Goal: Information Seeking & Learning: Find specific fact

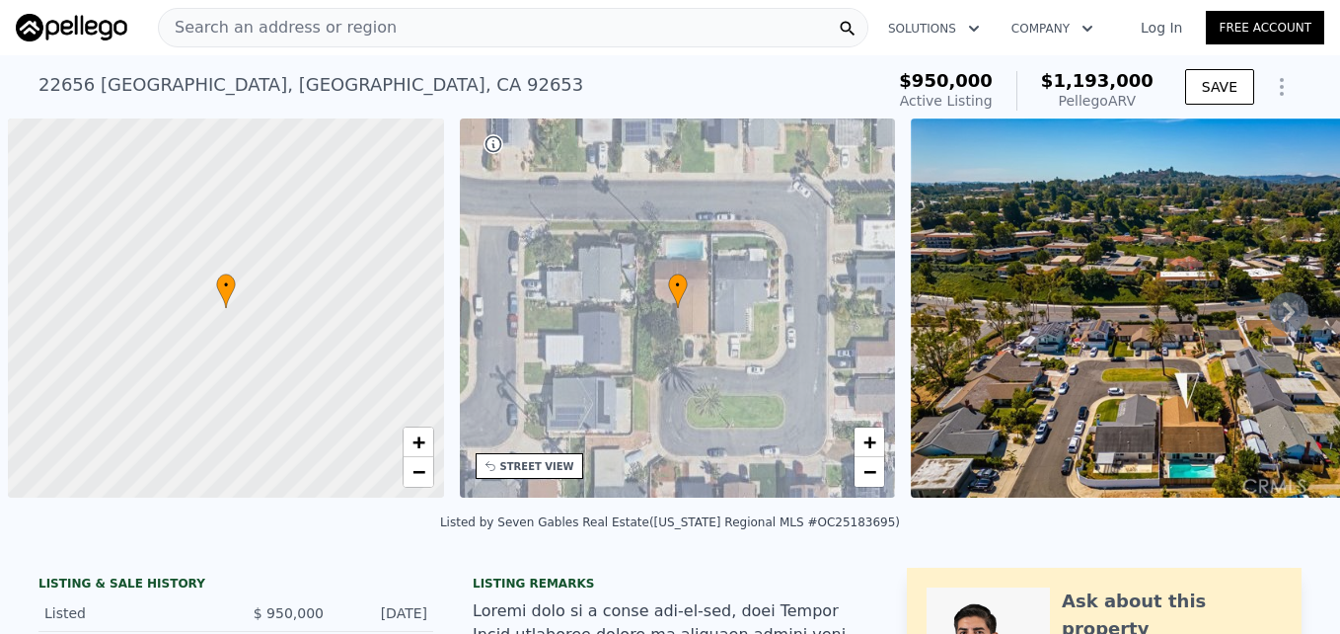
scroll to position [0, 8]
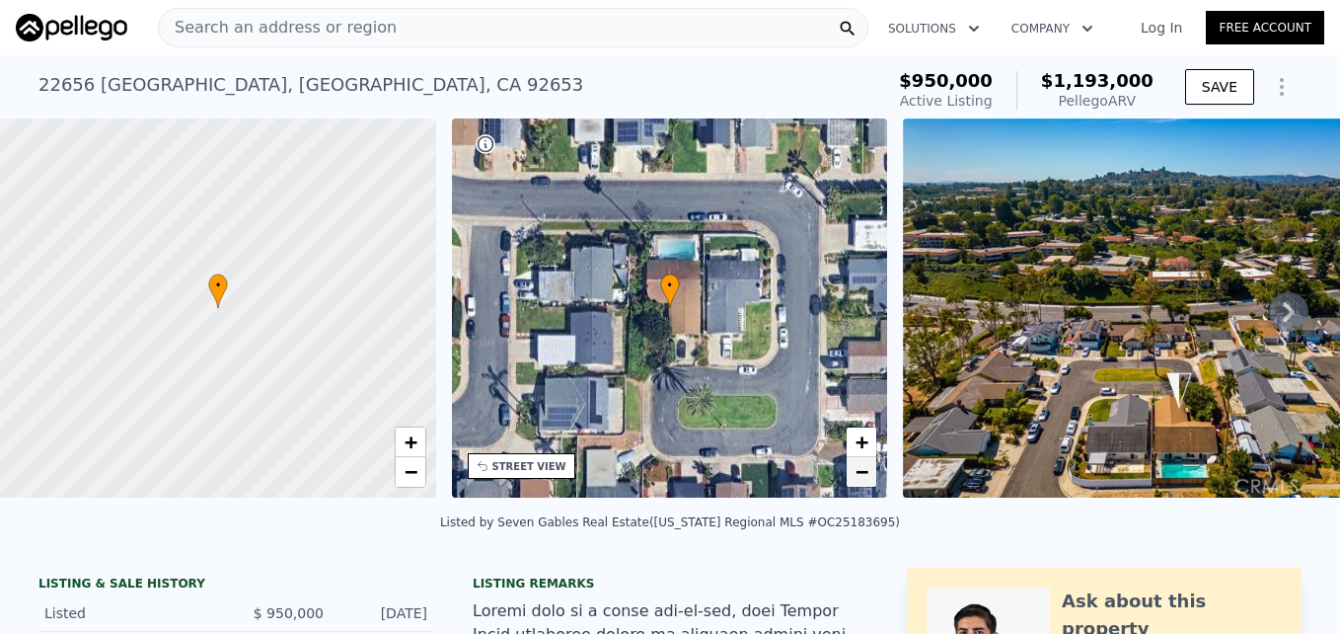
click at [857, 464] on span "−" at bounding box center [862, 471] width 13 height 25
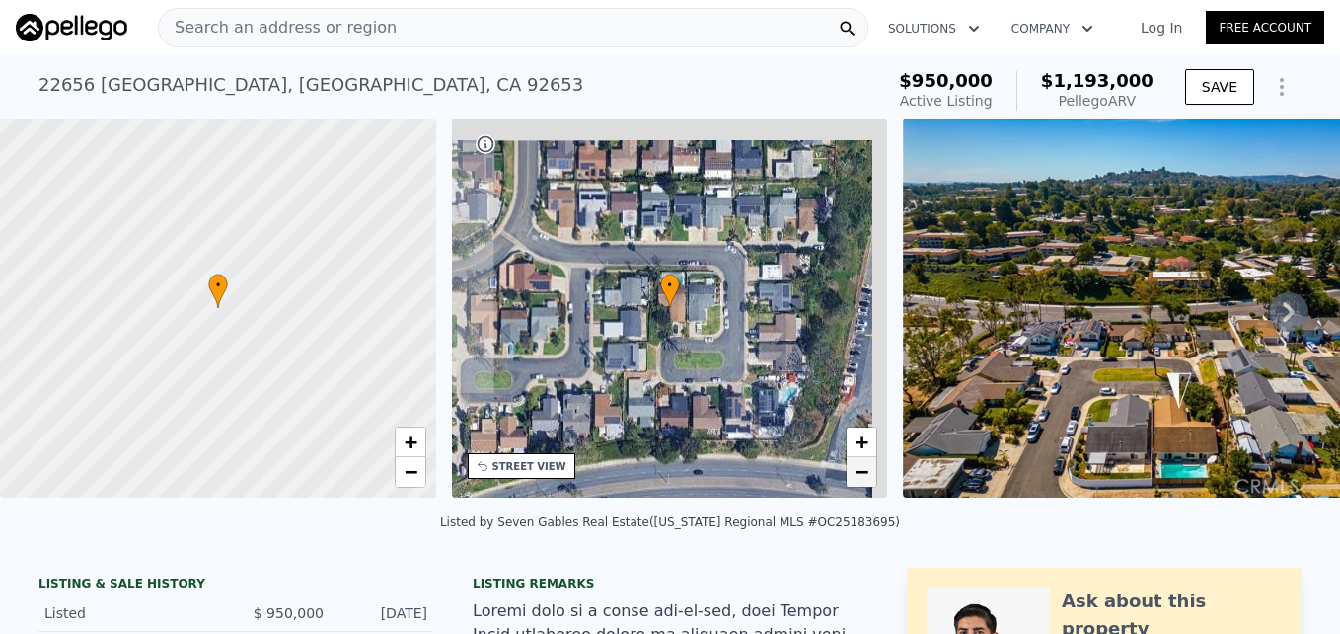
click at [857, 465] on span "−" at bounding box center [862, 471] width 13 height 25
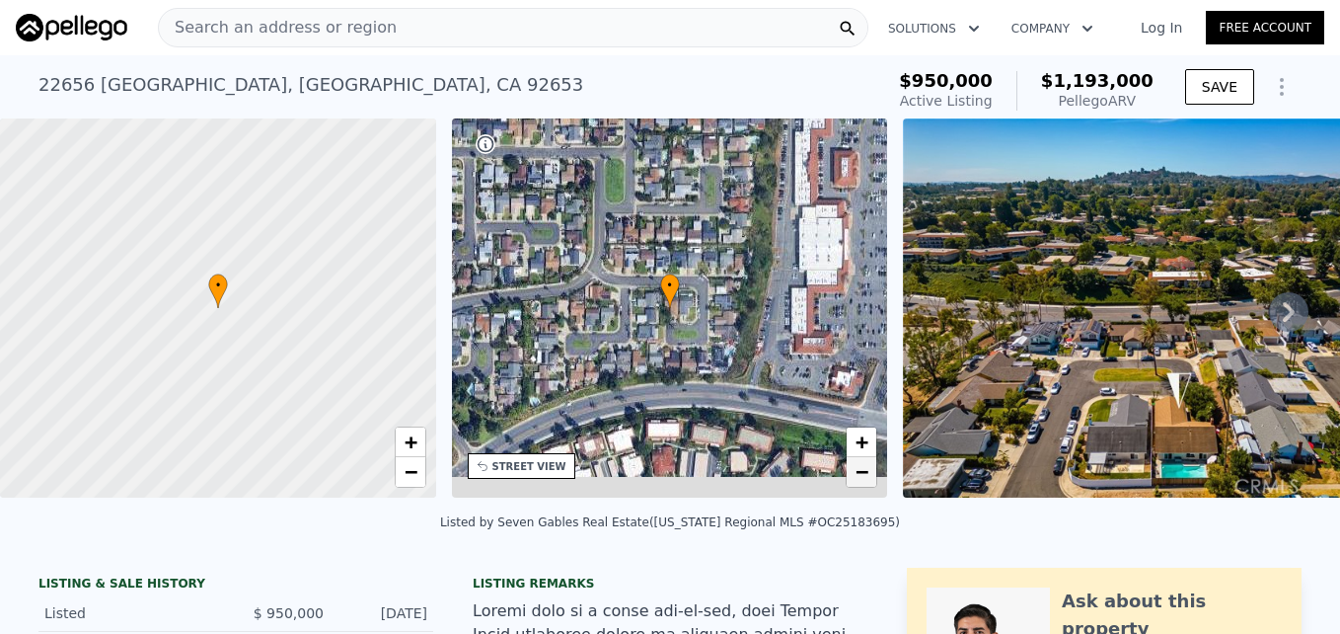
click at [857, 465] on span "−" at bounding box center [862, 471] width 13 height 25
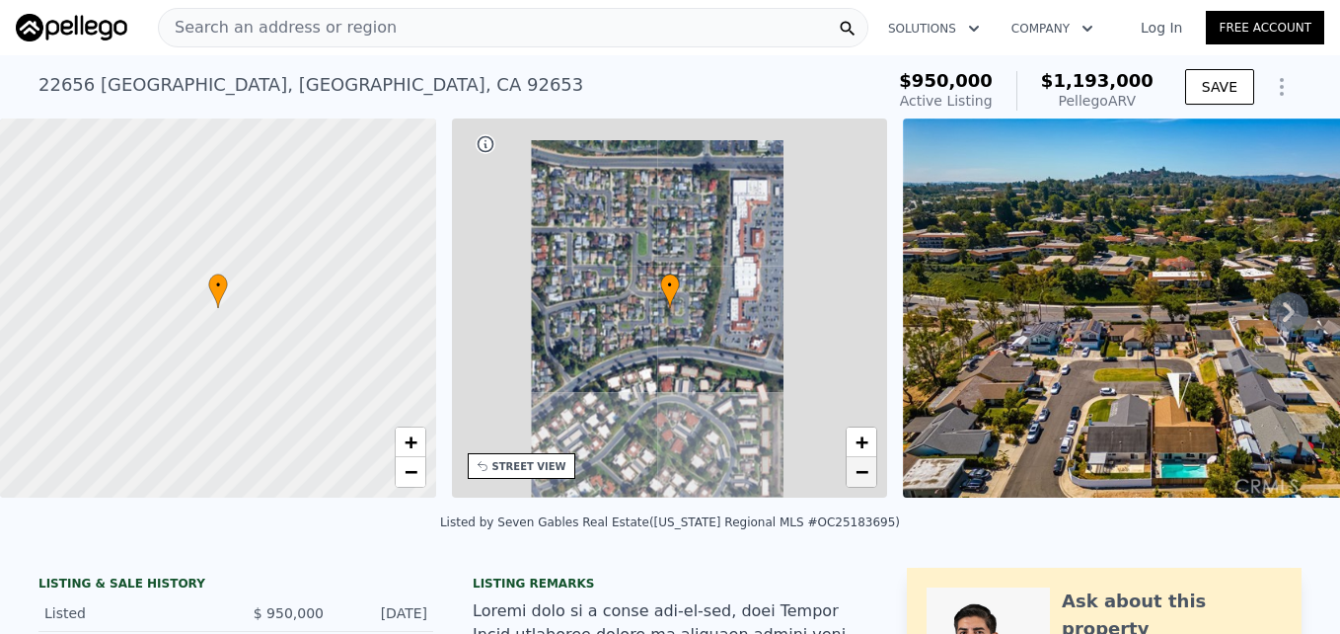
click at [857, 465] on span "−" at bounding box center [862, 471] width 13 height 25
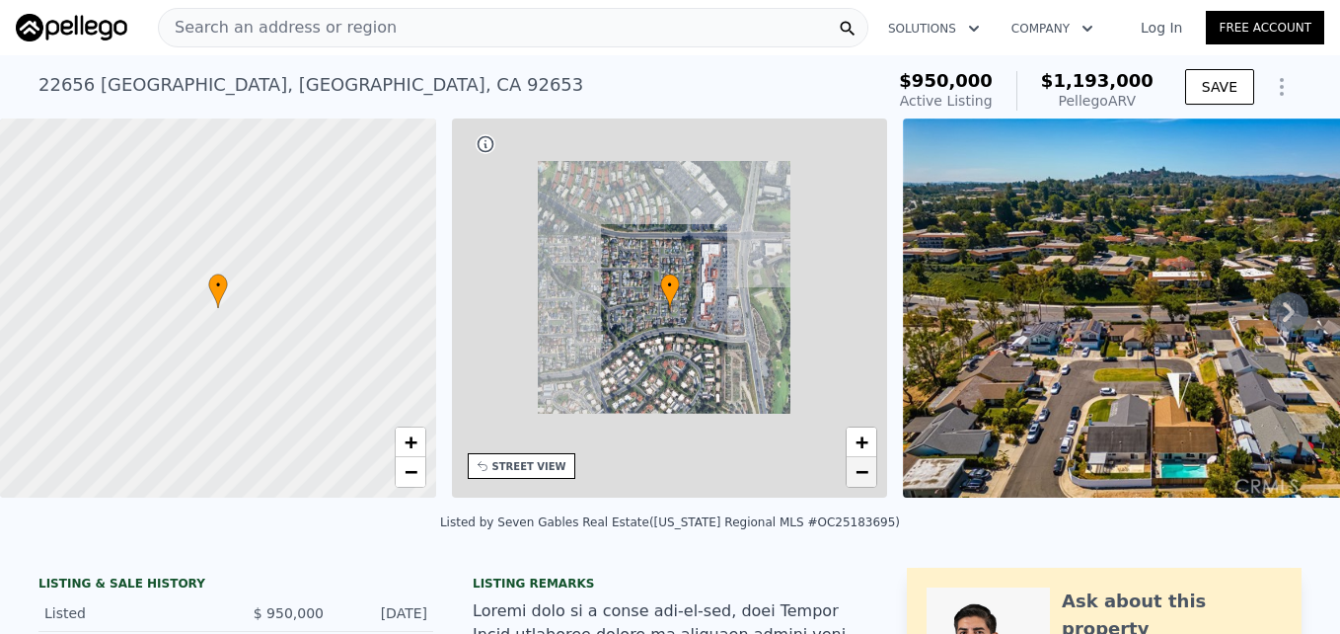
click at [857, 465] on span "−" at bounding box center [862, 471] width 13 height 25
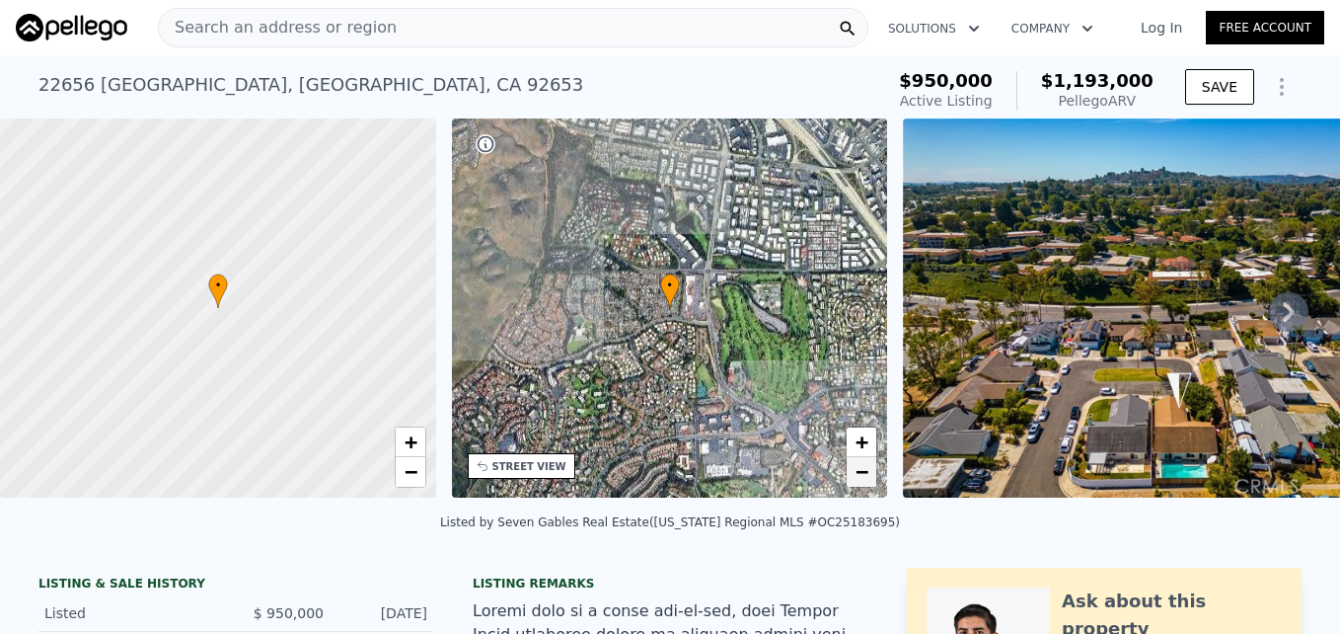
click at [857, 465] on span "−" at bounding box center [862, 471] width 13 height 25
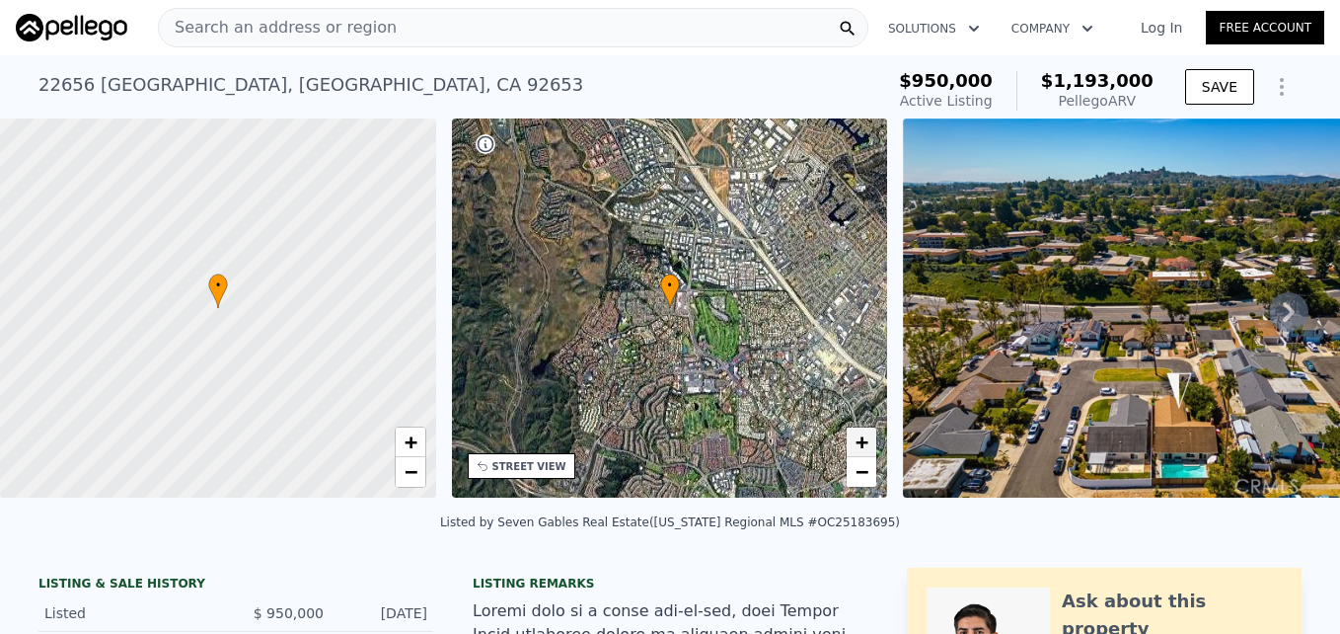
click at [862, 437] on span "+" at bounding box center [862, 441] width 13 height 25
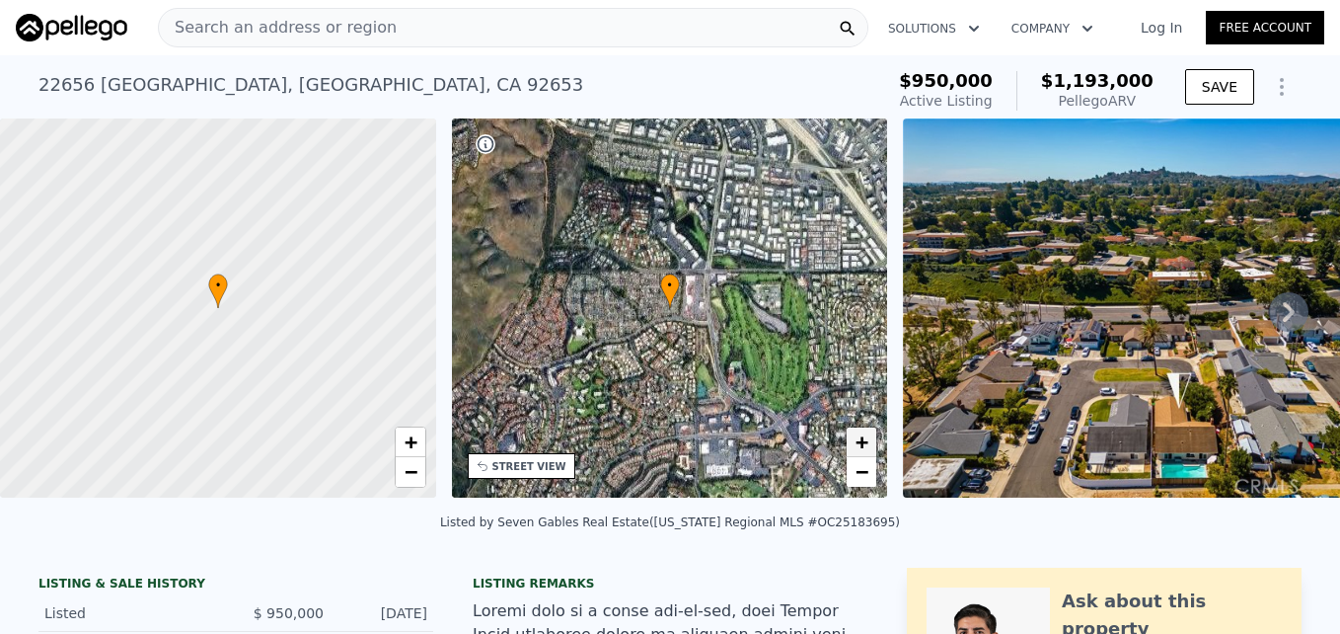
click at [862, 437] on span "+" at bounding box center [862, 441] width 13 height 25
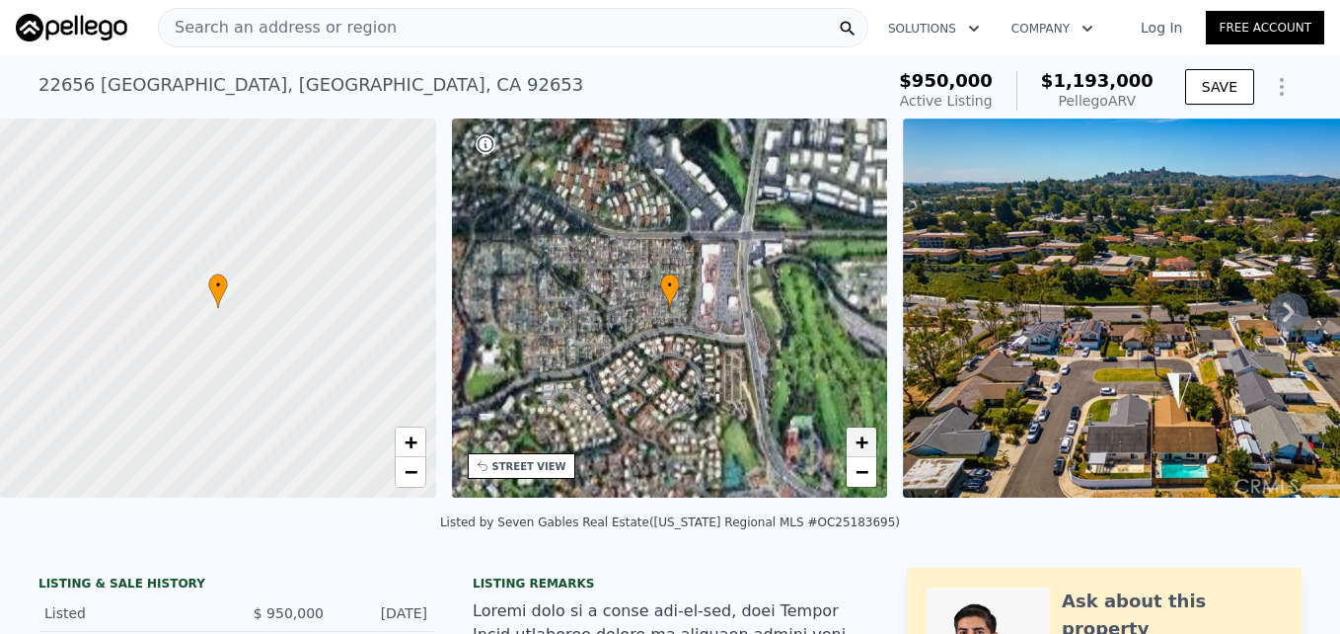
click at [862, 437] on span "+" at bounding box center [862, 441] width 13 height 25
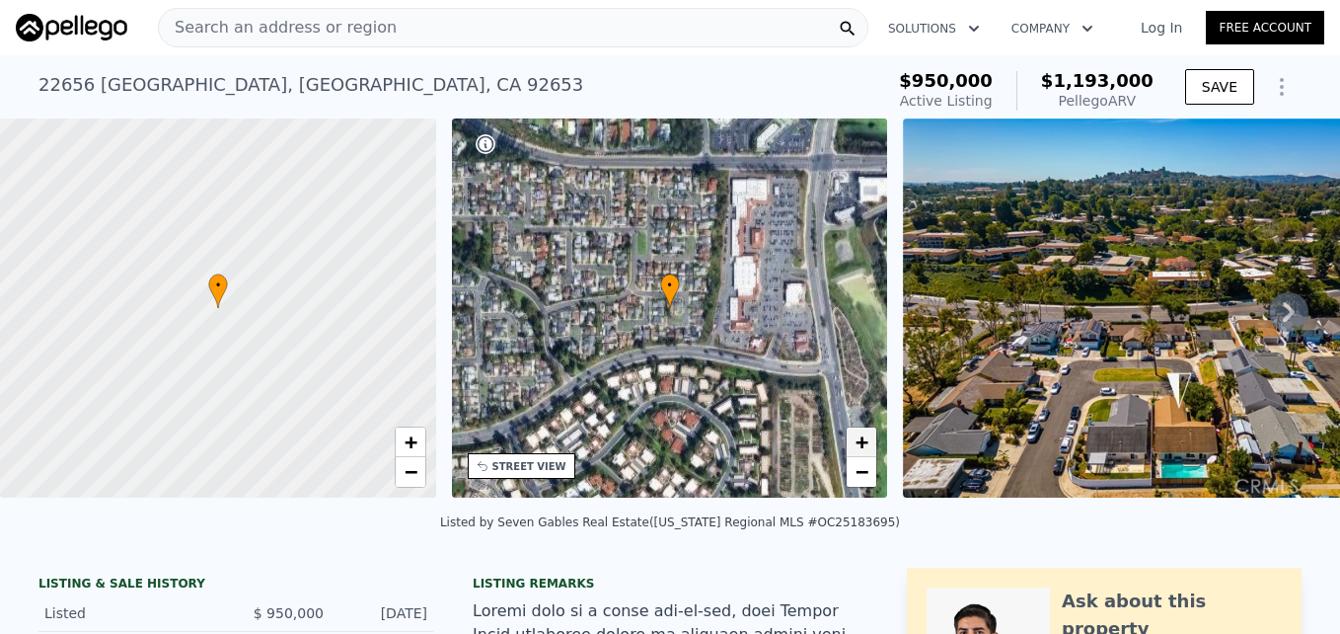
click at [862, 437] on span "+" at bounding box center [862, 441] width 13 height 25
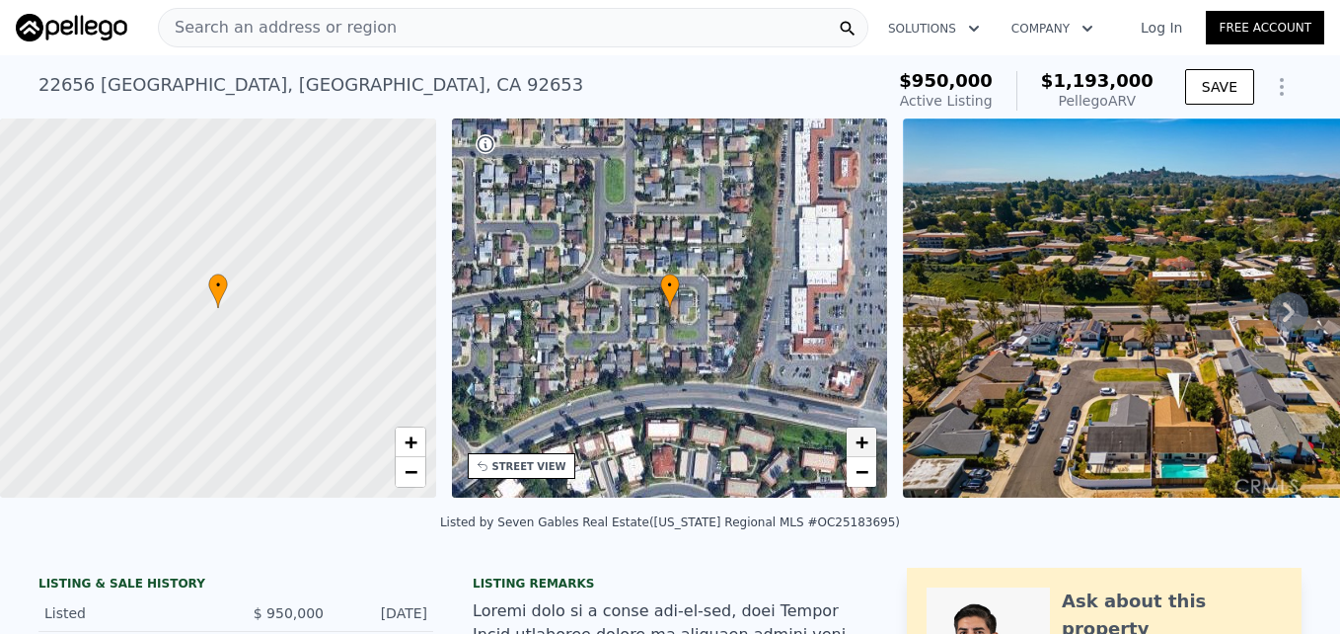
click at [862, 437] on span "+" at bounding box center [862, 441] width 13 height 25
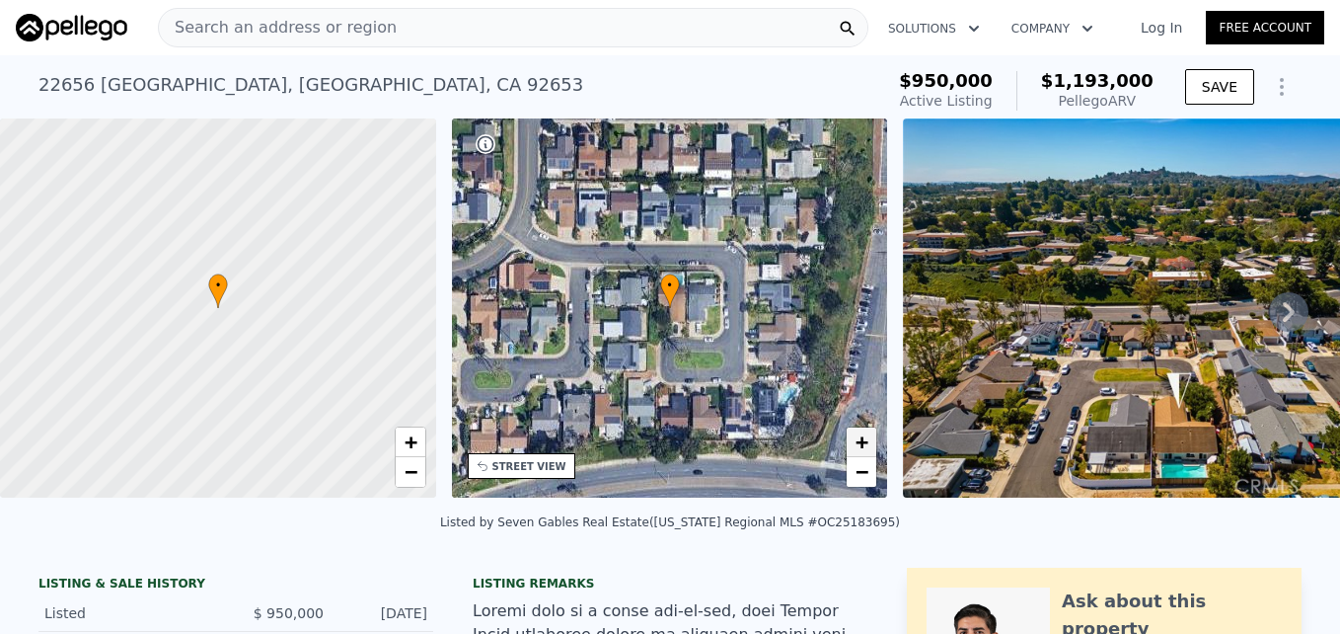
click at [862, 437] on span "+" at bounding box center [862, 441] width 13 height 25
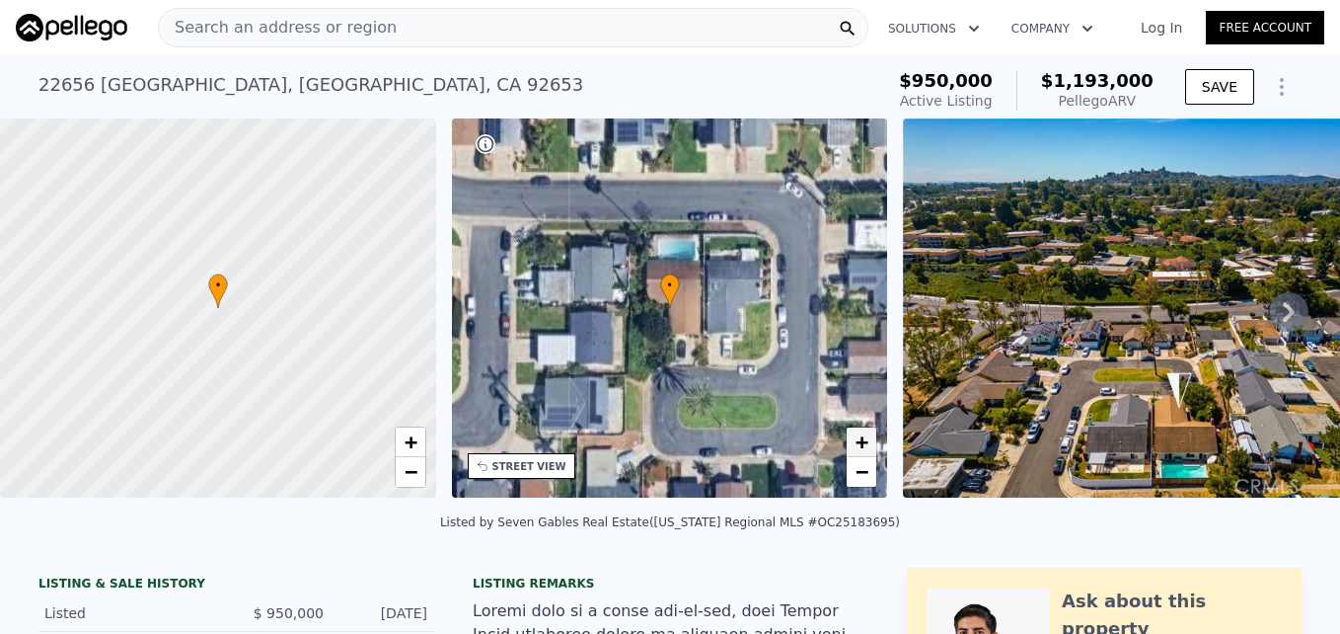
click at [862, 437] on span "+" at bounding box center [862, 441] width 13 height 25
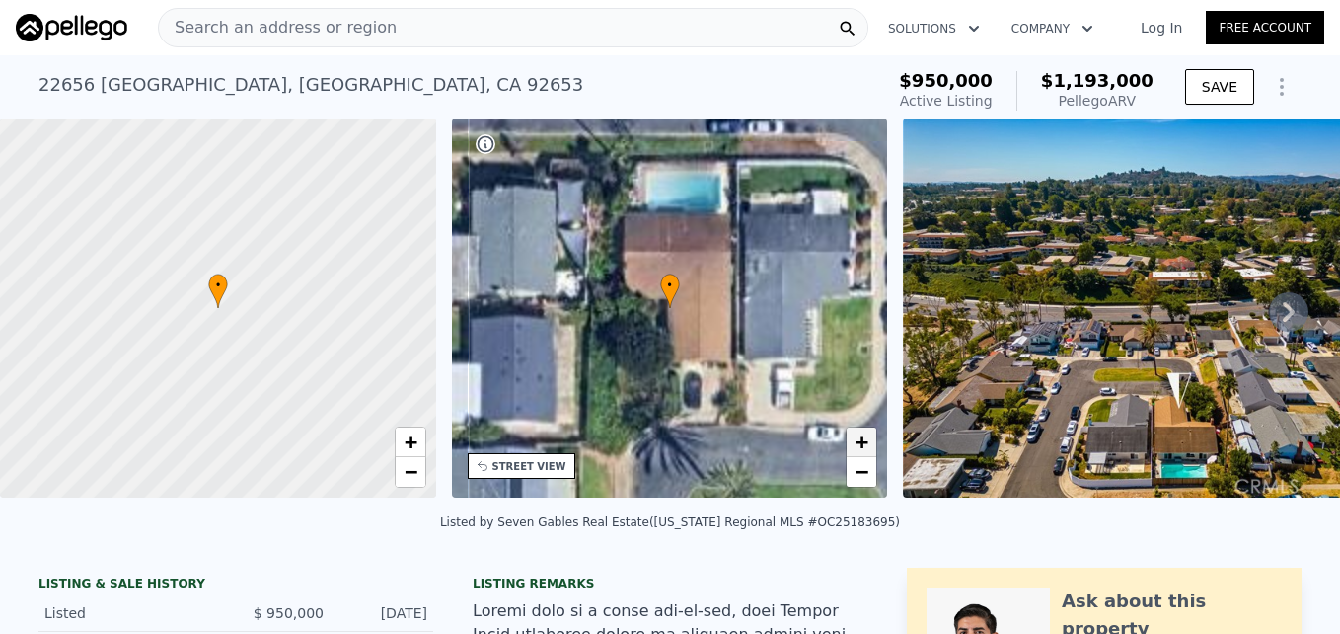
click at [862, 437] on span "+" at bounding box center [862, 441] width 13 height 25
click at [856, 466] on span "−" at bounding box center [862, 471] width 13 height 25
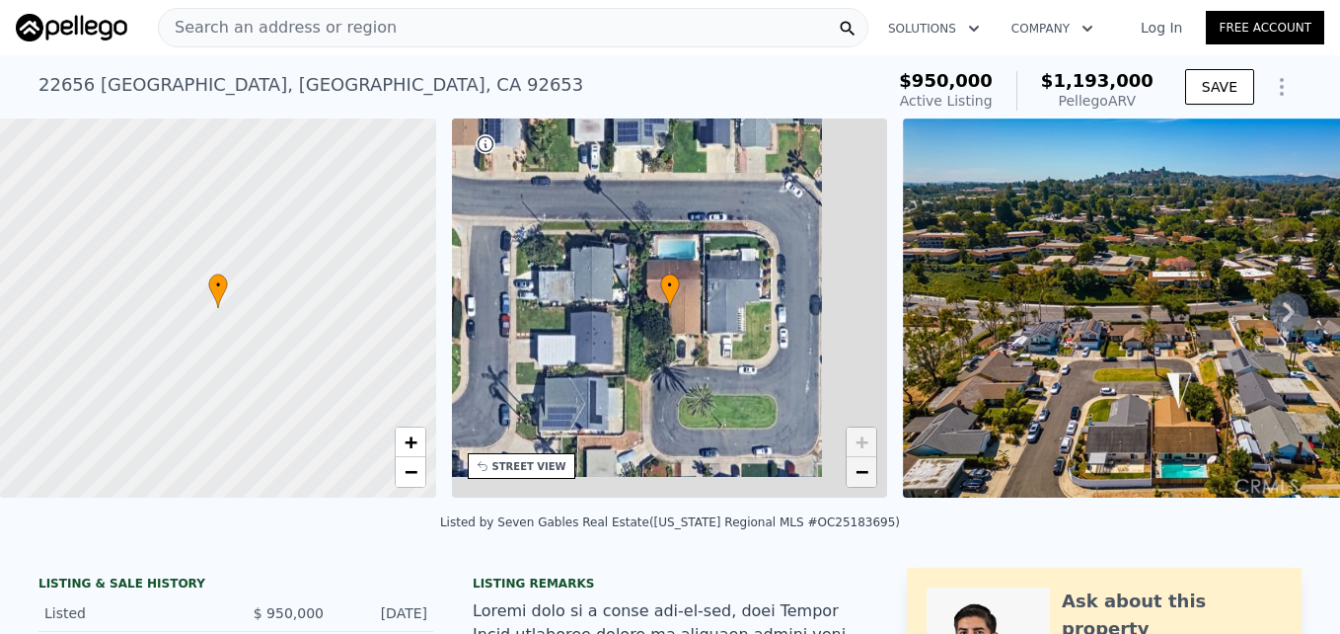
click at [856, 466] on span "−" at bounding box center [862, 471] width 13 height 25
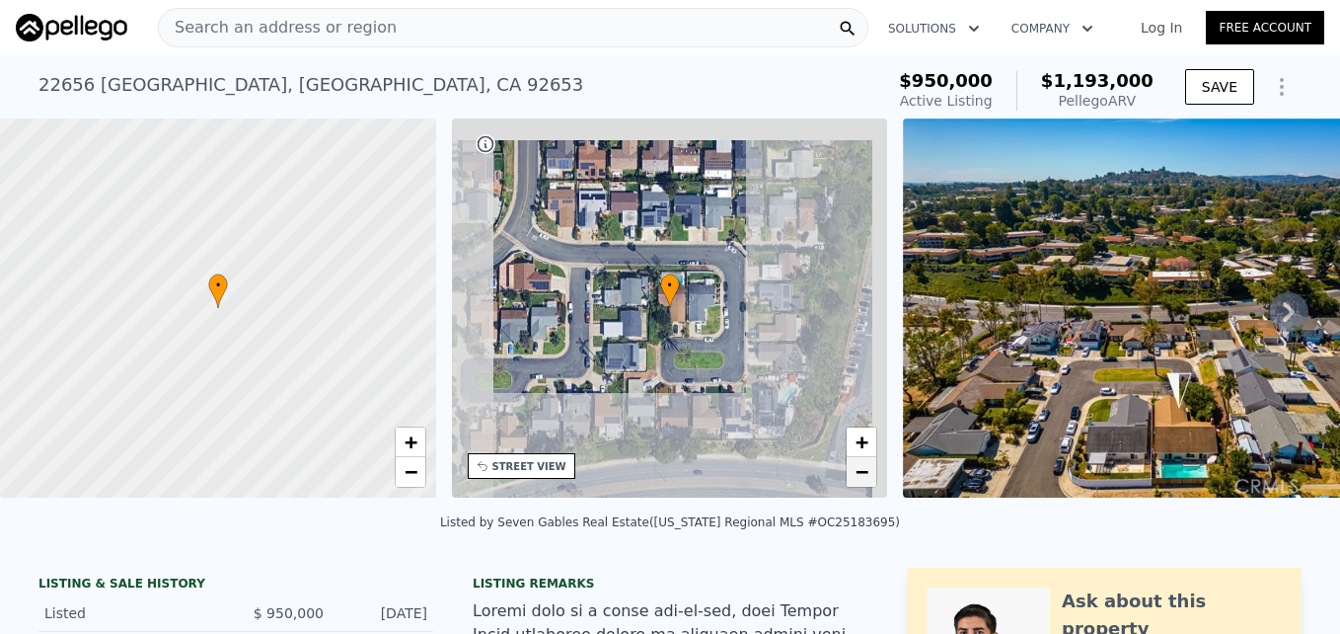
click at [856, 466] on span "−" at bounding box center [862, 471] width 13 height 25
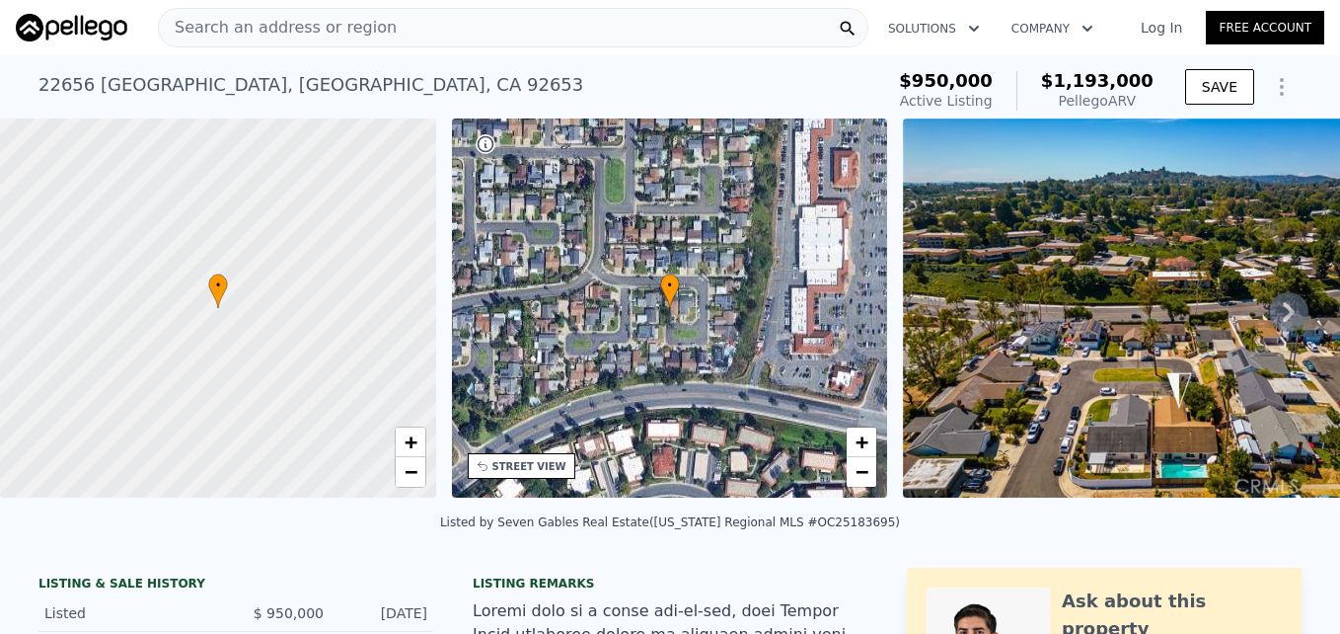
click at [386, 34] on div "Search an address or region" at bounding box center [513, 27] width 711 height 39
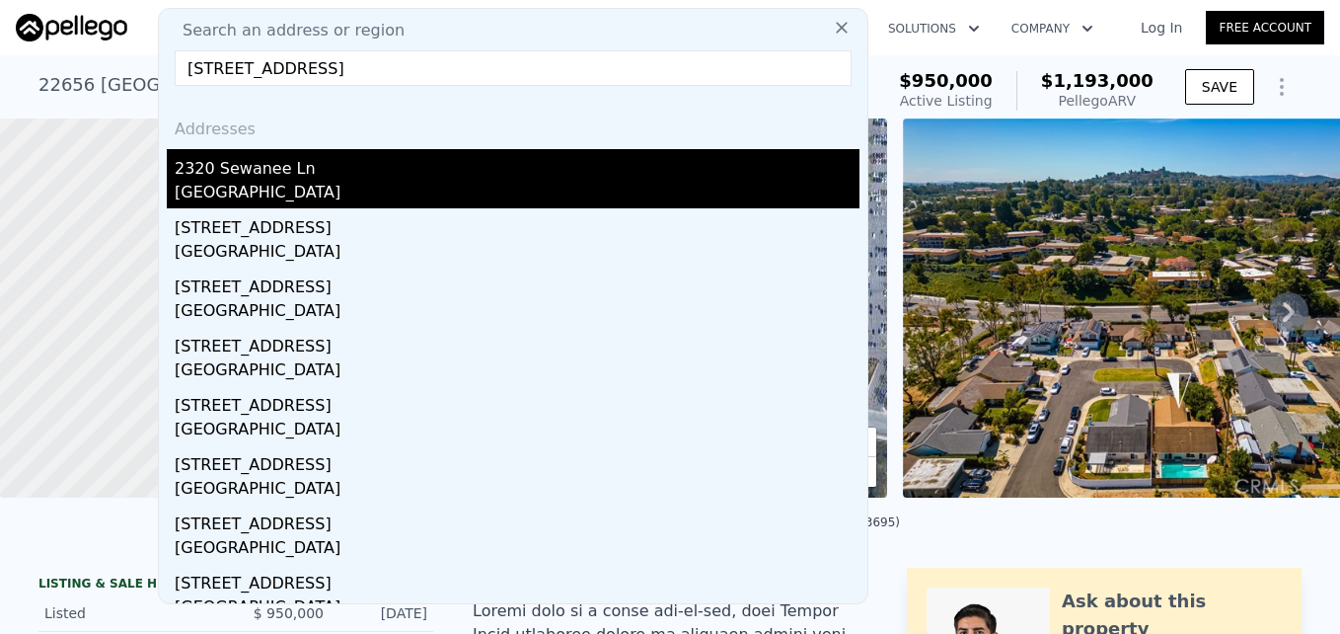
type input "2320 Sewanee Ln, Arcadia, CA 91007"
click at [310, 192] on div "Arcadia, CA 91007" at bounding box center [517, 195] width 685 height 28
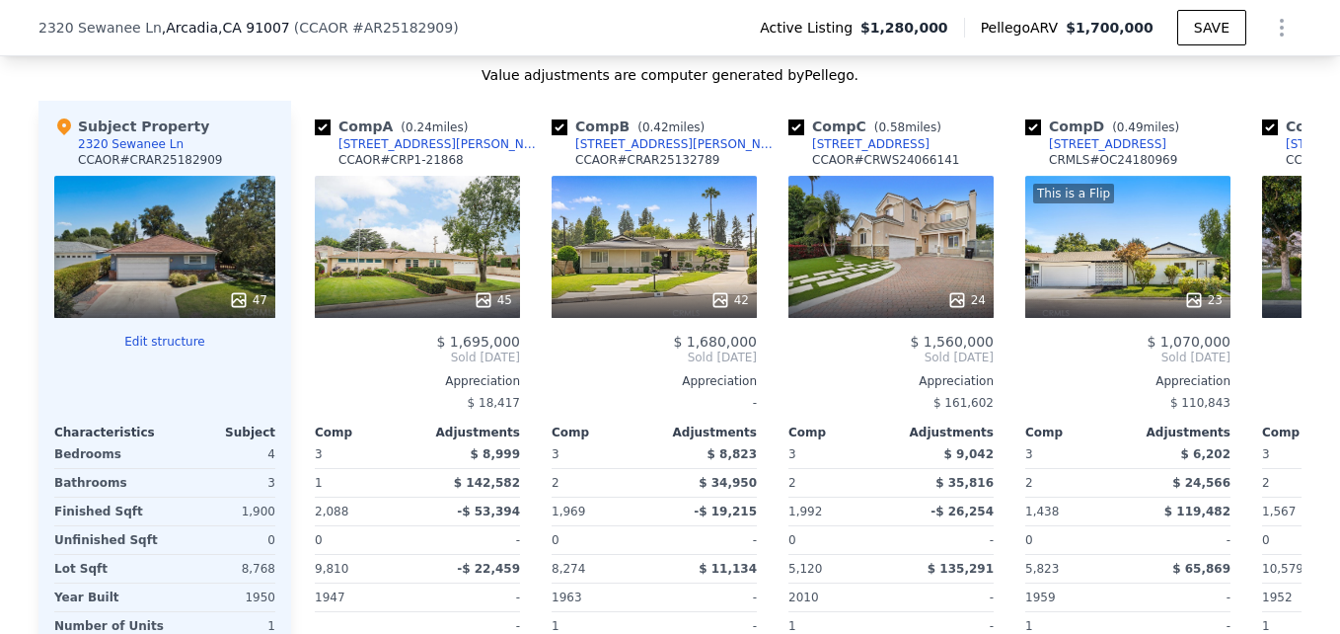
scroll to position [1964, 0]
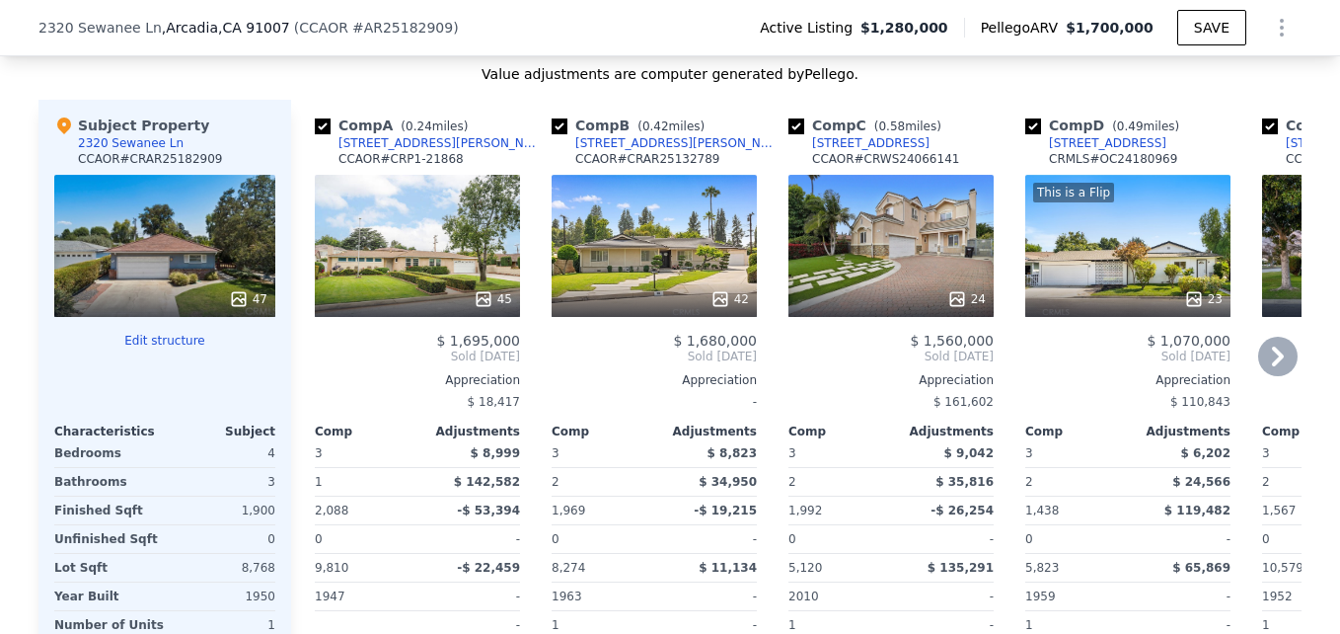
drag, startPoint x: 677, startPoint y: 285, endPoint x: 587, endPoint y: 296, distance: 90.5
click at [587, 296] on div at bounding box center [654, 299] width 205 height 36
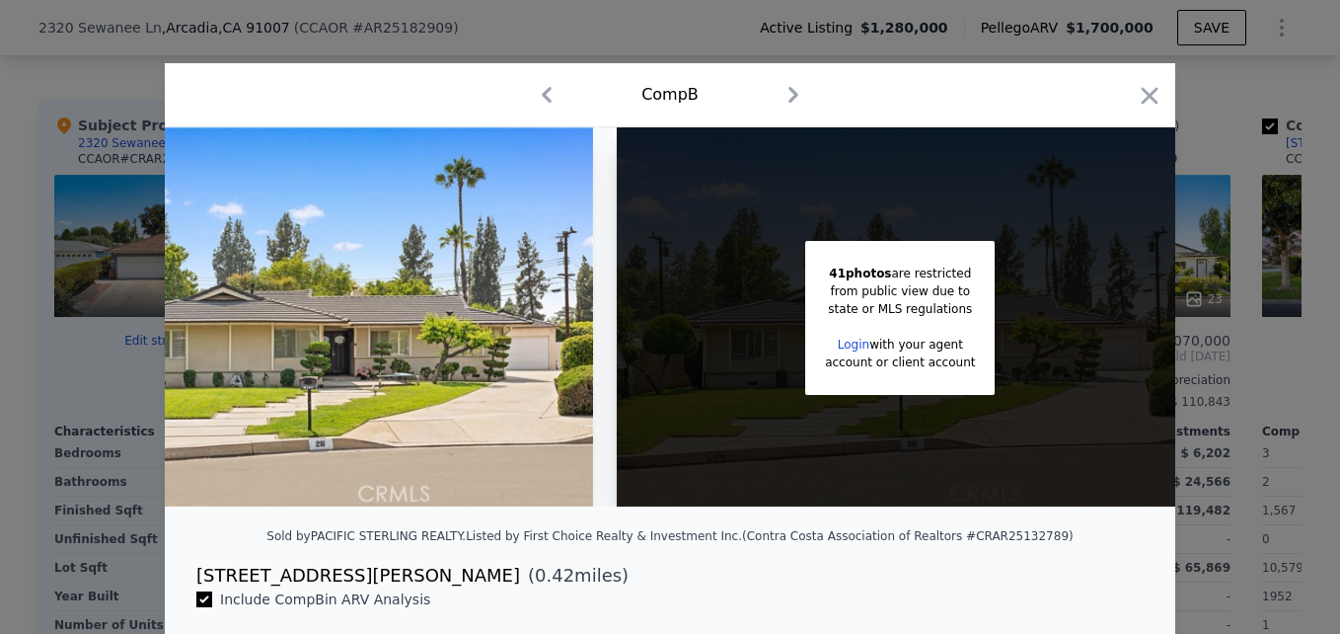
scroll to position [0, 141]
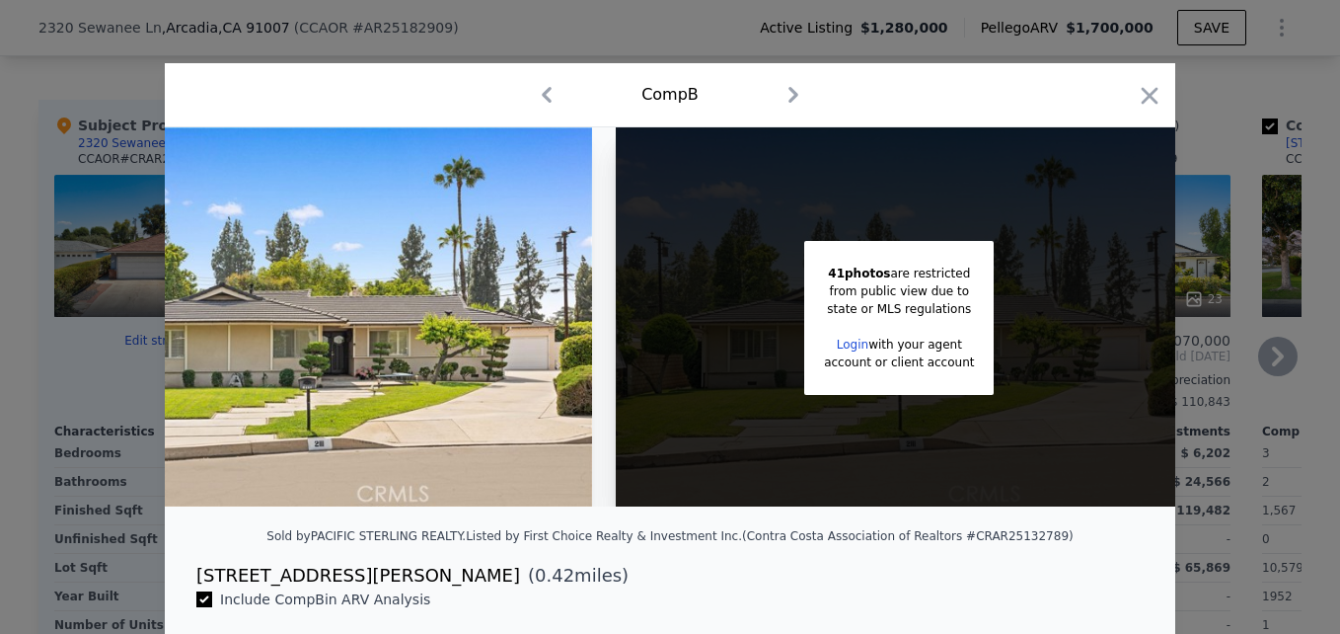
click at [1140, 96] on icon "button" at bounding box center [1150, 96] width 28 height 28
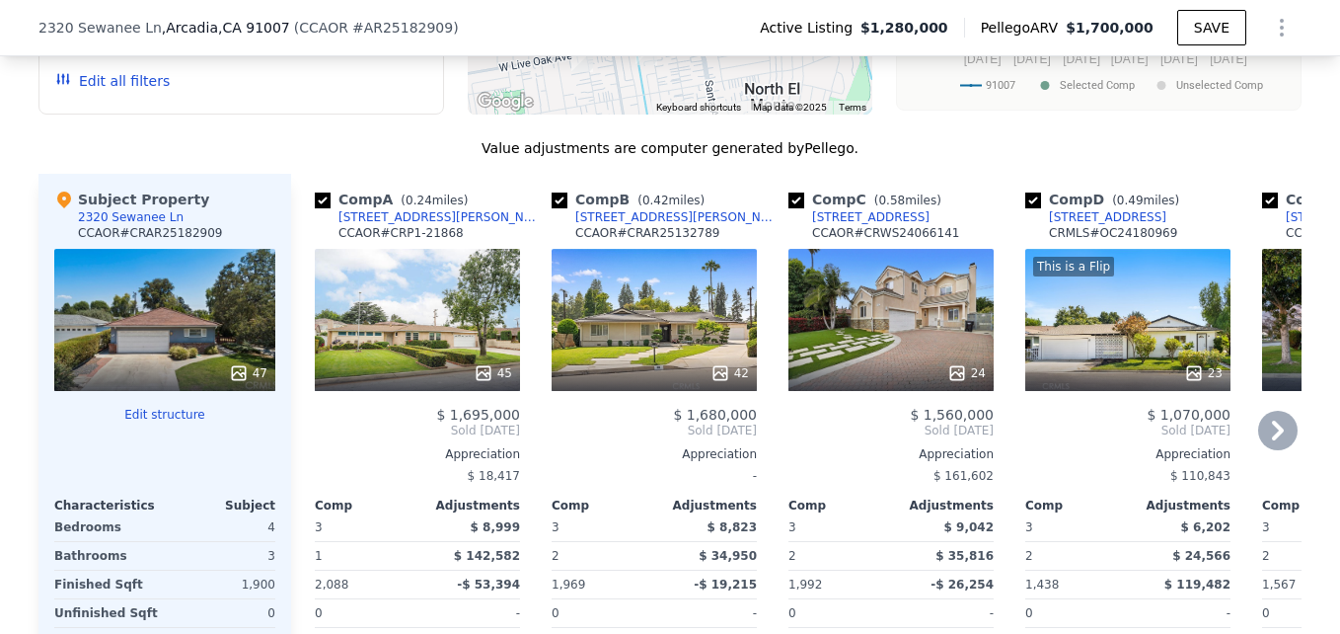
scroll to position [1896, 0]
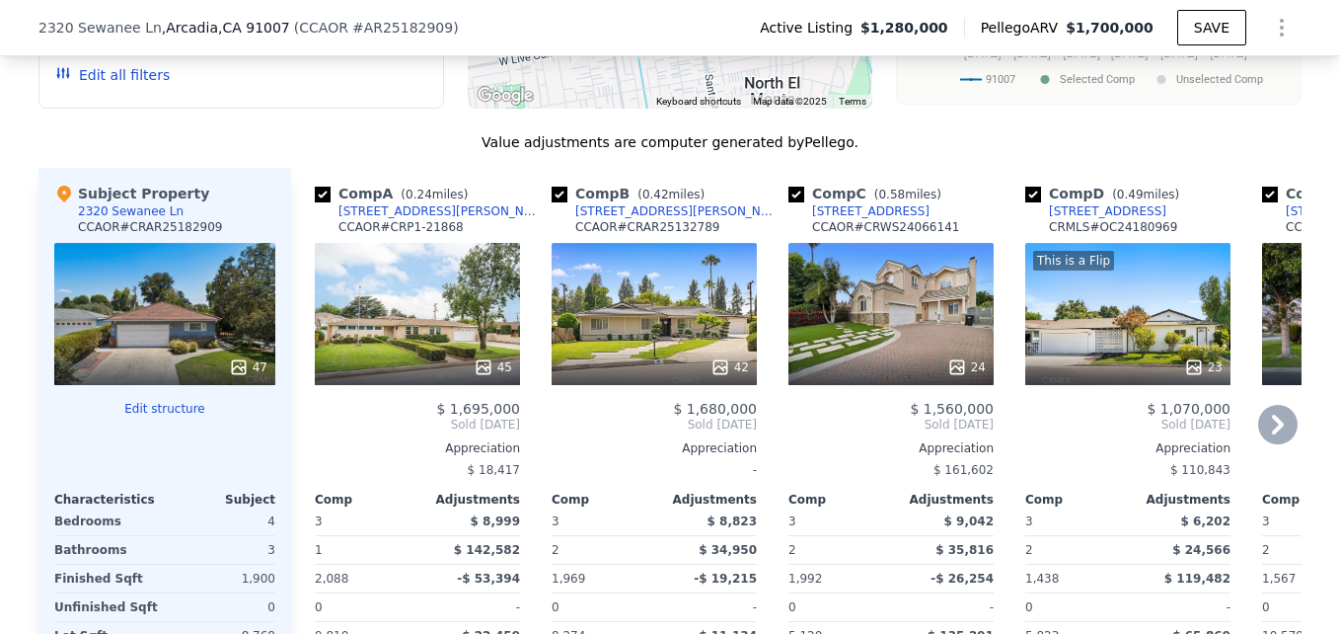
click at [428, 282] on div "45" at bounding box center [417, 314] width 205 height 142
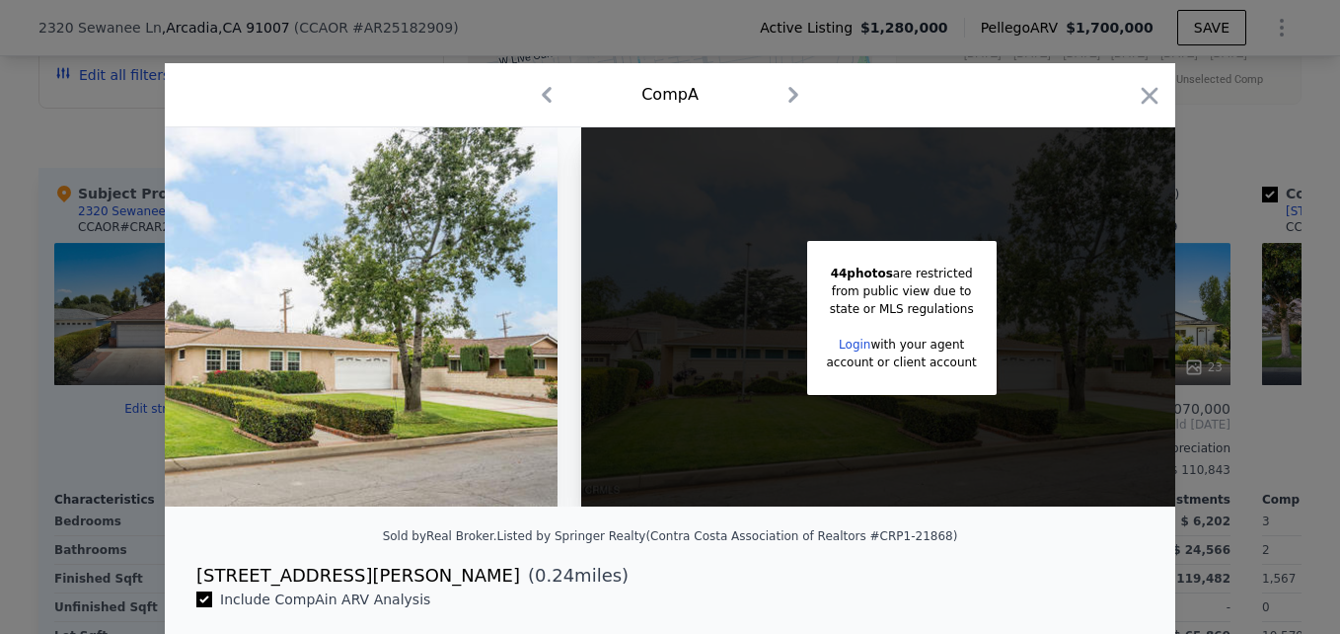
scroll to position [0, 257]
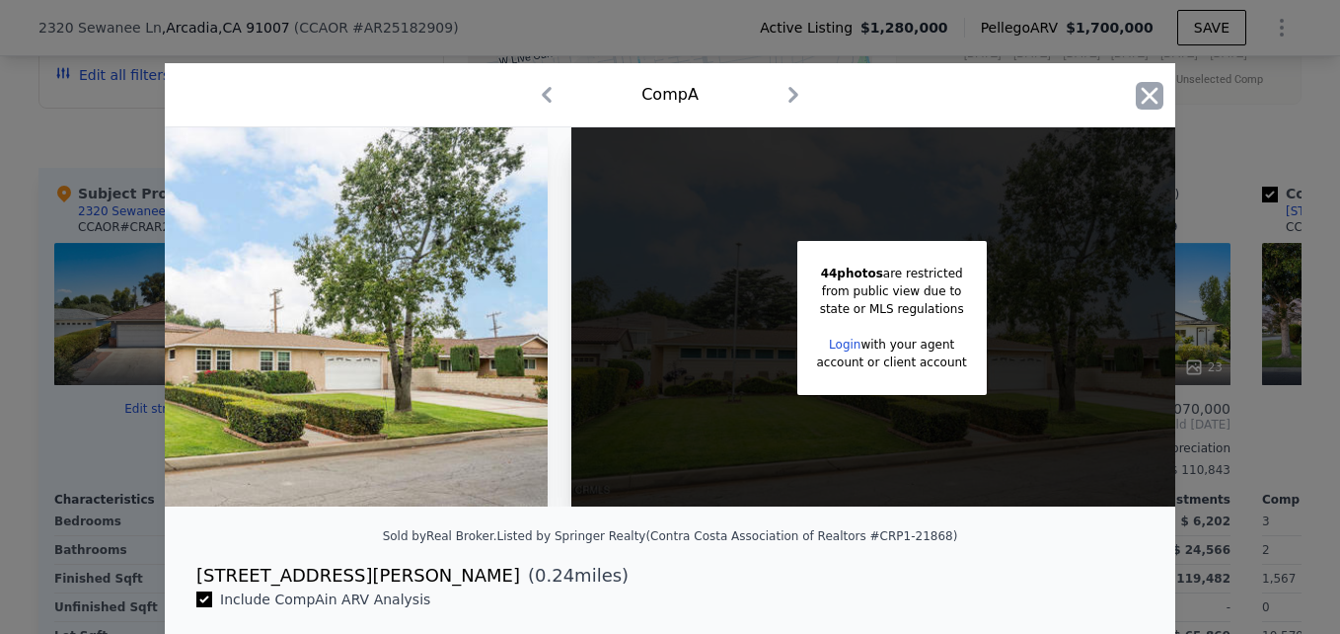
click at [1145, 100] on icon "button" at bounding box center [1150, 95] width 17 height 17
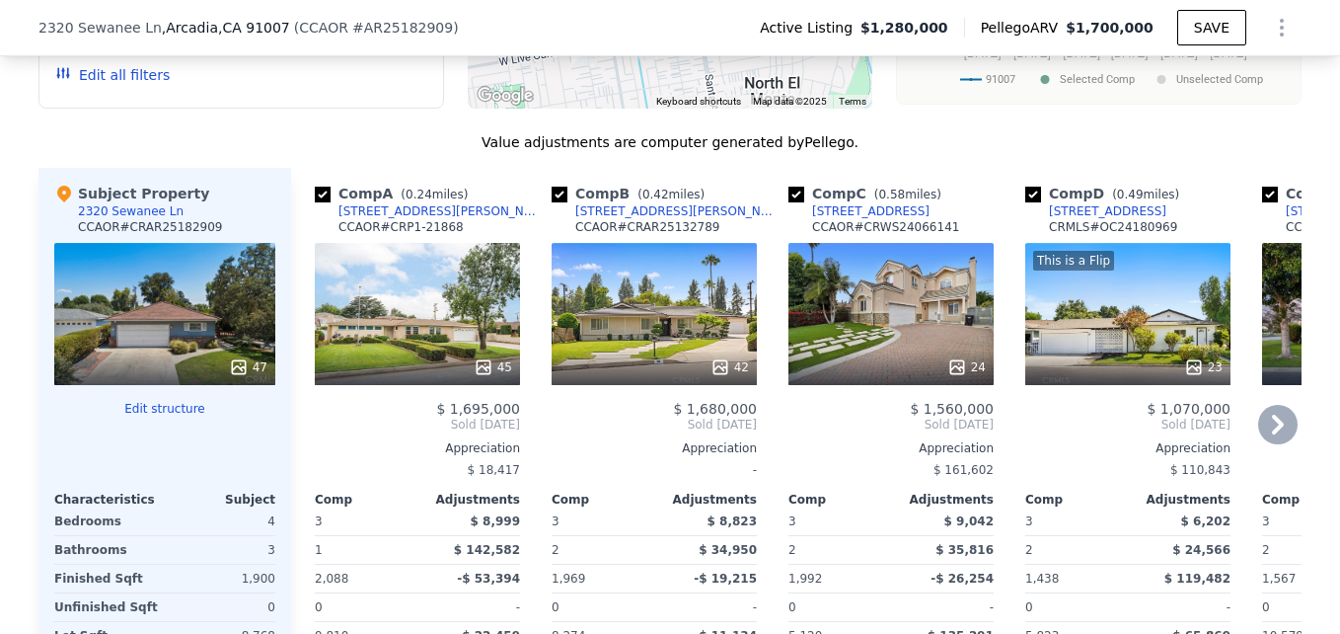
click at [600, 219] on div "2111 Louise Ave" at bounding box center [677, 211] width 205 height 16
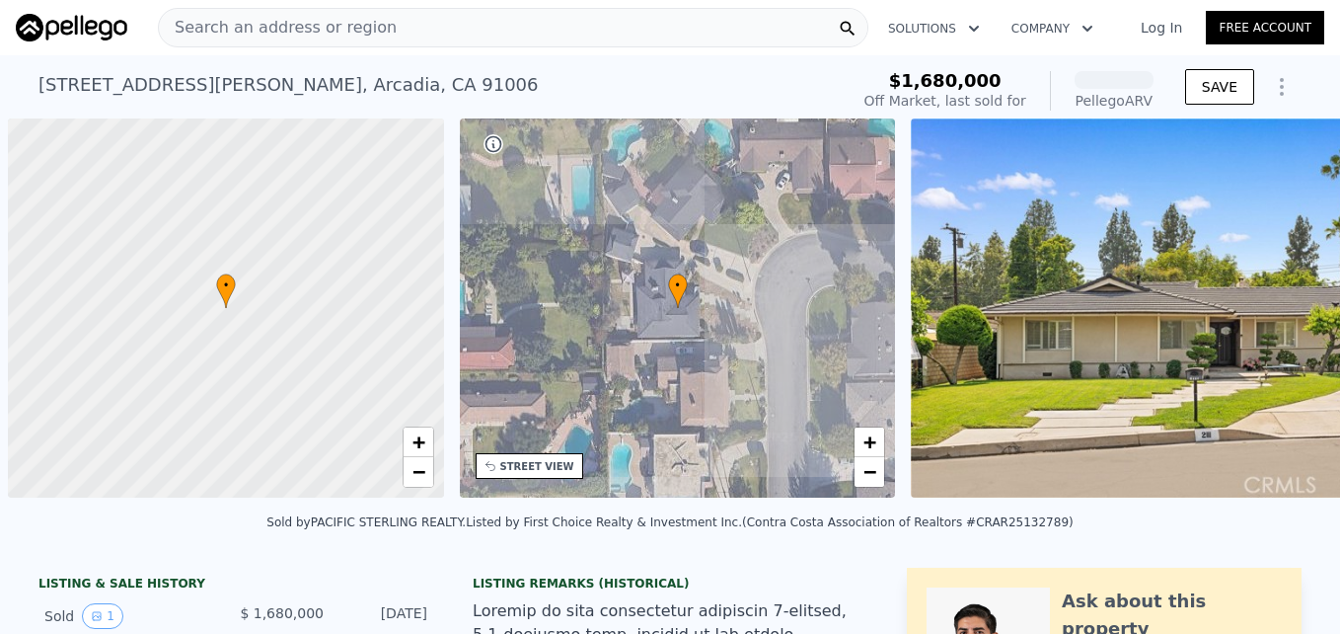
scroll to position [0, 8]
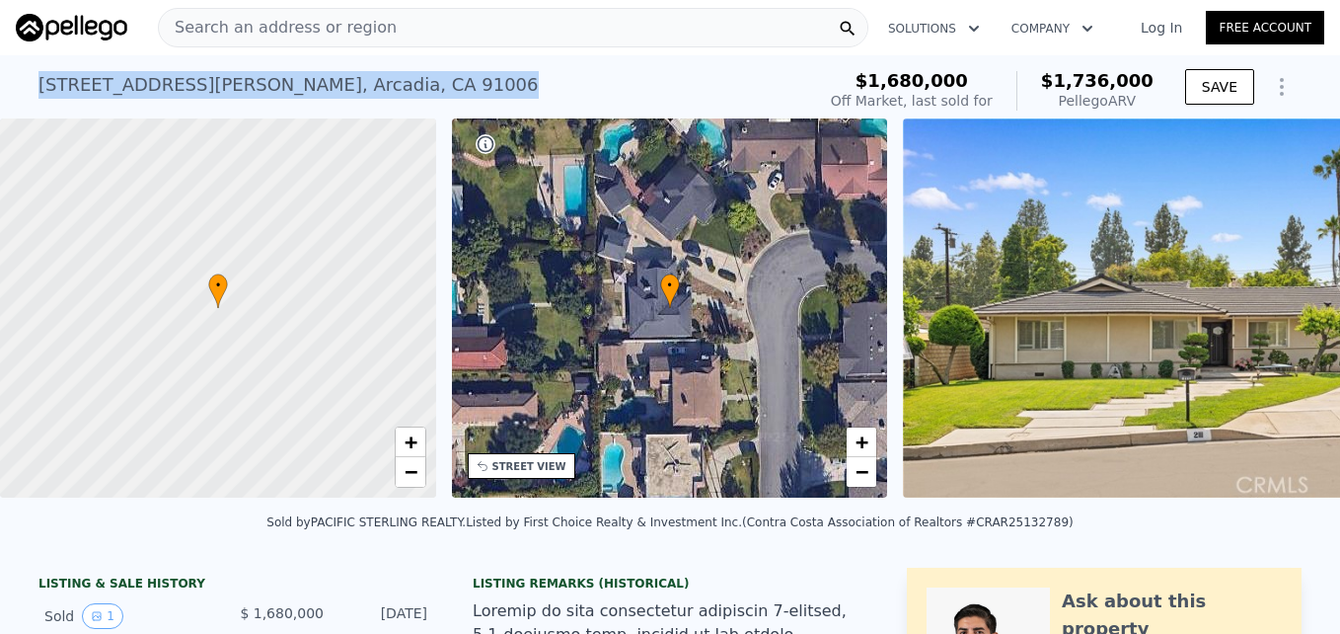
drag, startPoint x: 125, startPoint y: 87, endPoint x: 334, endPoint y: 72, distance: 208.8
click at [334, 72] on div "2111 Louise Ave , Arcadia , CA 91006 Sold Jul 2025 for $1.680m (~ARV $1.736m ) …" at bounding box center [670, 86] width 1340 height 63
drag, startPoint x: 334, startPoint y: 72, endPoint x: 286, endPoint y: 76, distance: 47.5
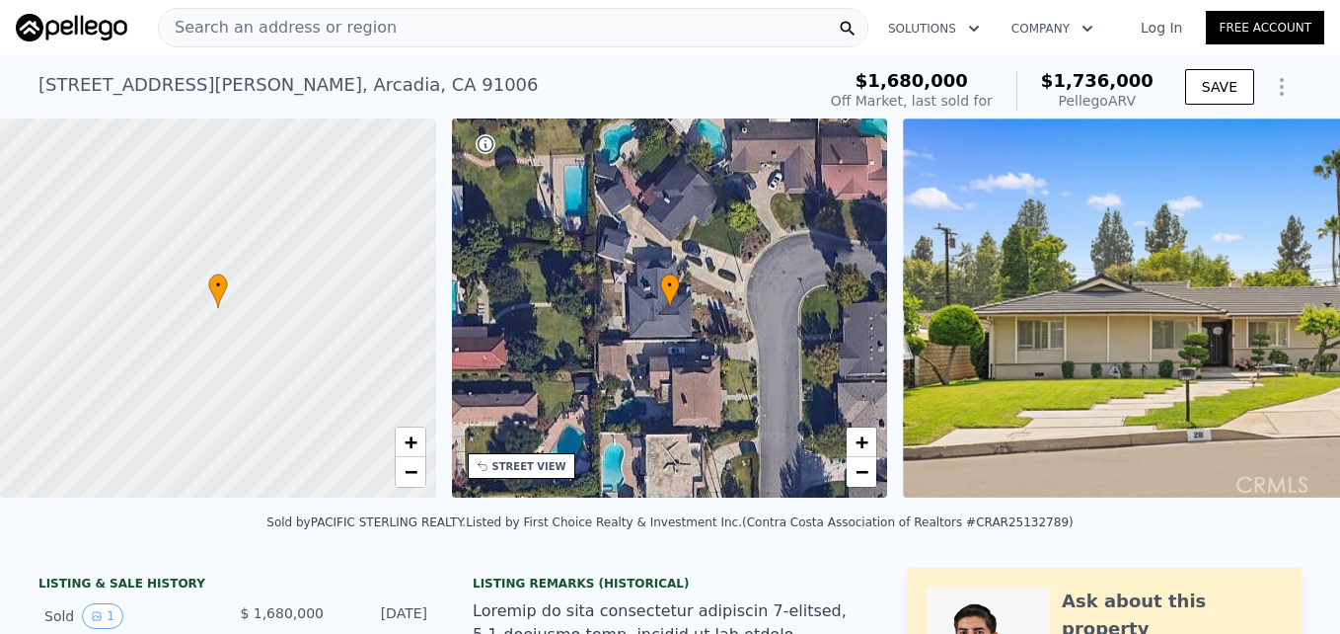
click at [365, 27] on span "Search an address or region" at bounding box center [278, 28] width 238 height 24
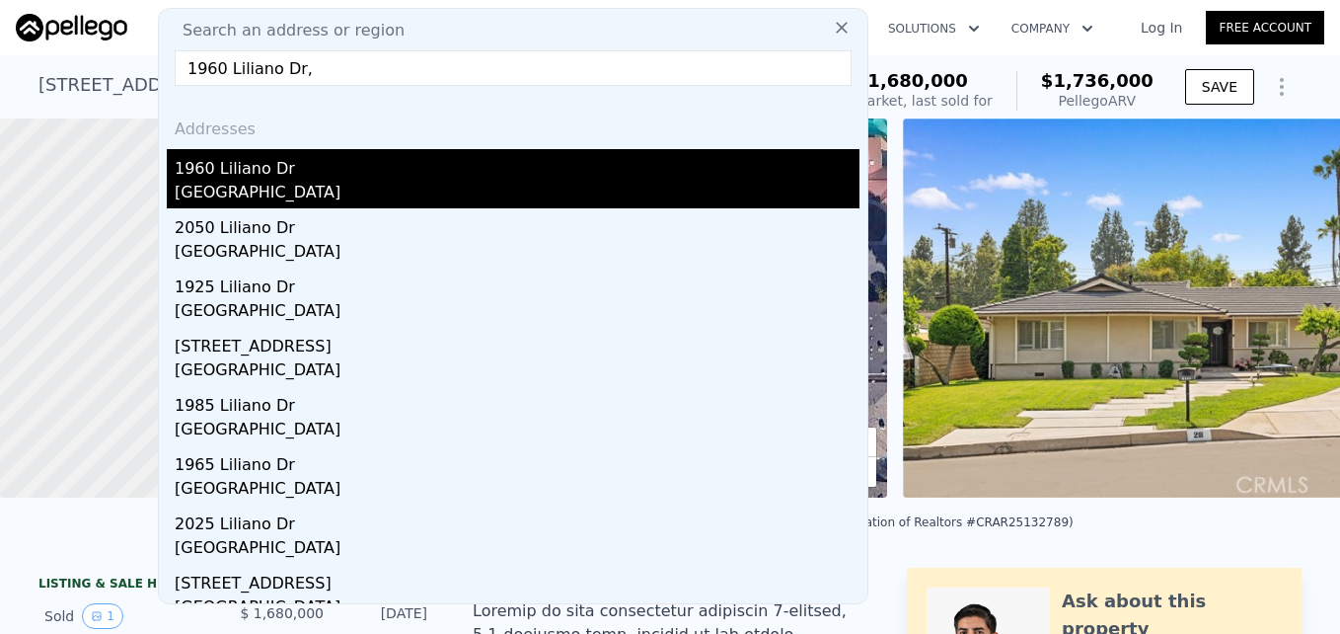
type input "1960 Liliano Dr,"
click at [420, 175] on div "1960 Liliano Dr" at bounding box center [517, 165] width 685 height 32
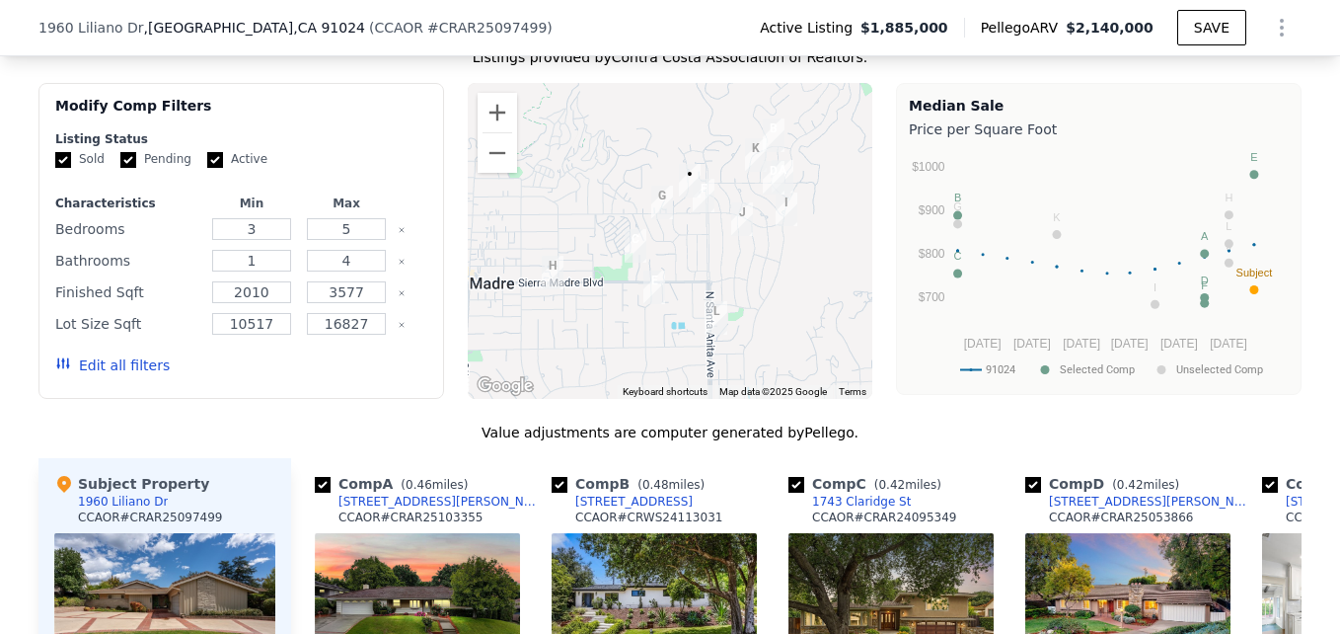
scroll to position [1744, 0]
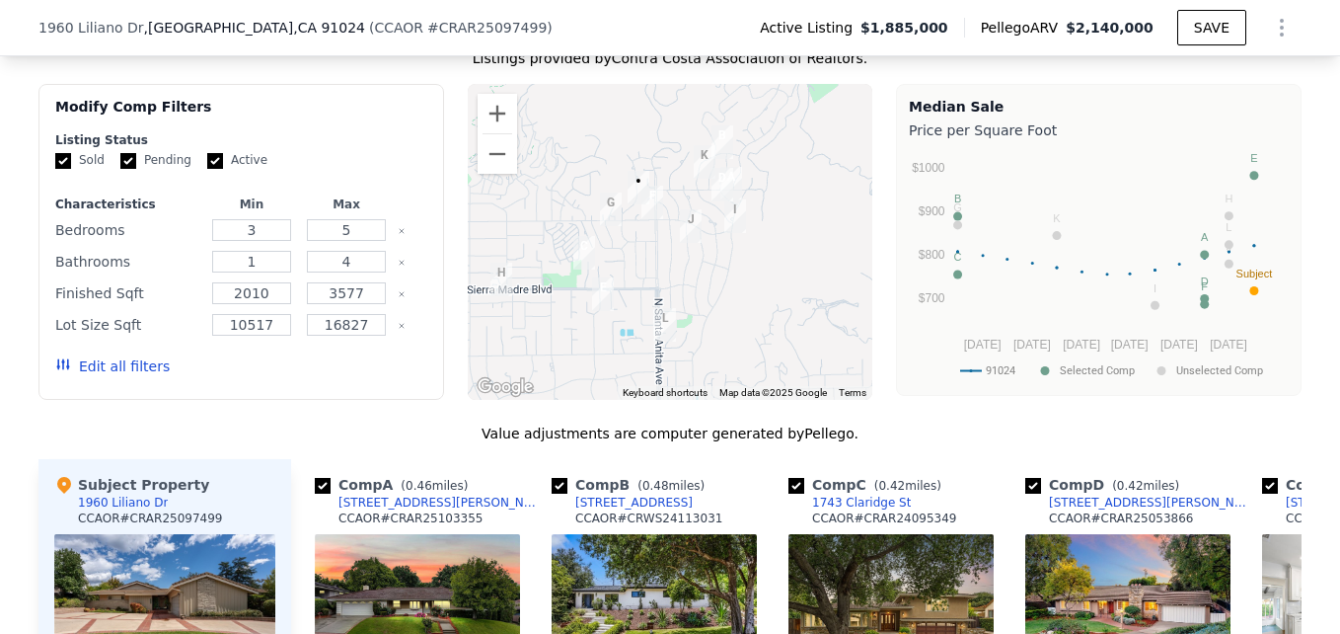
drag, startPoint x: 706, startPoint y: 282, endPoint x: 651, endPoint y: 290, distance: 54.9
click at [651, 290] on div at bounding box center [671, 242] width 406 height 316
click at [493, 116] on button "Zoom in" at bounding box center [497, 113] width 39 height 39
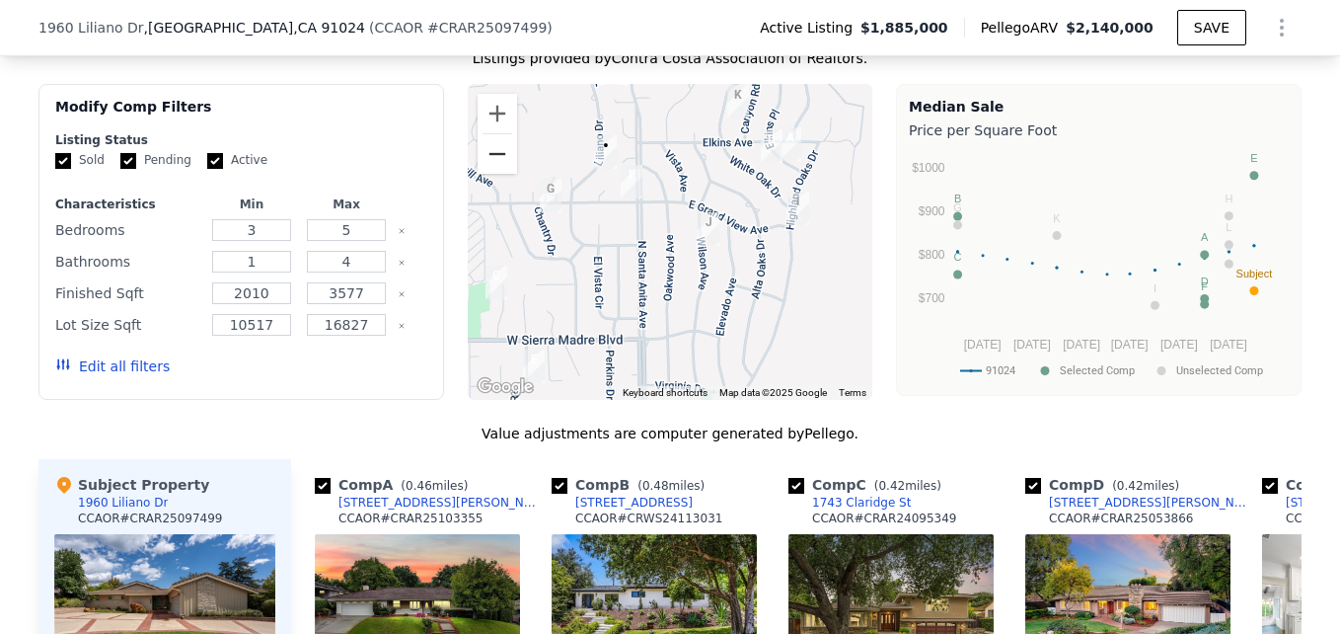
click at [490, 174] on button "Zoom out" at bounding box center [497, 153] width 39 height 39
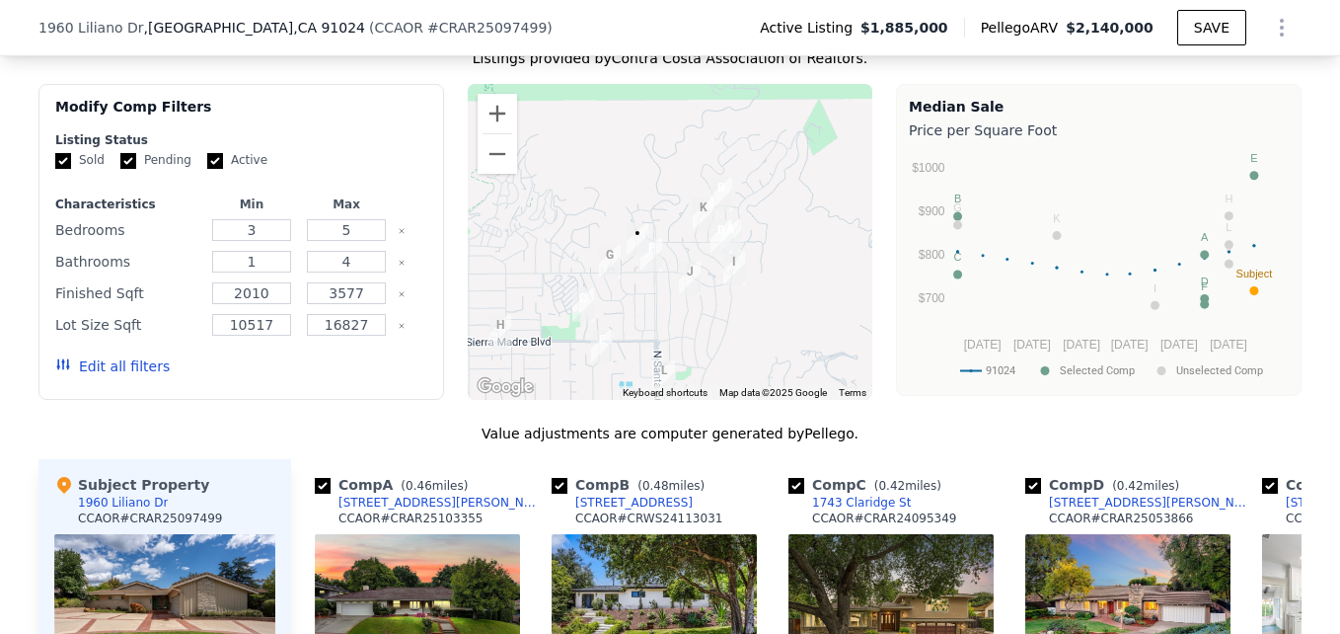
drag, startPoint x: 639, startPoint y: 274, endPoint x: 638, endPoint y: 328, distance: 53.3
click at [638, 328] on div at bounding box center [671, 242] width 406 height 316
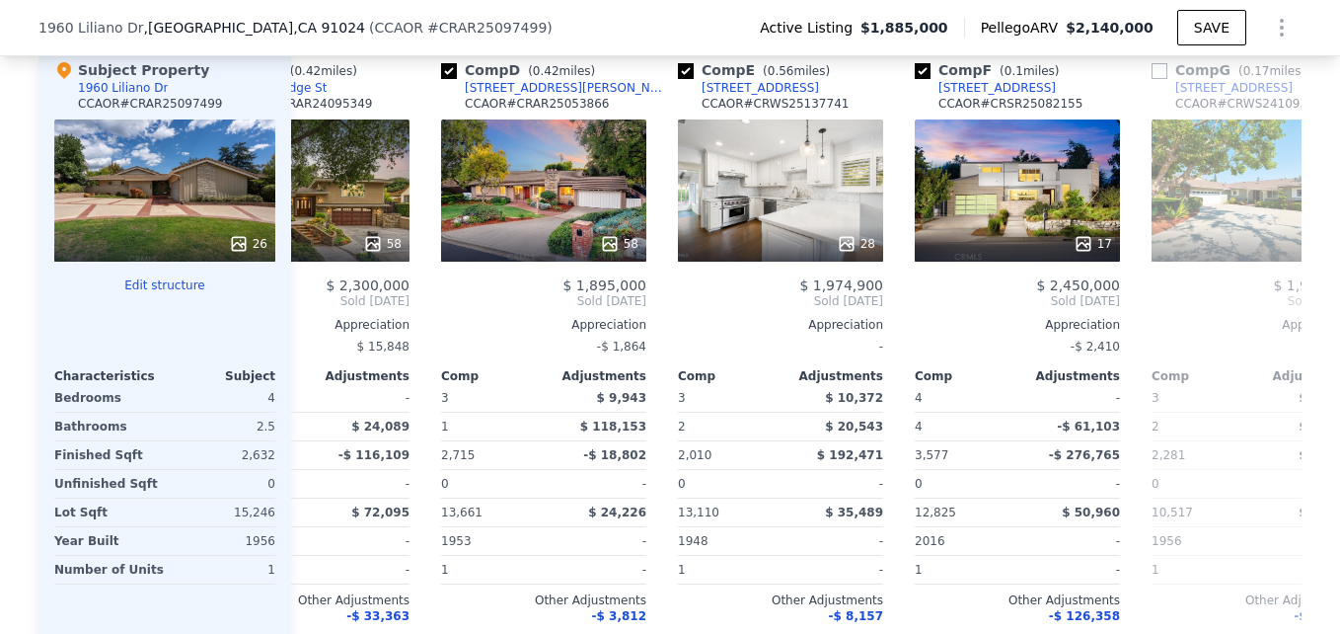
scroll to position [0, 643]
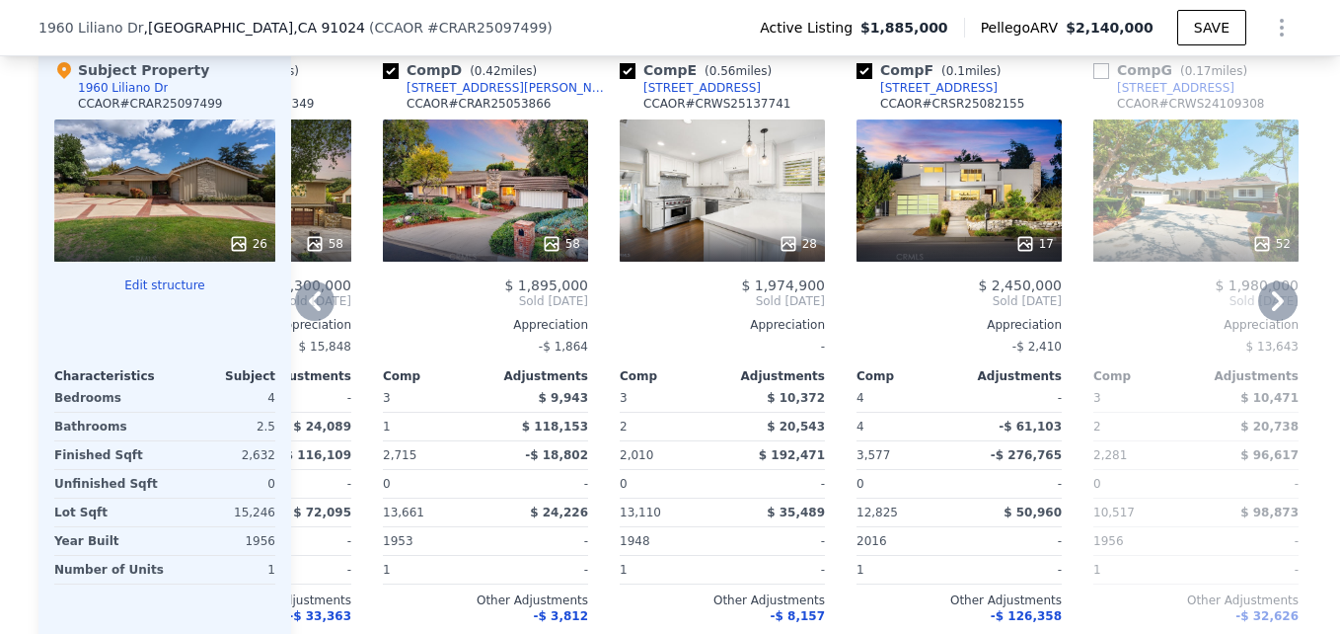
click at [442, 212] on div "58" at bounding box center [485, 190] width 205 height 142
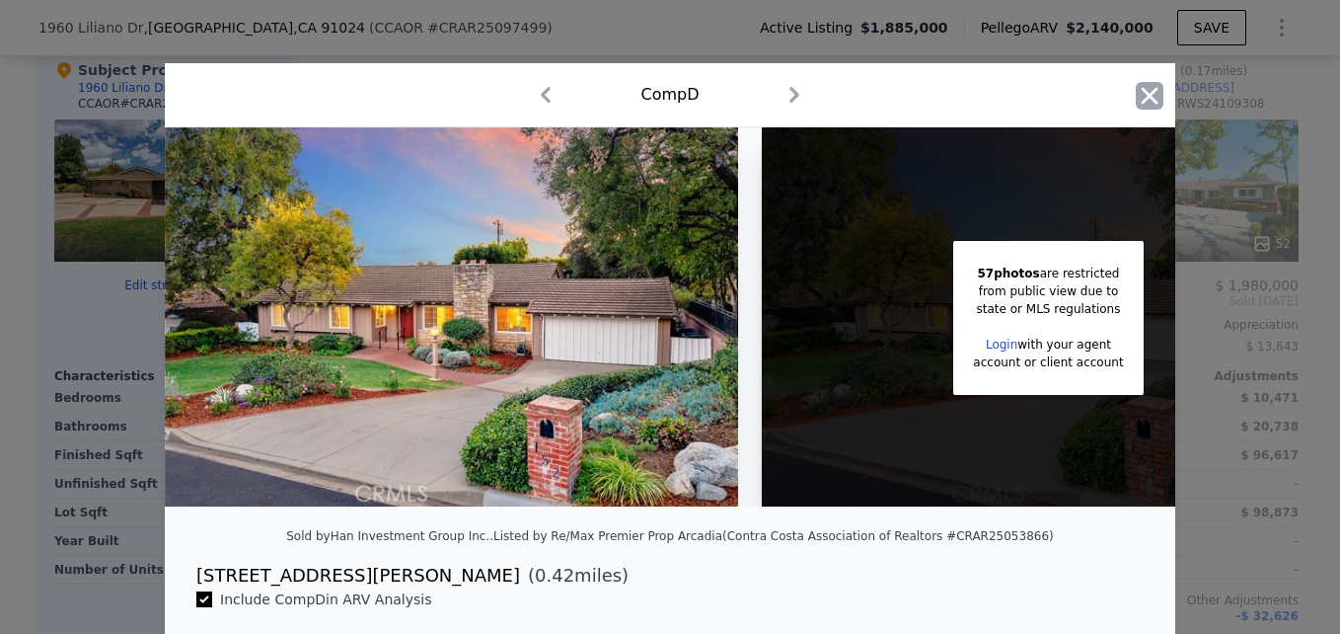
click at [1149, 100] on icon "button" at bounding box center [1150, 96] width 28 height 28
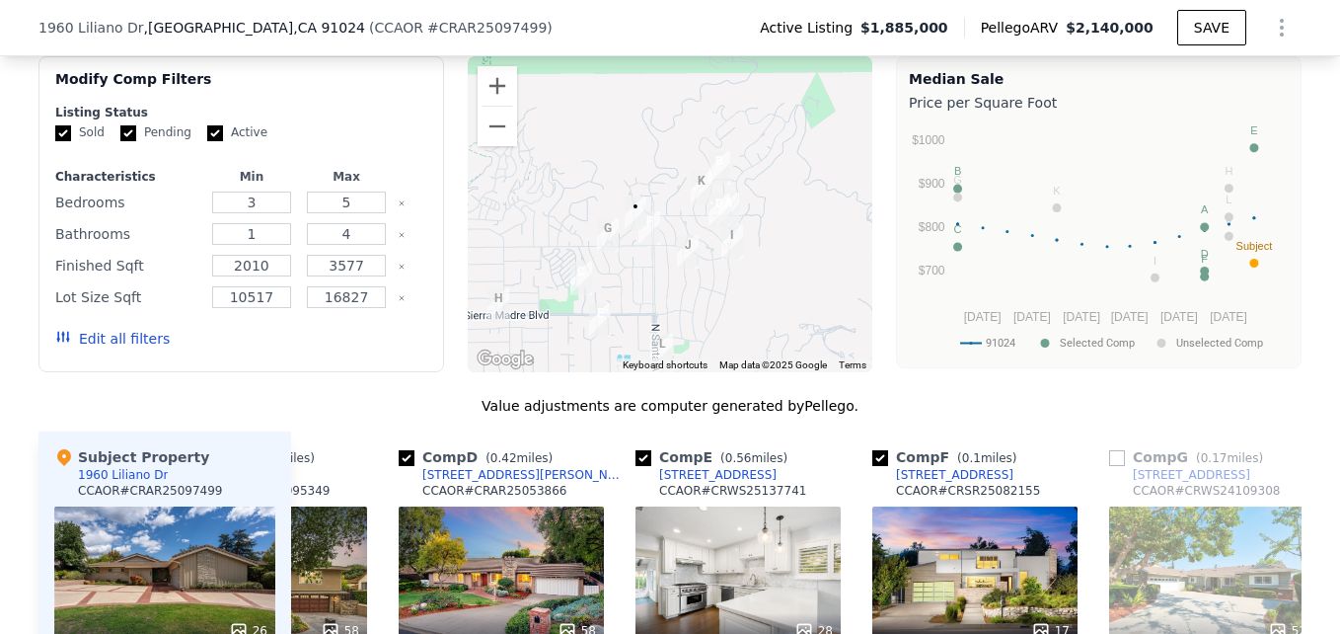
scroll to position [1770, 0]
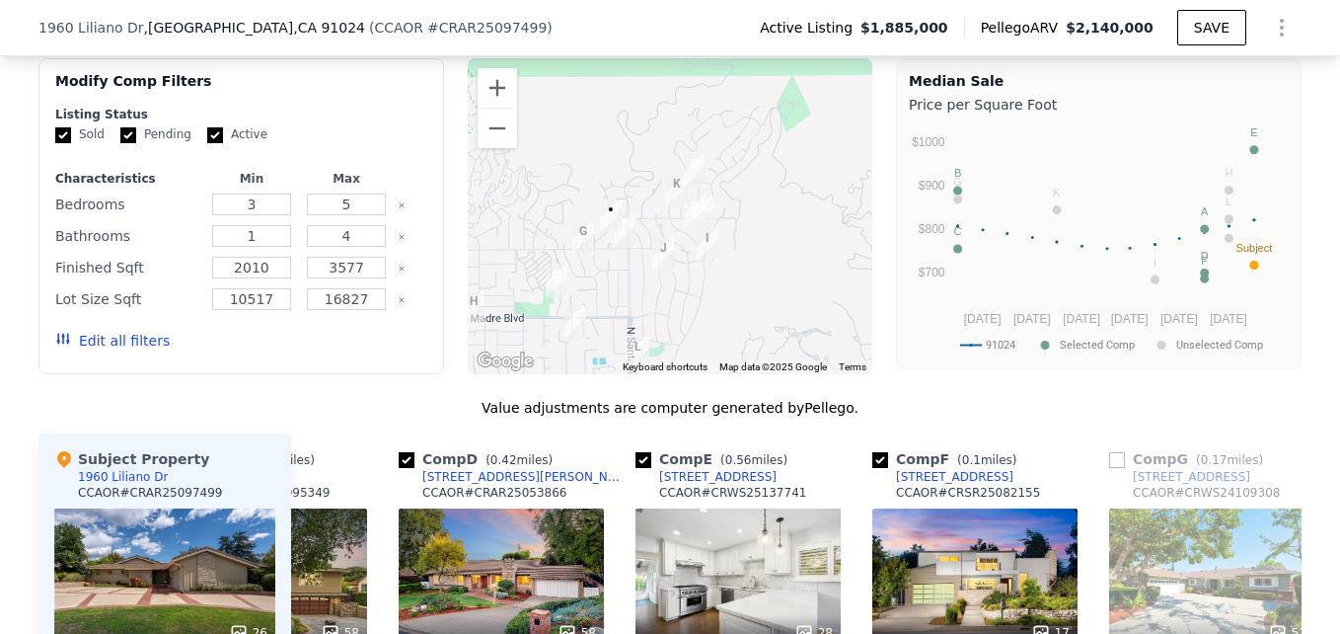
drag, startPoint x: 728, startPoint y: 314, endPoint x: 693, endPoint y: 315, distance: 35.5
click at [693, 315] on div at bounding box center [671, 216] width 406 height 316
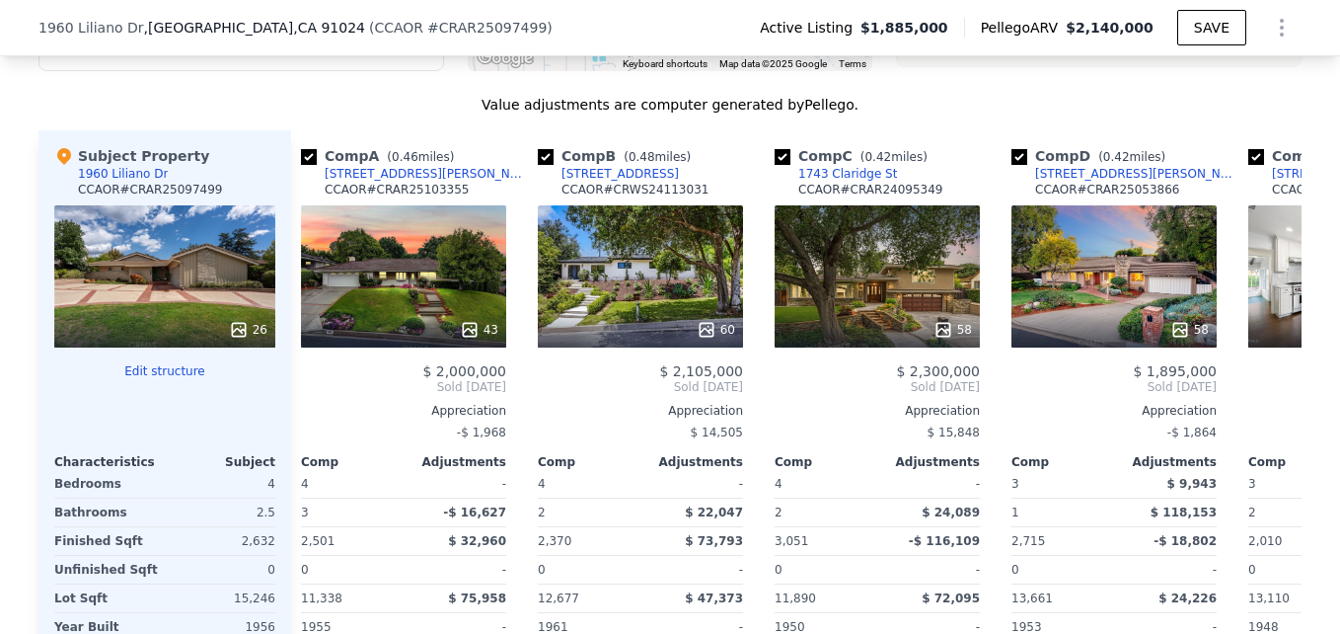
scroll to position [0, 0]
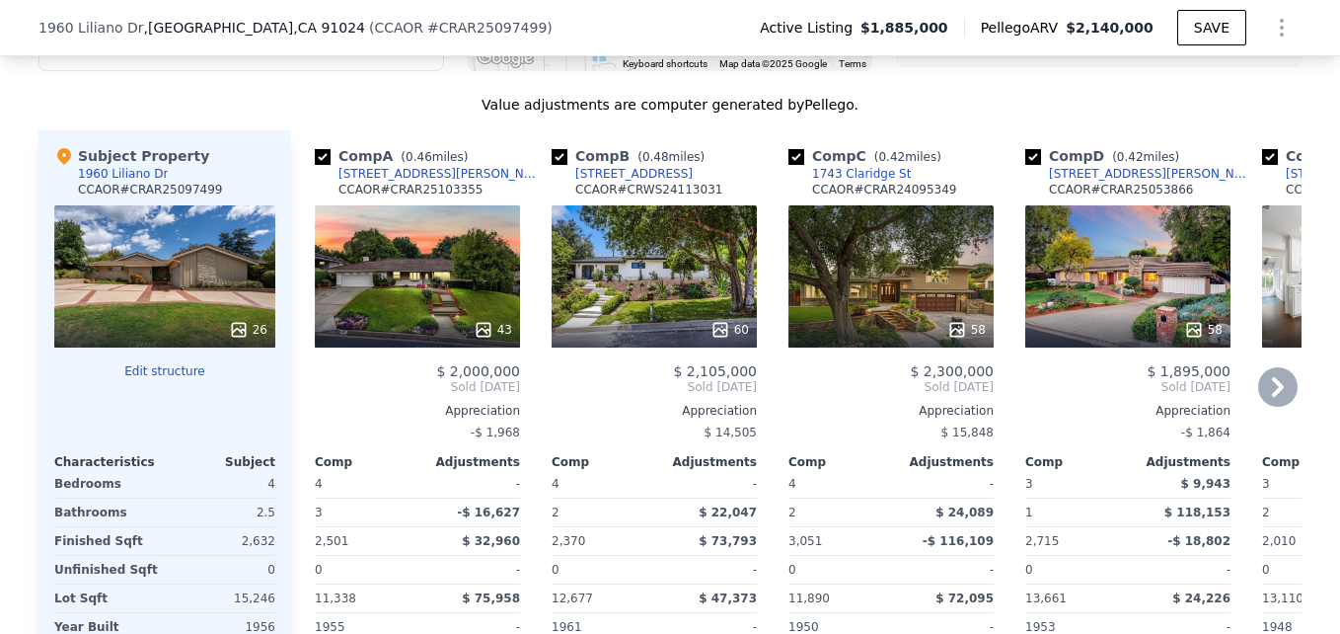
click at [425, 294] on div "43" at bounding box center [417, 276] width 205 height 142
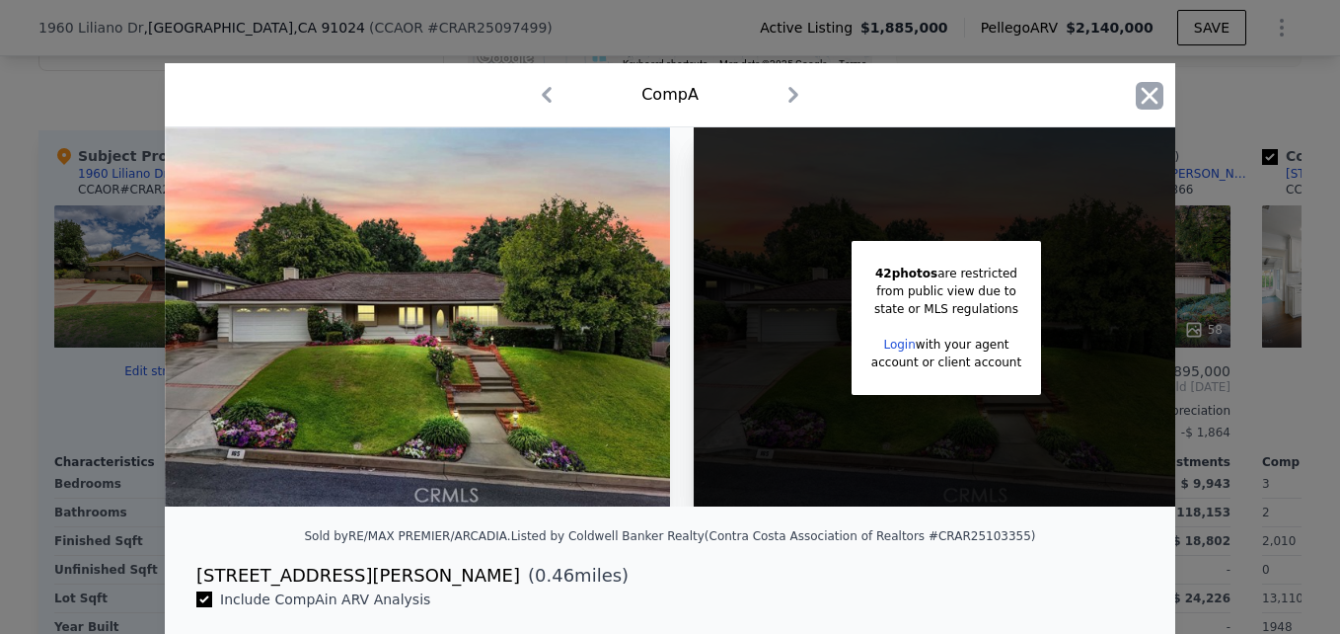
click at [1150, 93] on icon "button" at bounding box center [1150, 96] width 28 height 28
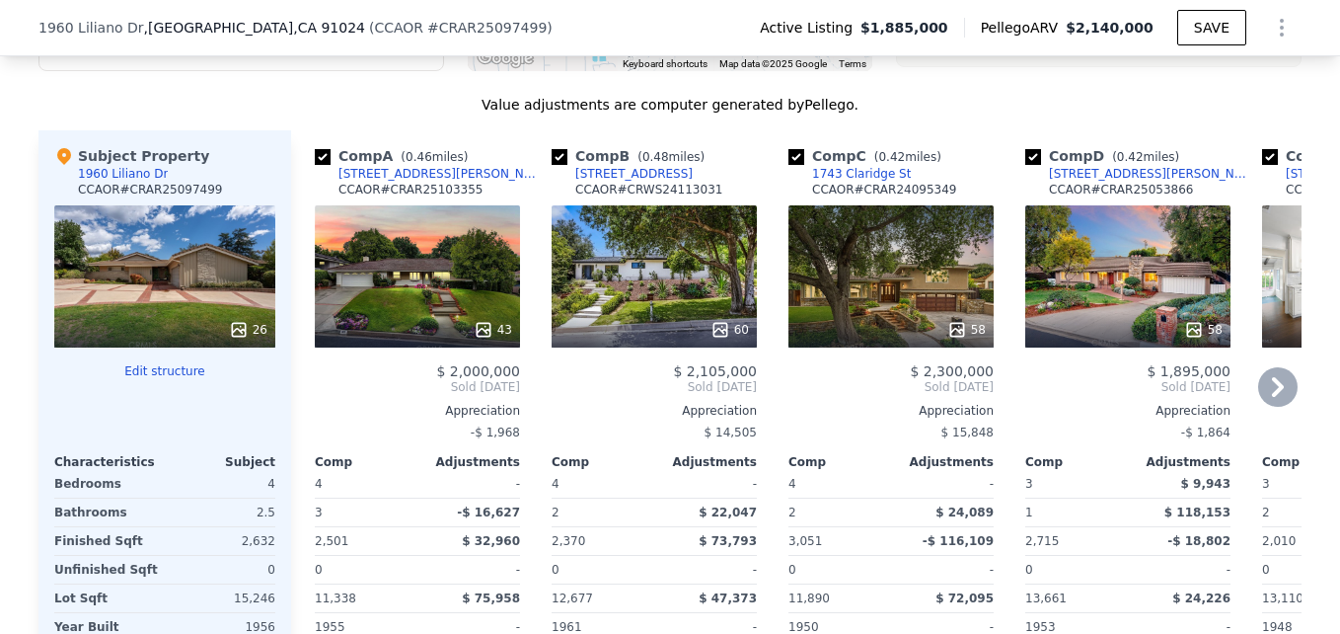
click at [360, 182] on div "165 Elkins Pl" at bounding box center [441, 174] width 205 height 16
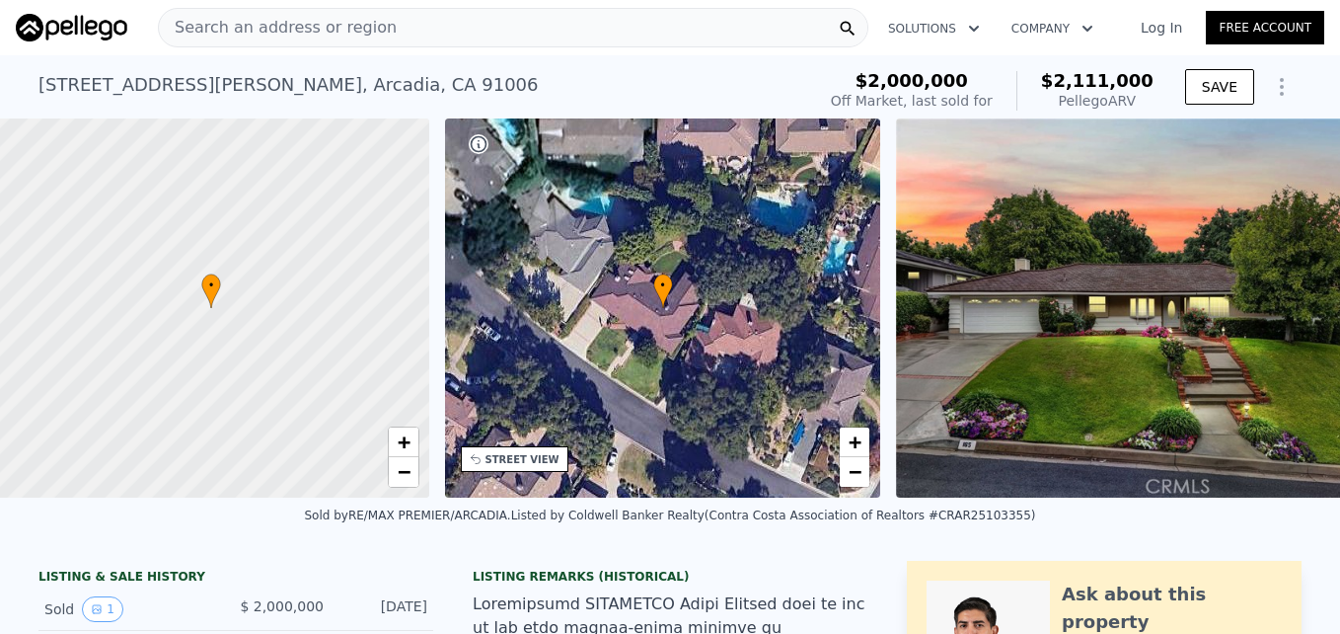
scroll to position [0, 8]
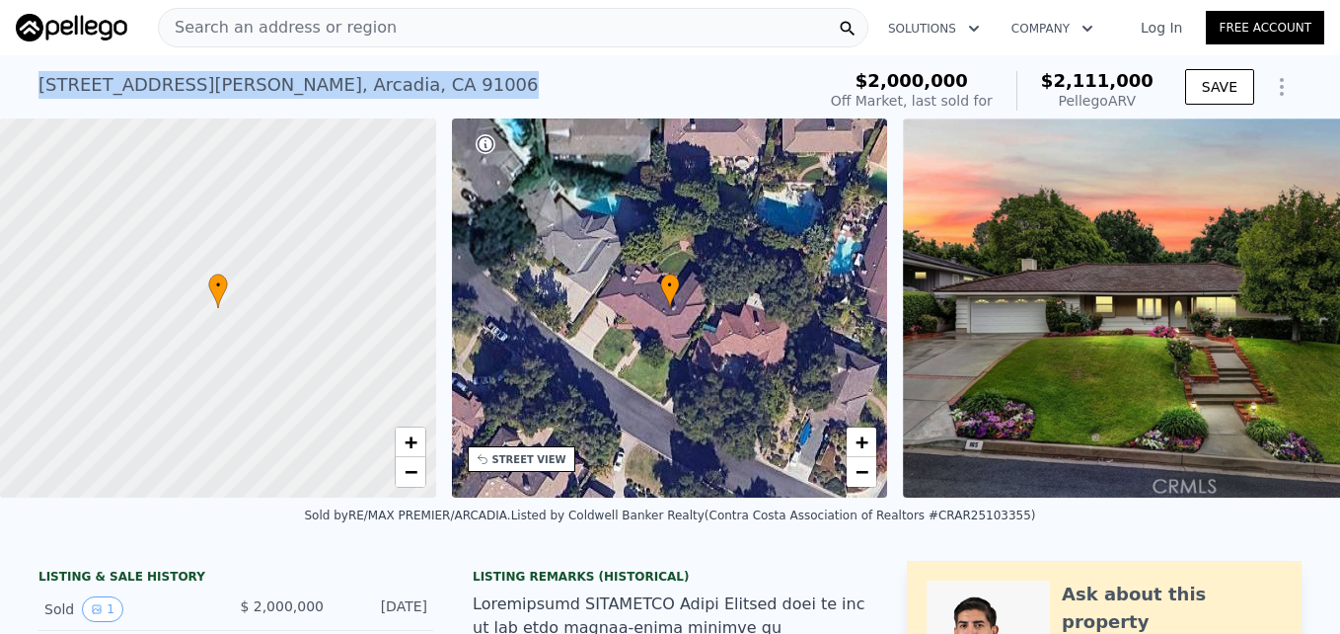
drag, startPoint x: 29, startPoint y: 85, endPoint x: 323, endPoint y: 75, distance: 294.3
click at [323, 75] on div "[STREET_ADDRESS][PERSON_NAME] Sold [DATE] for $2m (~ARV $2.111m ) $2,000,000 Of…" at bounding box center [670, 86] width 1340 height 63
drag, startPoint x: 323, startPoint y: 75, endPoint x: 250, endPoint y: 90, distance: 74.5
copy div "[STREET_ADDRESS][PERSON_NAME]"
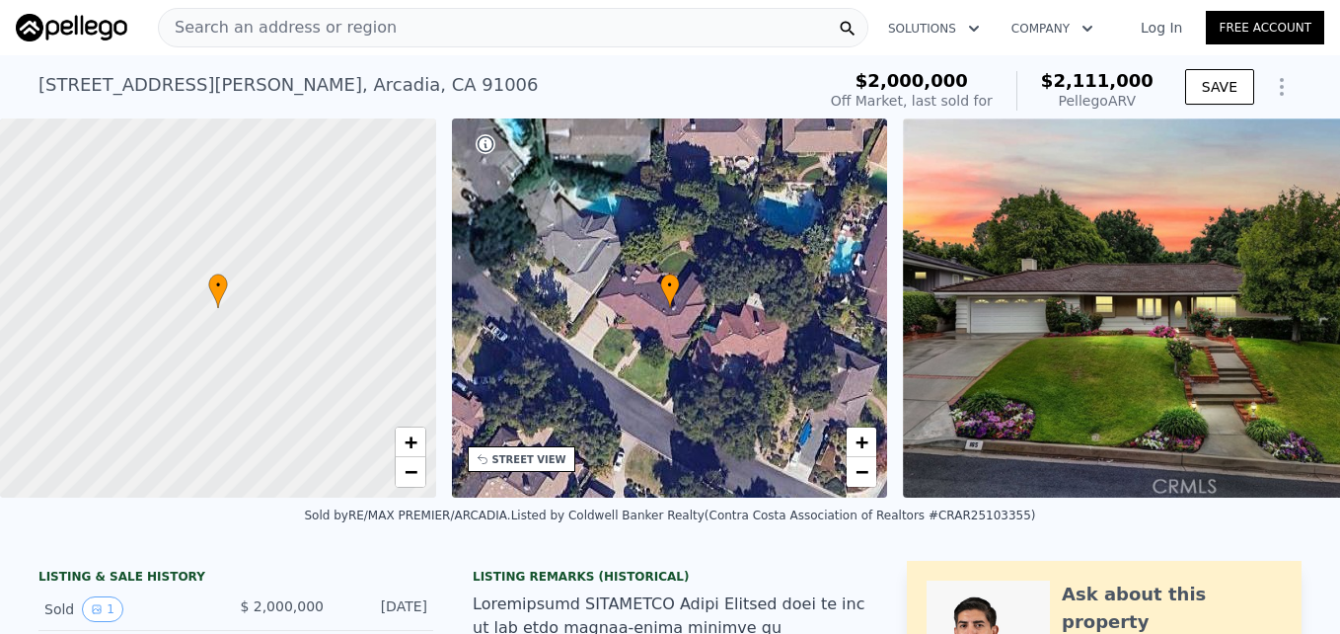
click at [356, 26] on span "Search an address or region" at bounding box center [278, 28] width 238 height 24
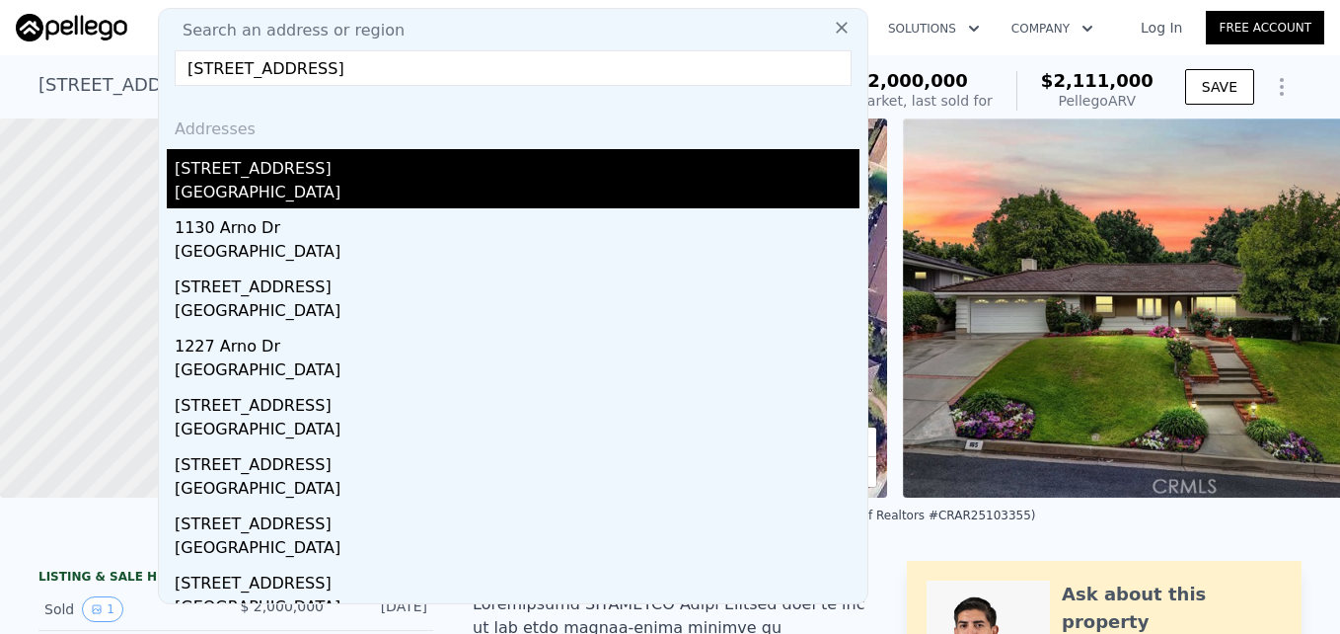
type input "1206 Arno Dr, Sierra Madre, CA 91024"
click at [333, 174] on div "1206 Arno Dr" at bounding box center [517, 165] width 685 height 32
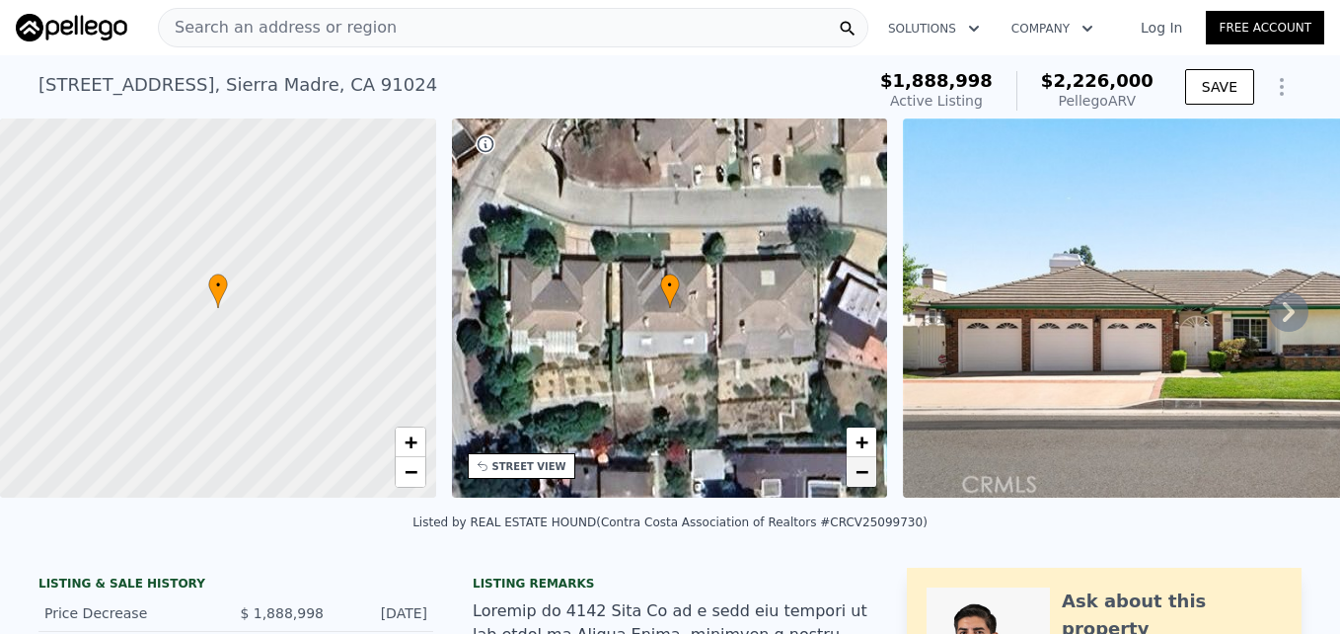
click at [859, 477] on span "−" at bounding box center [862, 471] width 13 height 25
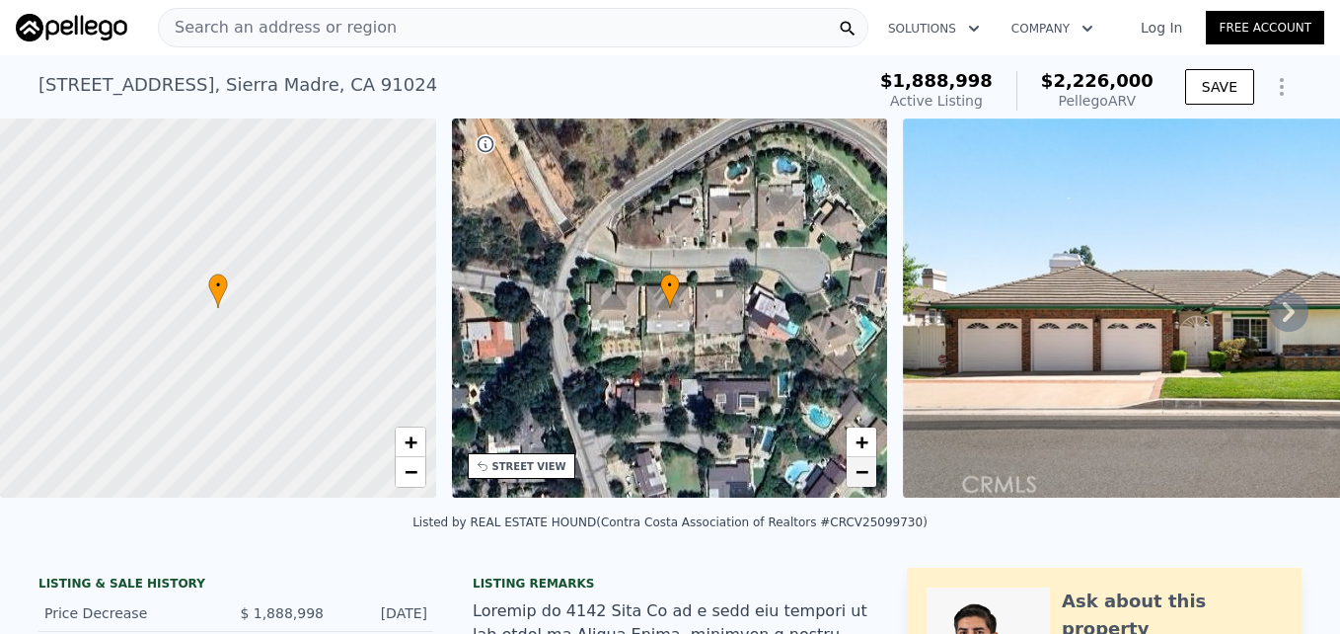
click at [859, 477] on span "−" at bounding box center [862, 471] width 13 height 25
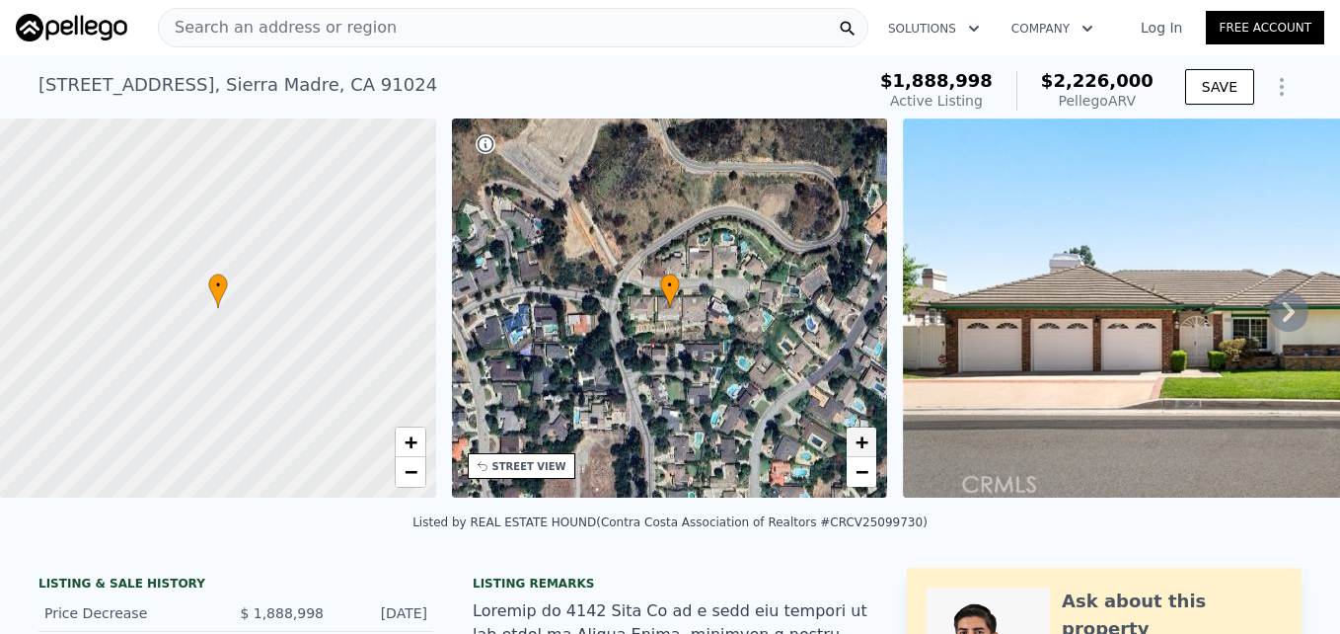
click at [863, 430] on link "+" at bounding box center [862, 442] width 30 height 30
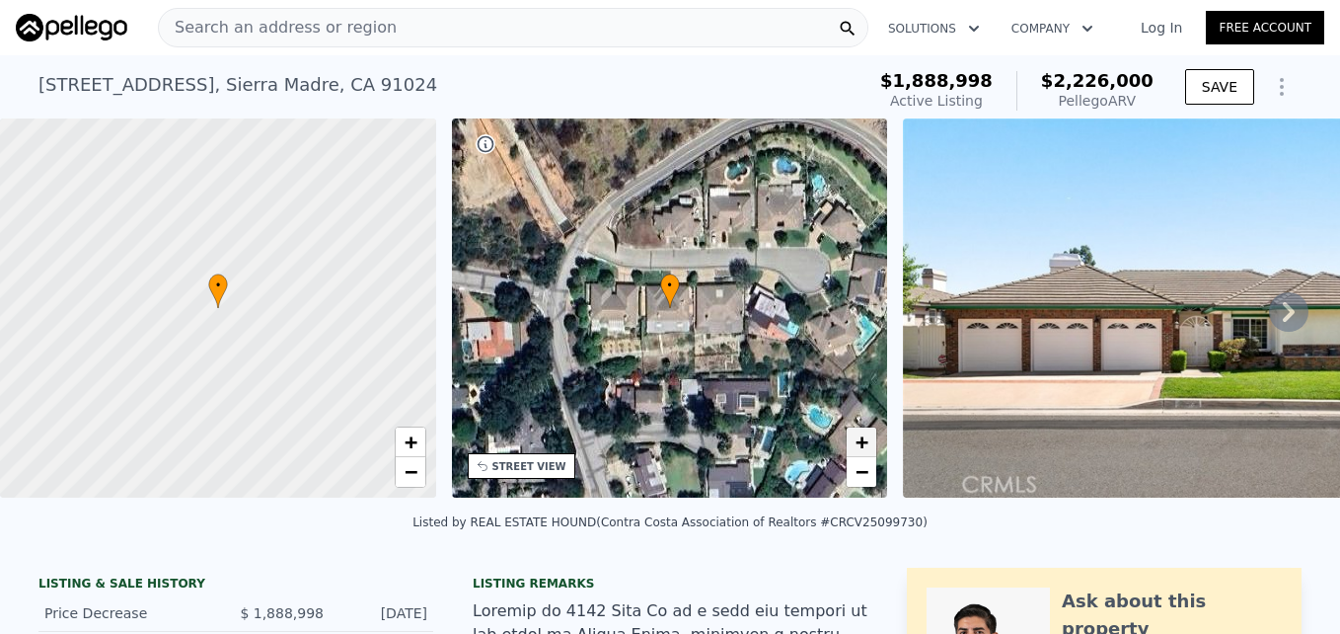
click at [863, 430] on link "+" at bounding box center [862, 442] width 30 height 30
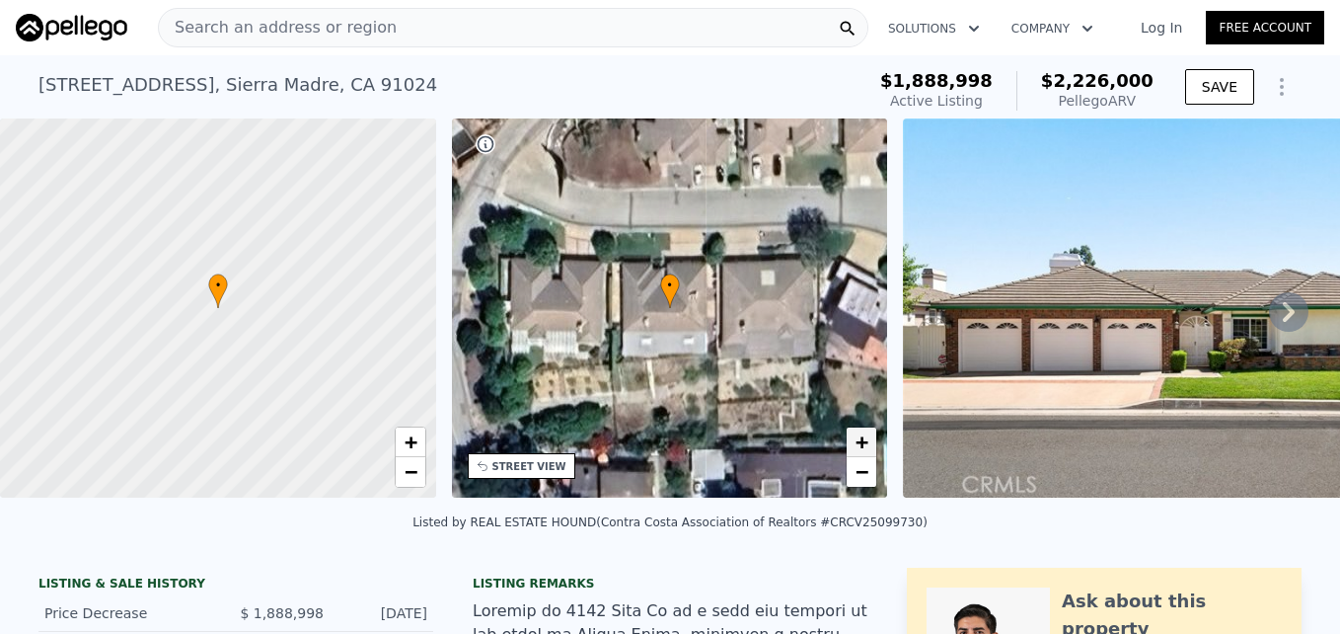
click at [863, 430] on link "+" at bounding box center [862, 442] width 30 height 30
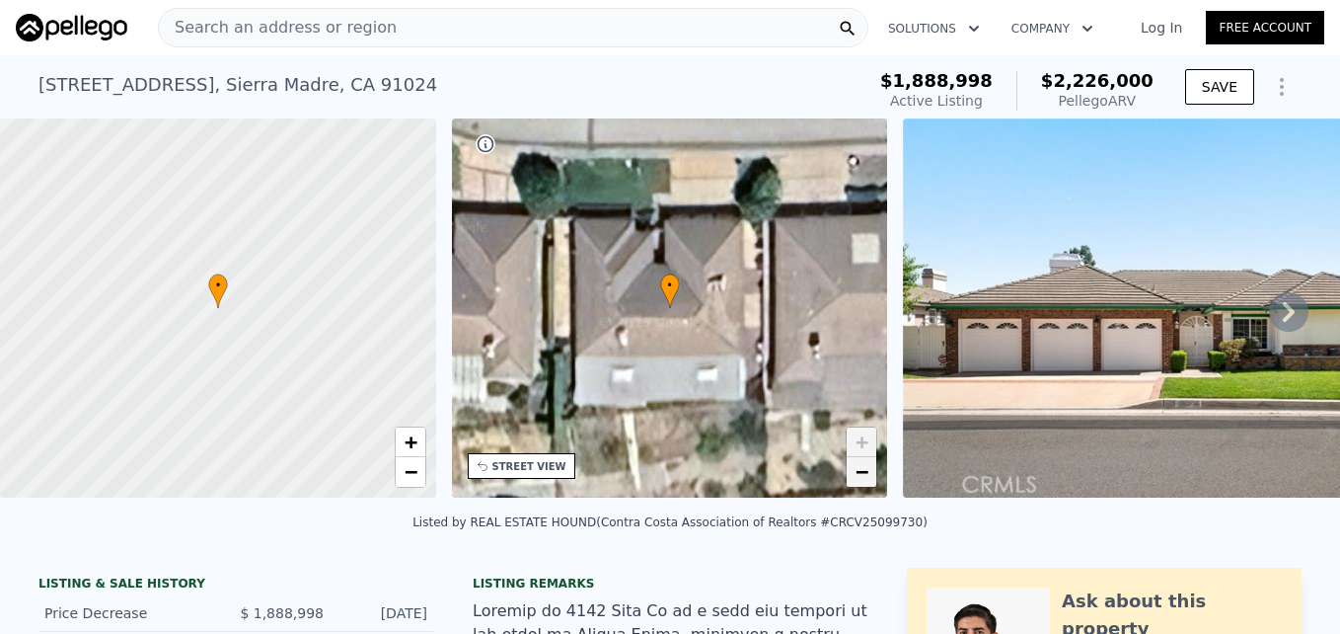
click at [862, 466] on span "−" at bounding box center [862, 471] width 13 height 25
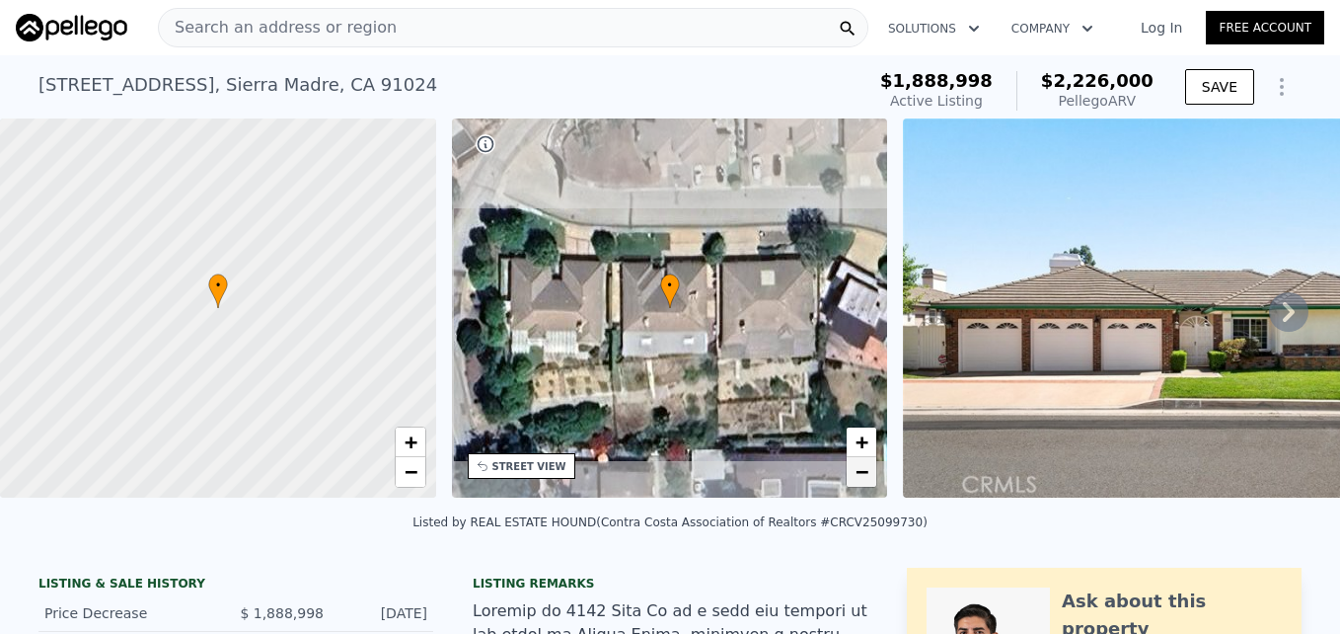
click at [862, 466] on span "−" at bounding box center [862, 471] width 13 height 25
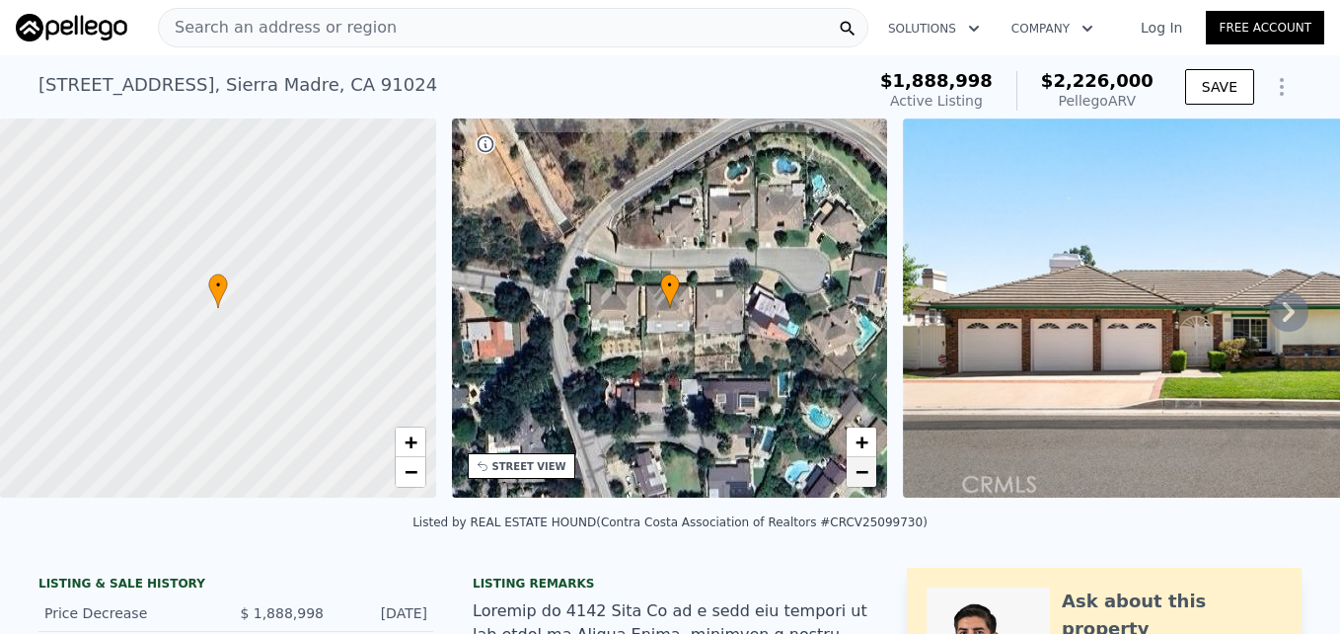
click at [862, 466] on span "−" at bounding box center [862, 471] width 13 height 25
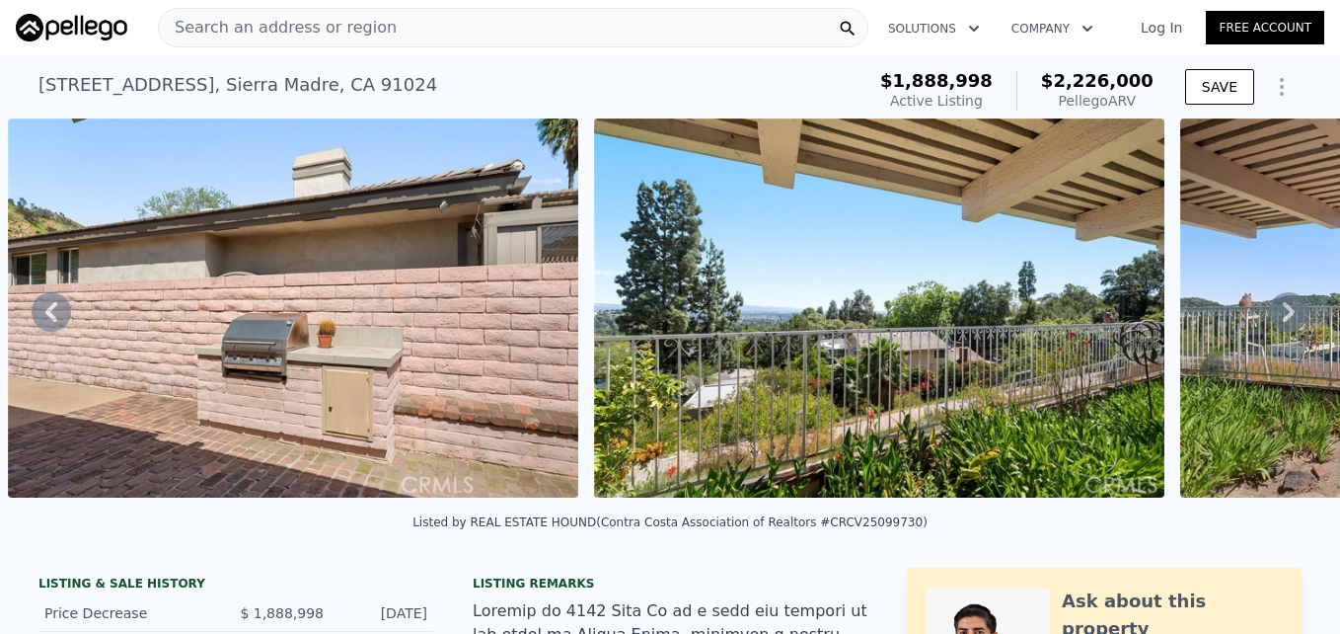
click at [302, 20] on span "Search an address or region" at bounding box center [278, 28] width 238 height 24
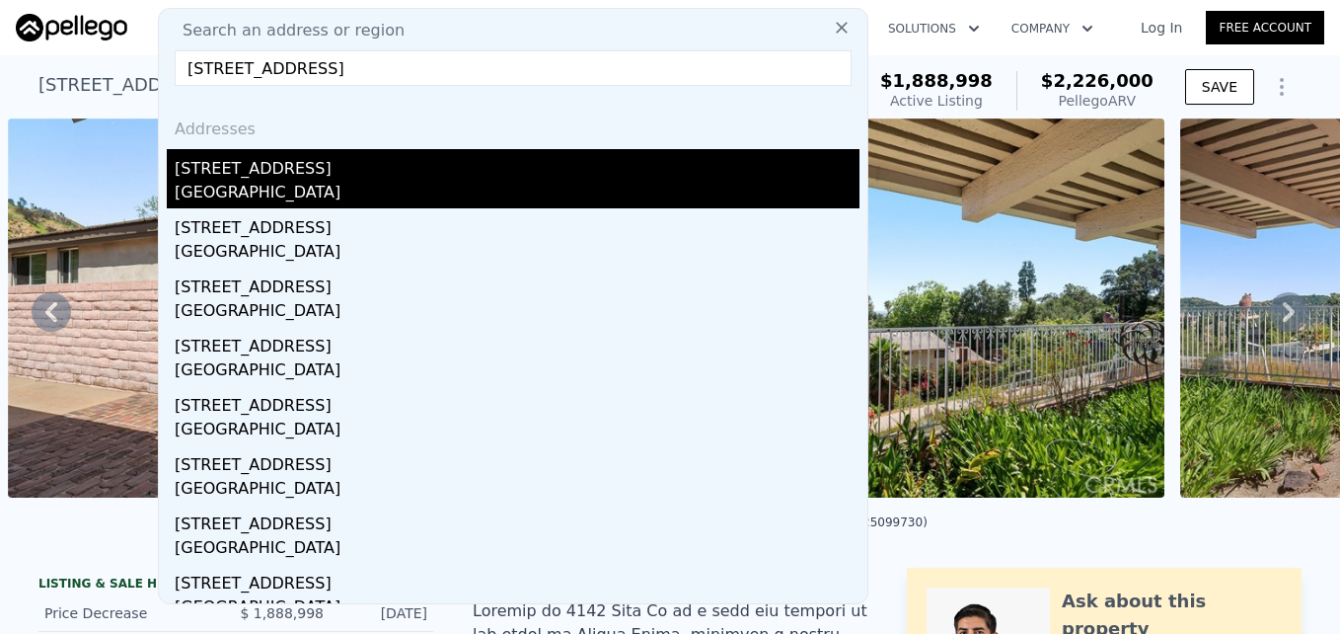
type input "13925 Belgate St, Baldwin Park, CA 91706"
click at [356, 169] on div "[STREET_ADDRESS]" at bounding box center [517, 165] width 685 height 32
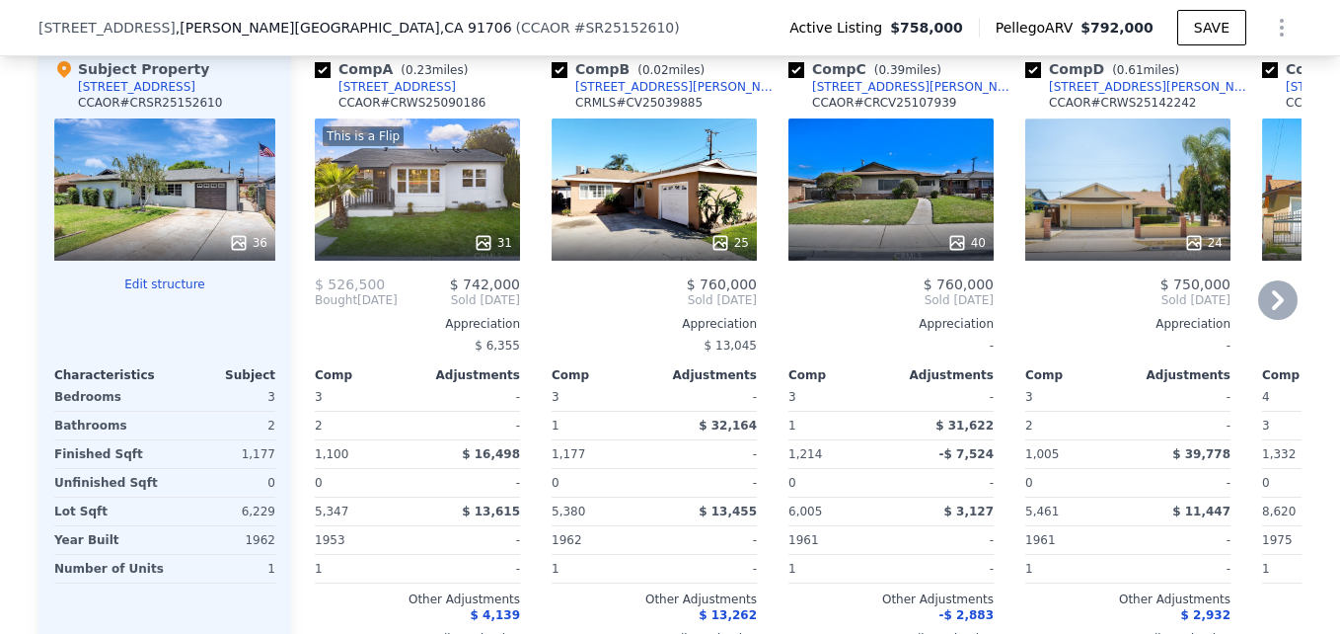
scroll to position [2020, 0]
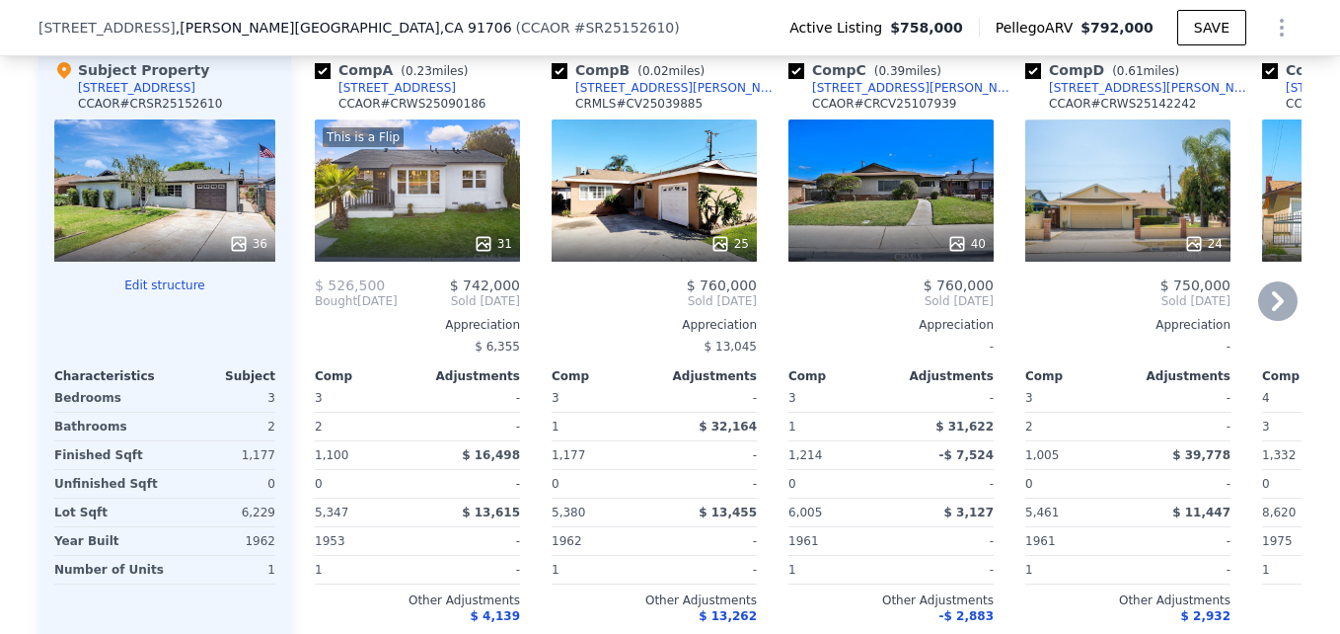
click at [444, 229] on div "This is a Flip 31" at bounding box center [417, 190] width 205 height 142
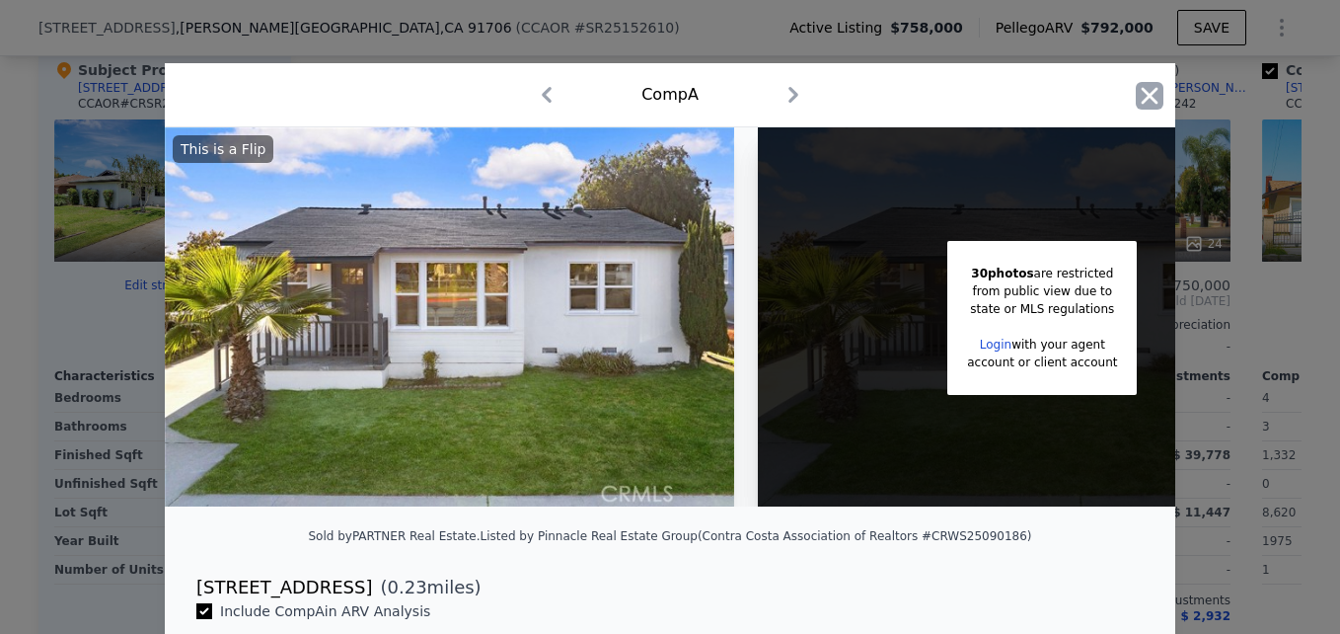
click at [1140, 105] on icon "button" at bounding box center [1150, 96] width 28 height 28
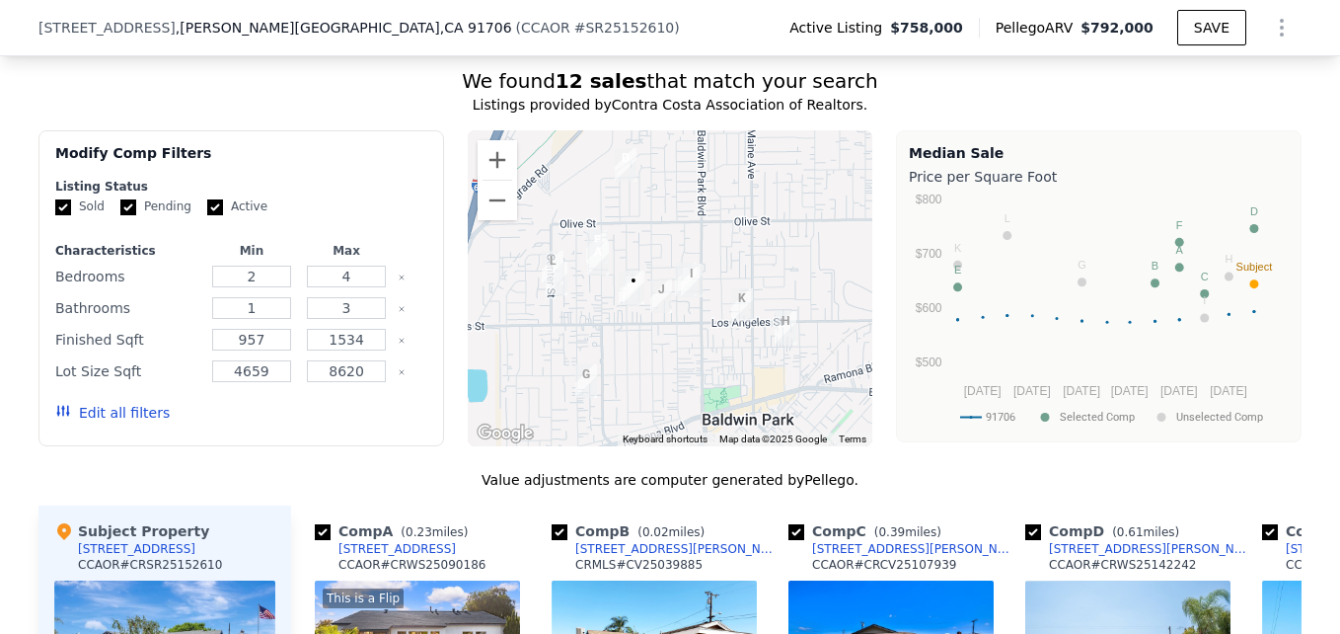
scroll to position [1570, 0]
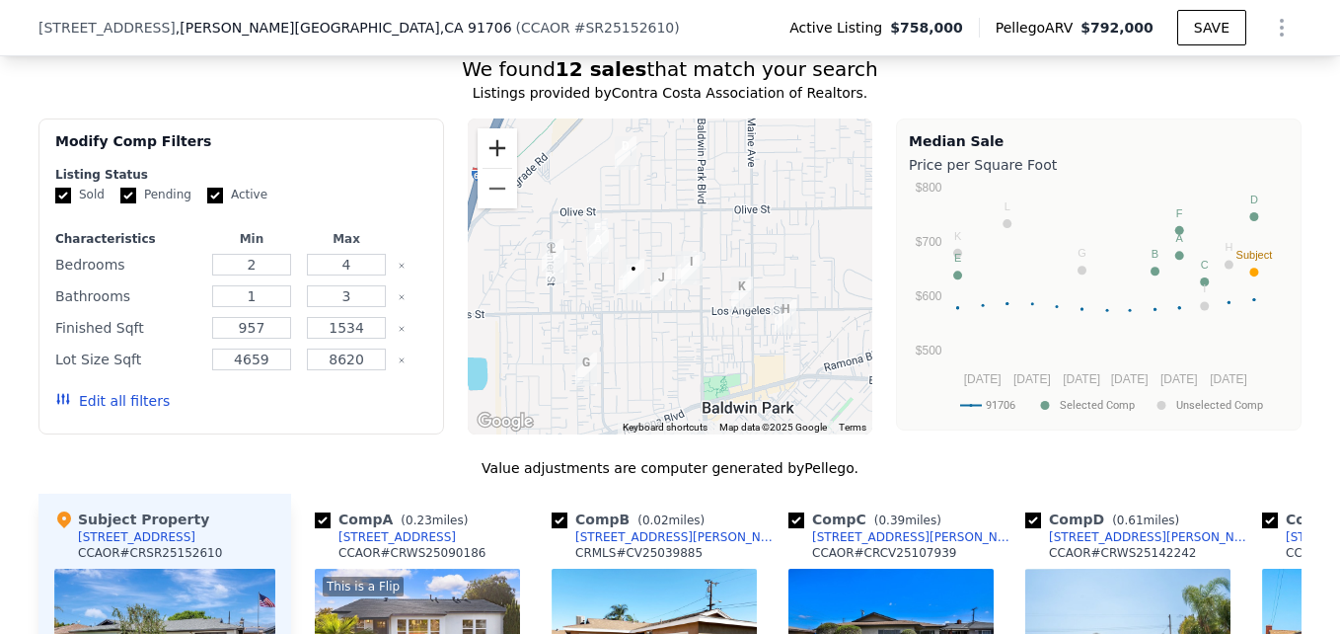
click at [495, 156] on button "Zoom in" at bounding box center [497, 147] width 39 height 39
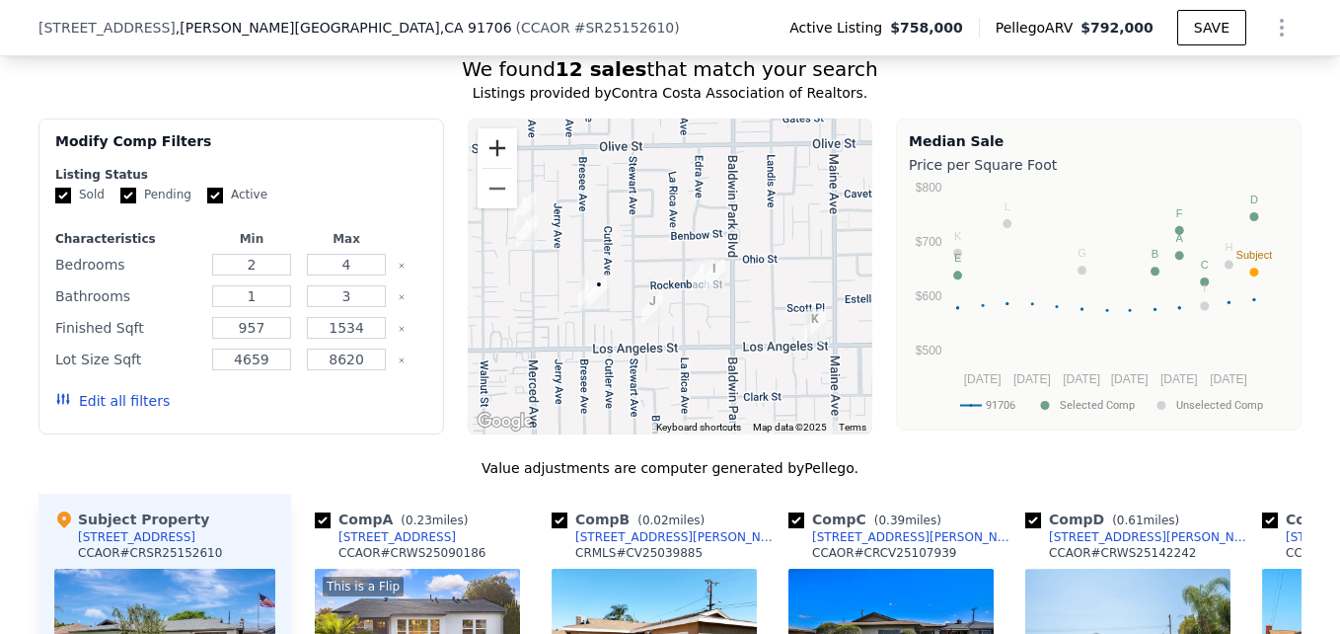
click at [485, 156] on button "Zoom in" at bounding box center [497, 147] width 39 height 39
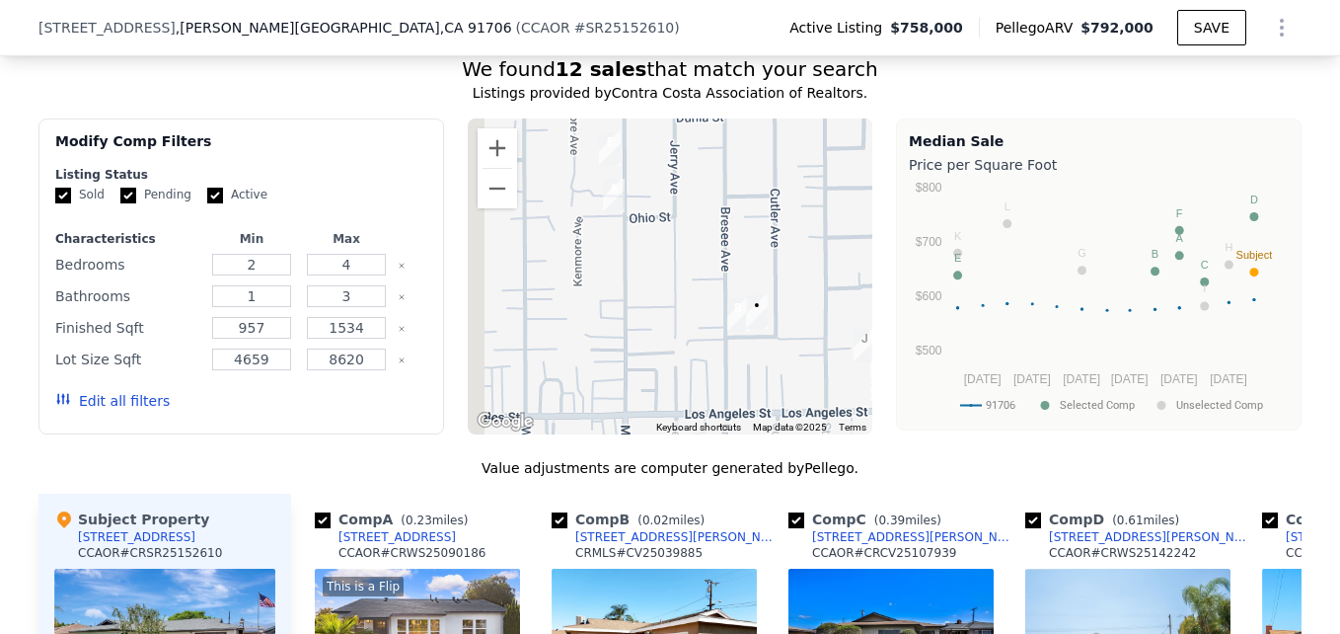
drag, startPoint x: 567, startPoint y: 276, endPoint x: 809, endPoint y: 269, distance: 242.9
click at [809, 269] on div at bounding box center [671, 276] width 406 height 316
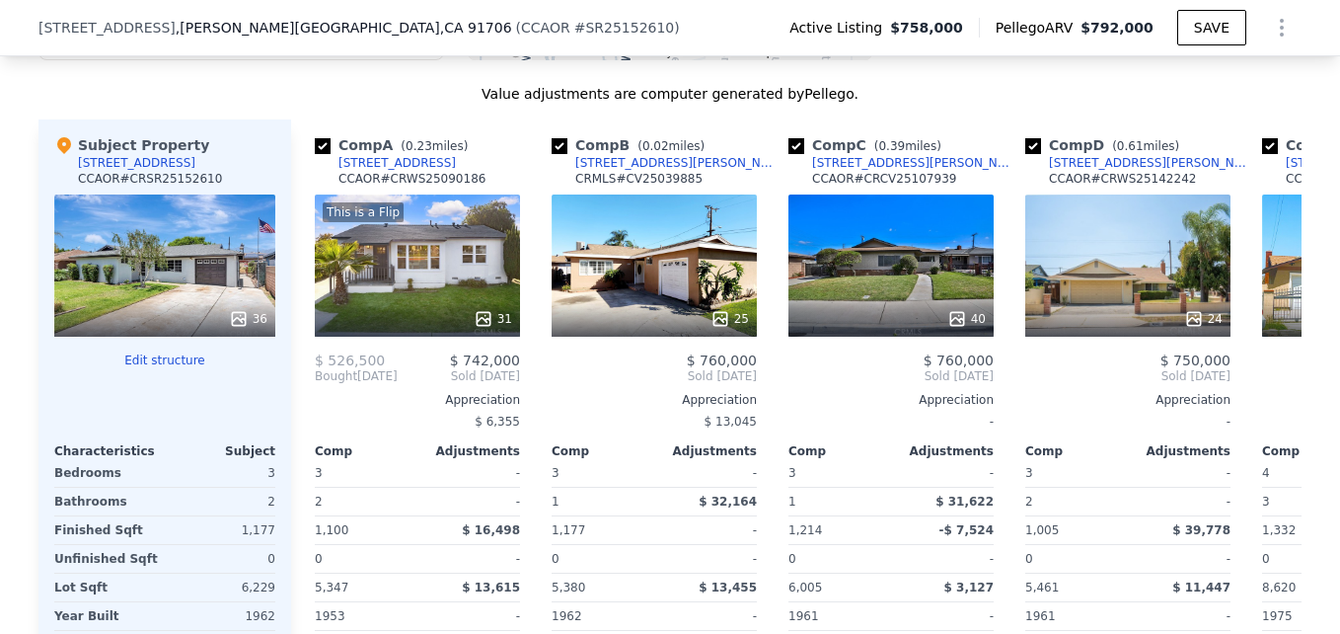
scroll to position [1947, 0]
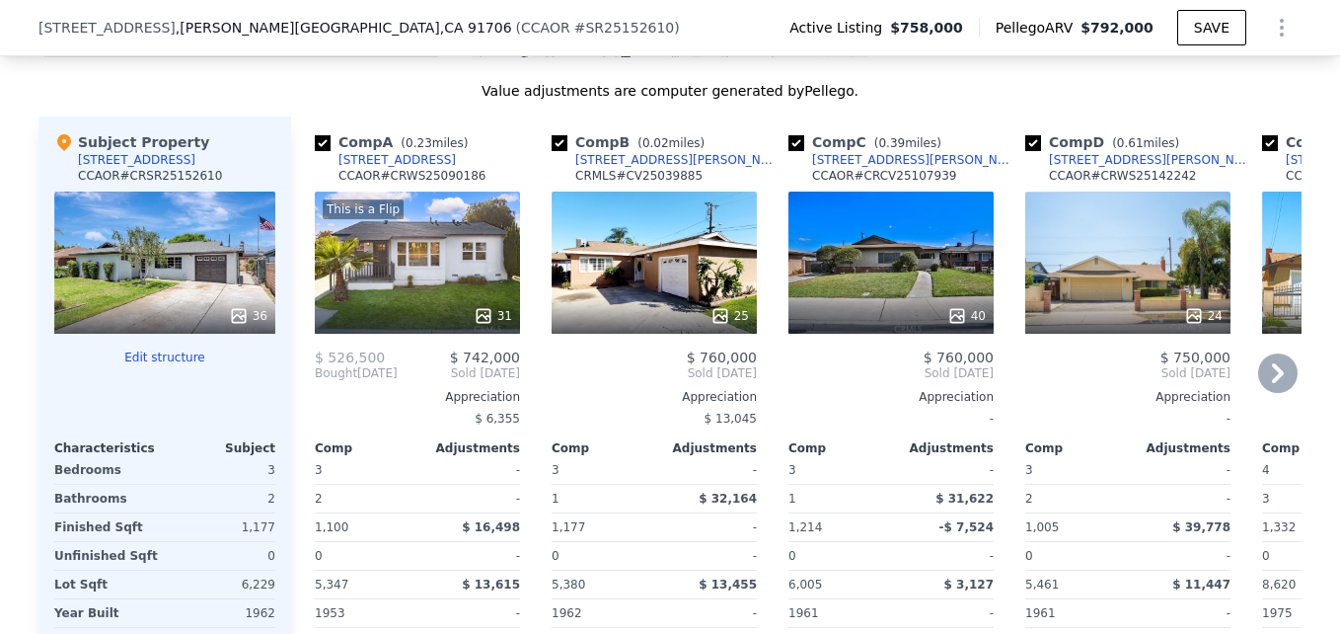
click at [385, 168] on div "4607 Merced Ave" at bounding box center [397, 160] width 117 height 16
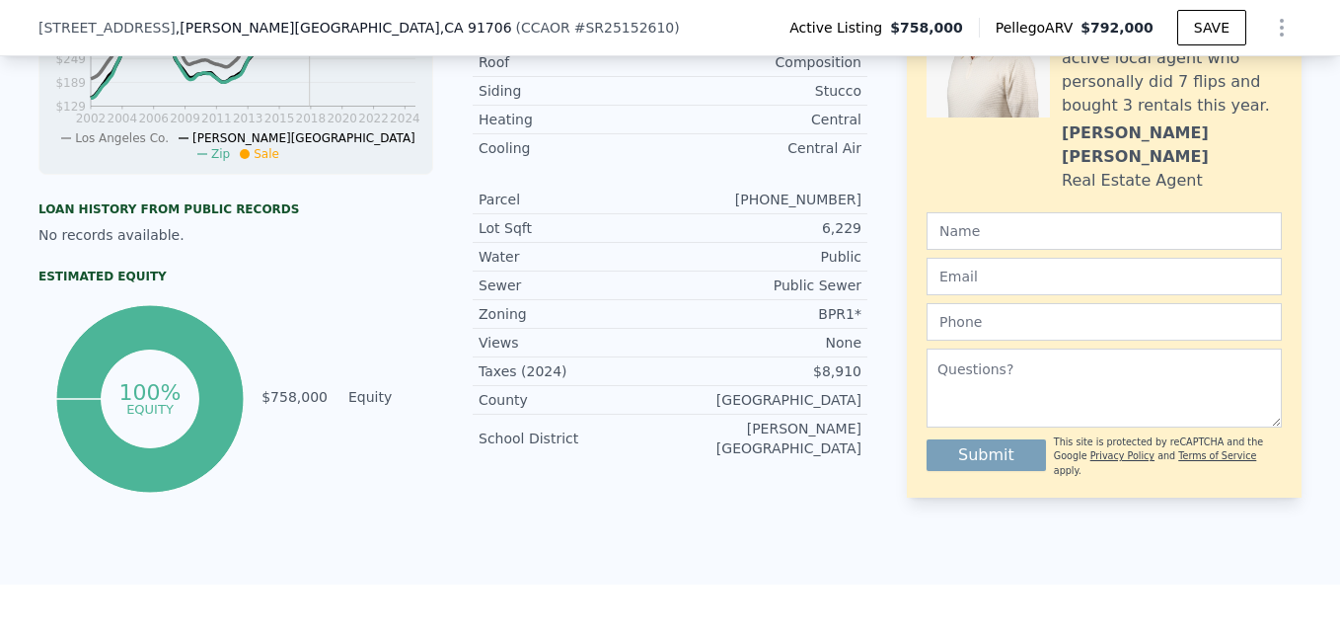
scroll to position [0, 0]
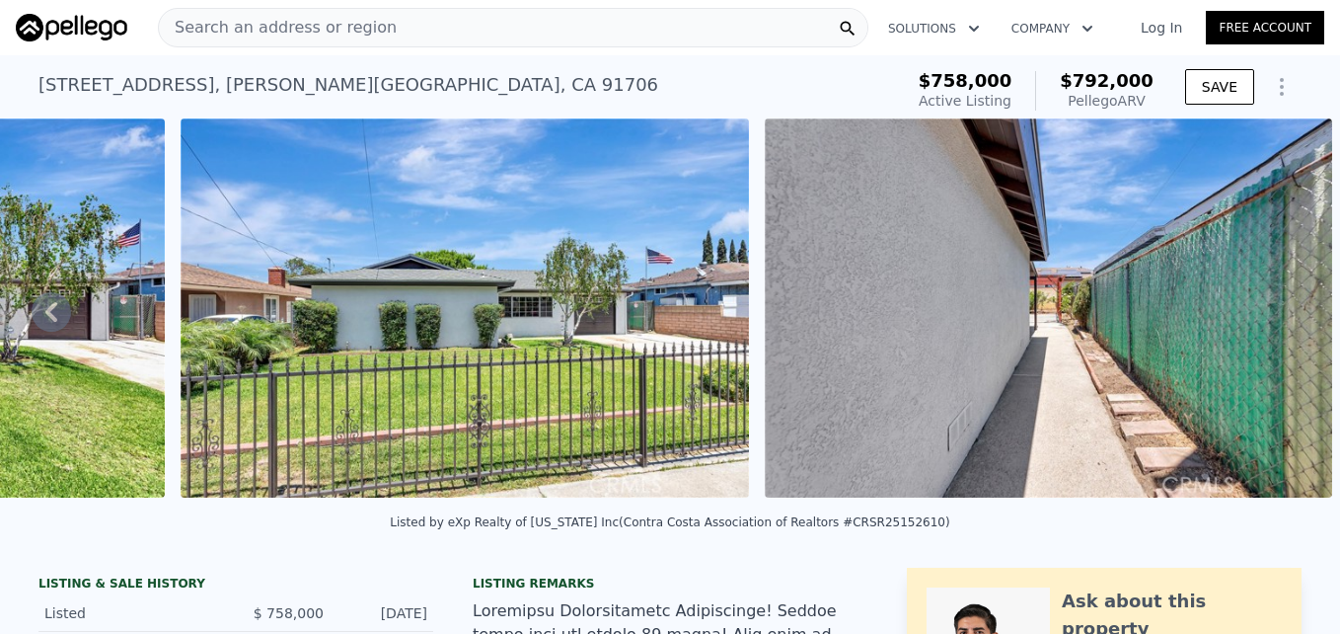
click at [269, 35] on span "Search an address or region" at bounding box center [278, 28] width 238 height 24
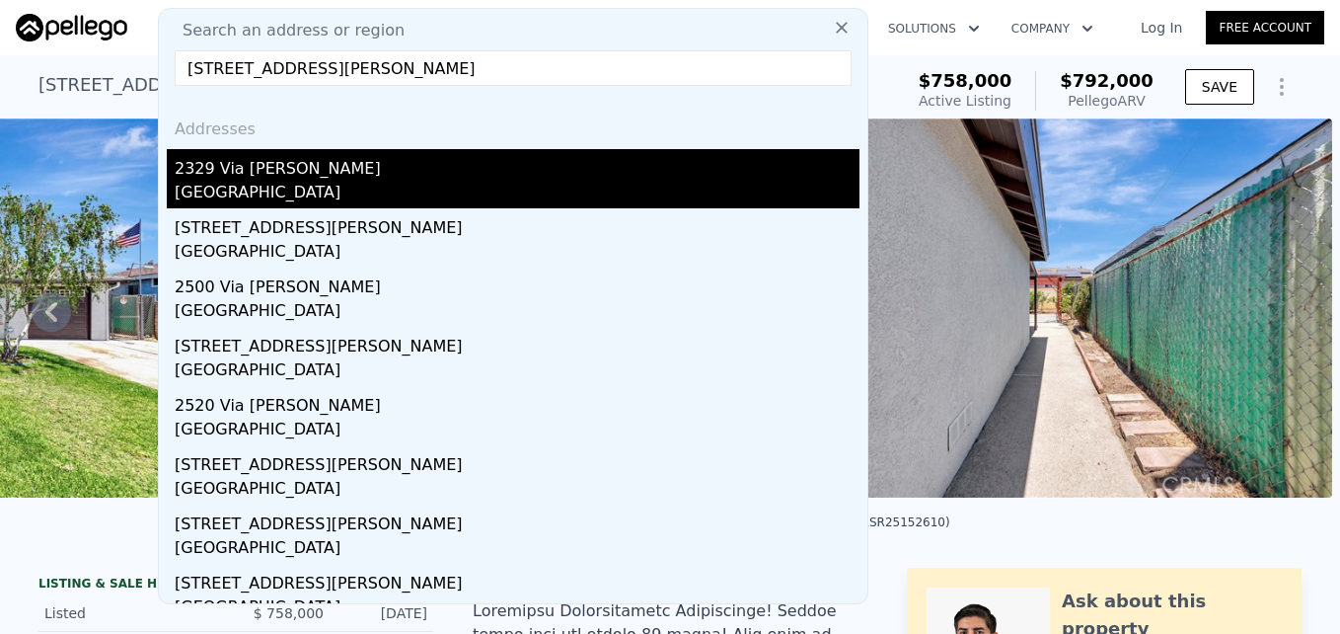
type input "2329 Via Olivera, Palos Verdes Estates, CA 90274"
click at [295, 169] on div "2329 Via Olivera" at bounding box center [517, 165] width 685 height 32
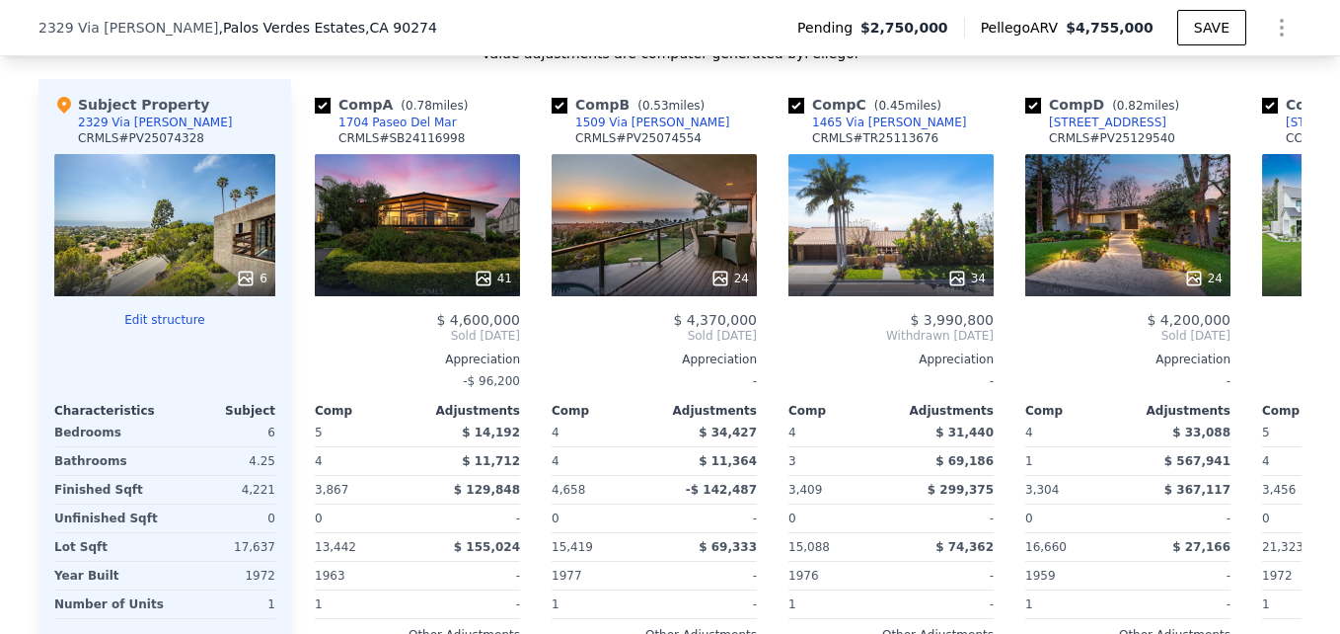
scroll to position [2123, 0]
click at [651, 288] on div "24" at bounding box center [655, 278] width 189 height 20
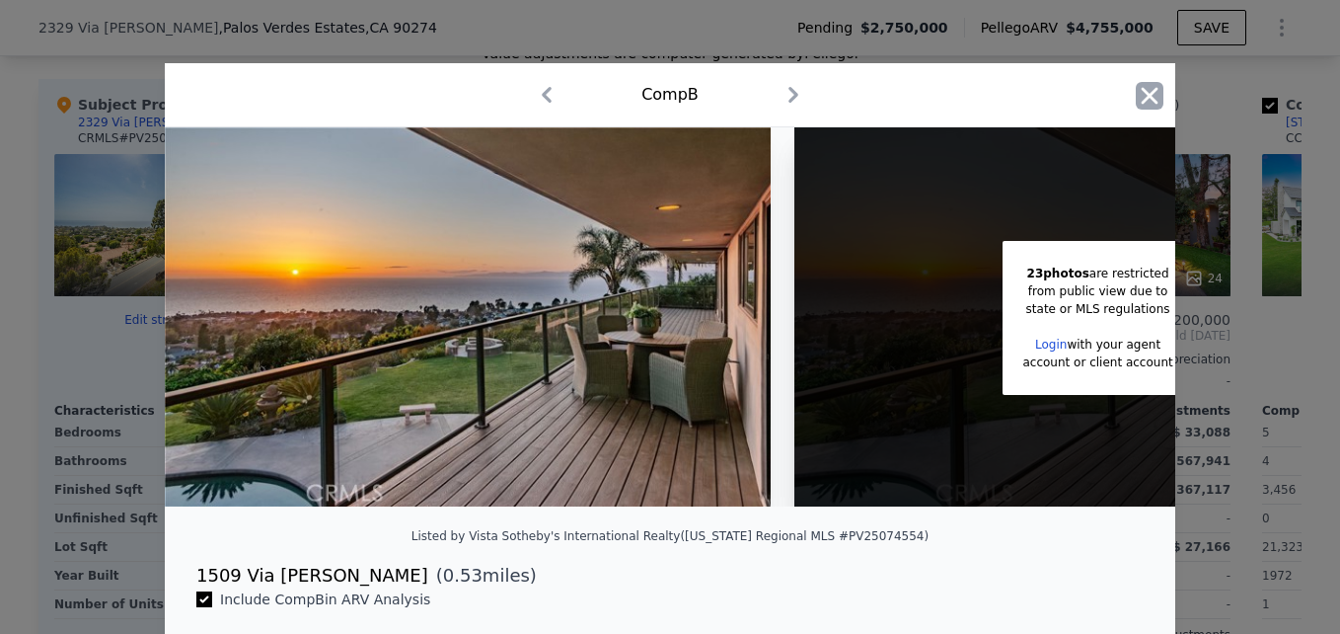
click at [1136, 96] on icon "button" at bounding box center [1150, 96] width 28 height 28
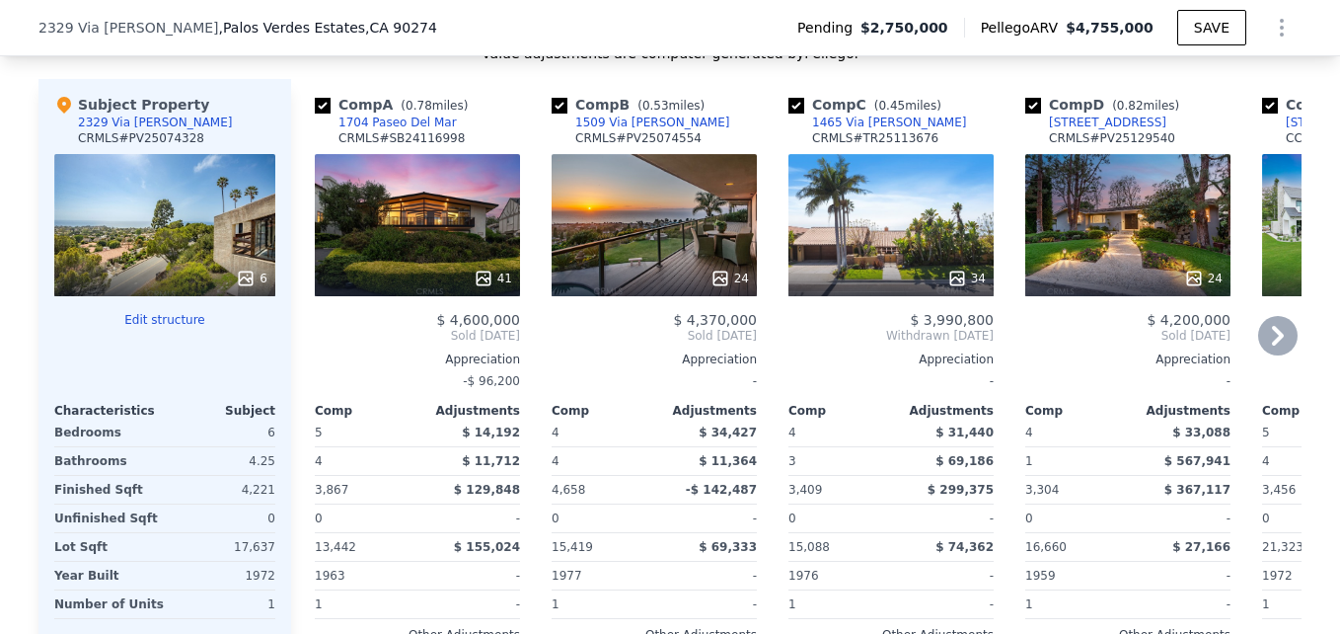
click at [478, 256] on div "41" at bounding box center [417, 225] width 205 height 142
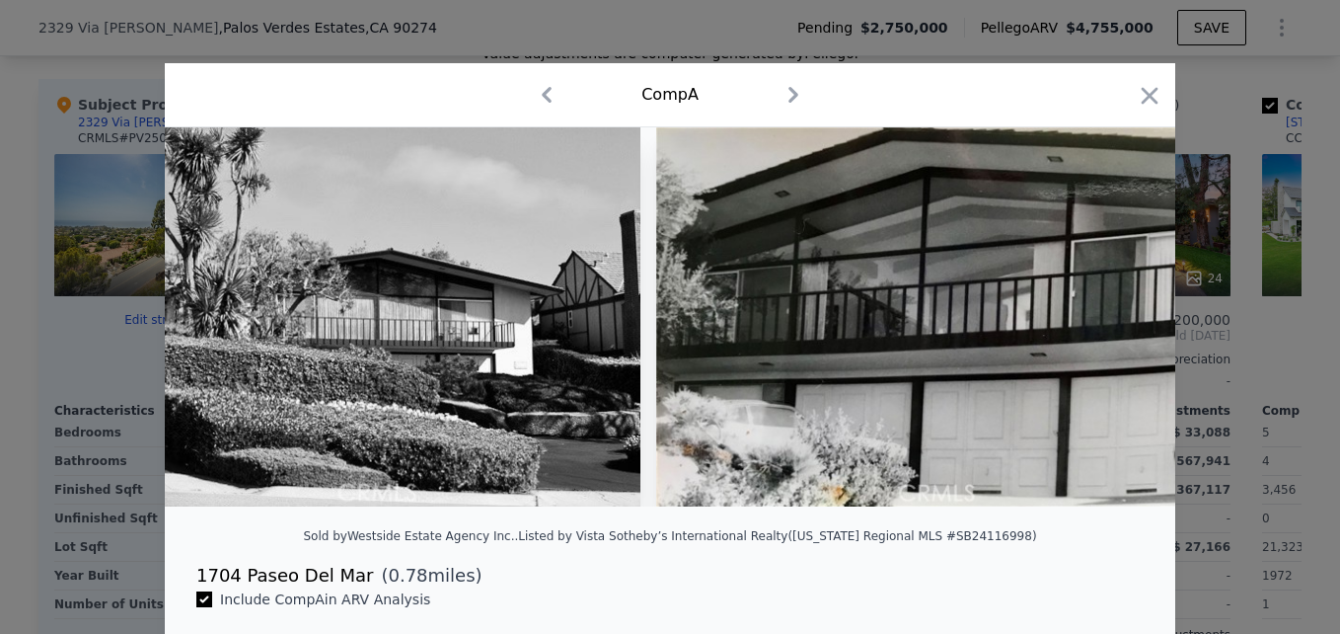
scroll to position [0, 19057]
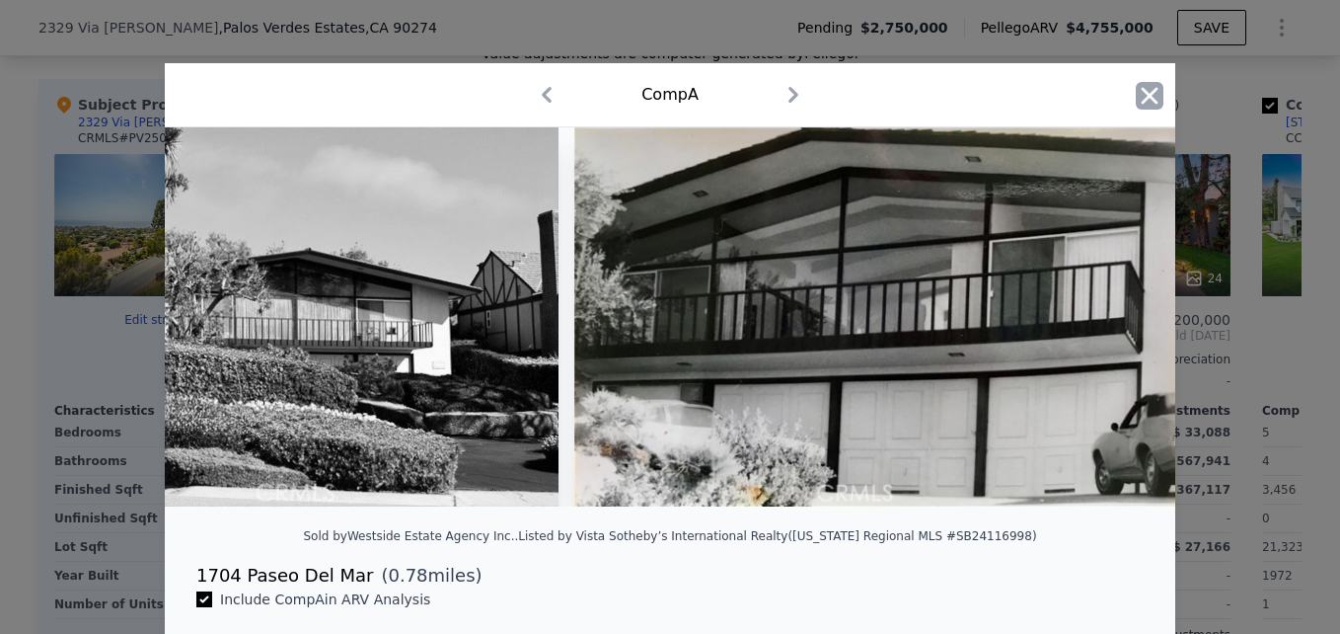
click at [1140, 90] on icon "button" at bounding box center [1150, 96] width 28 height 28
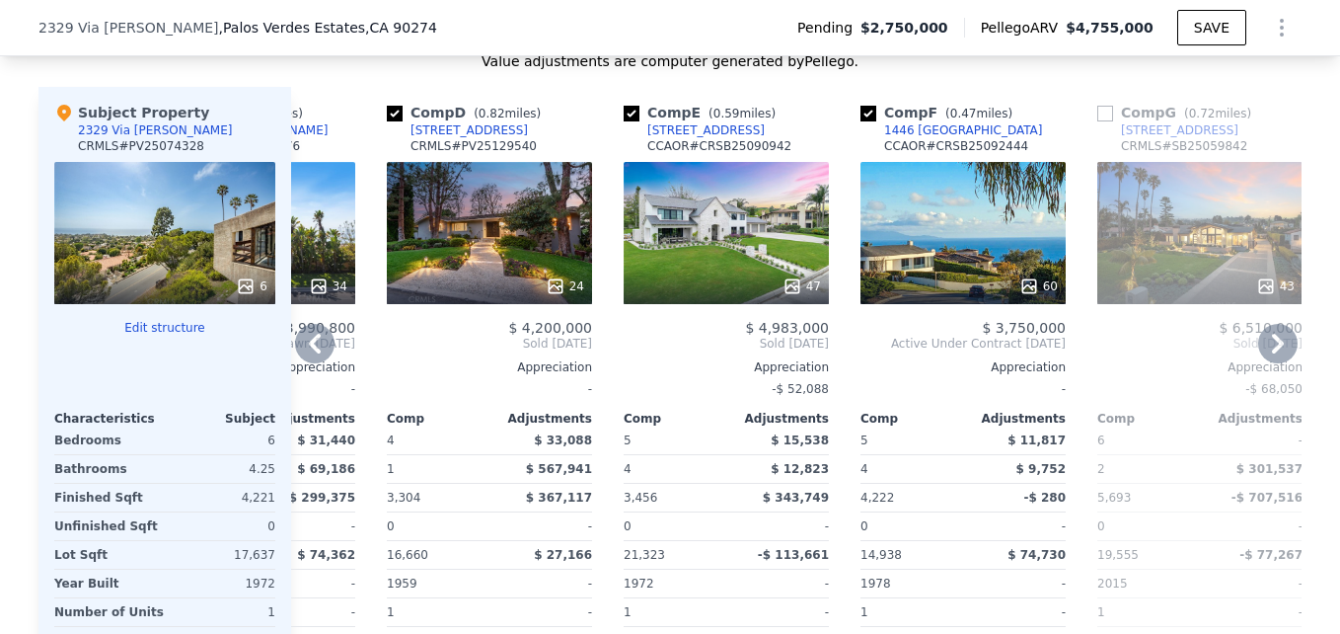
scroll to position [2113, 0]
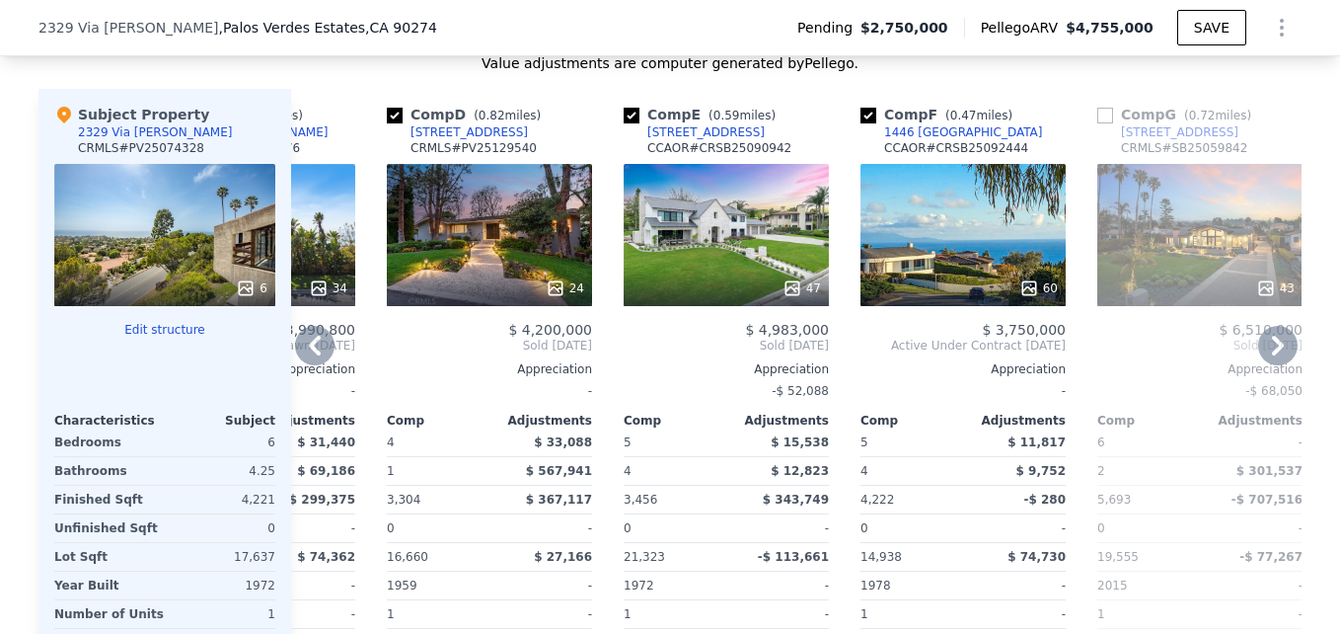
click at [720, 268] on div "47" at bounding box center [726, 235] width 205 height 142
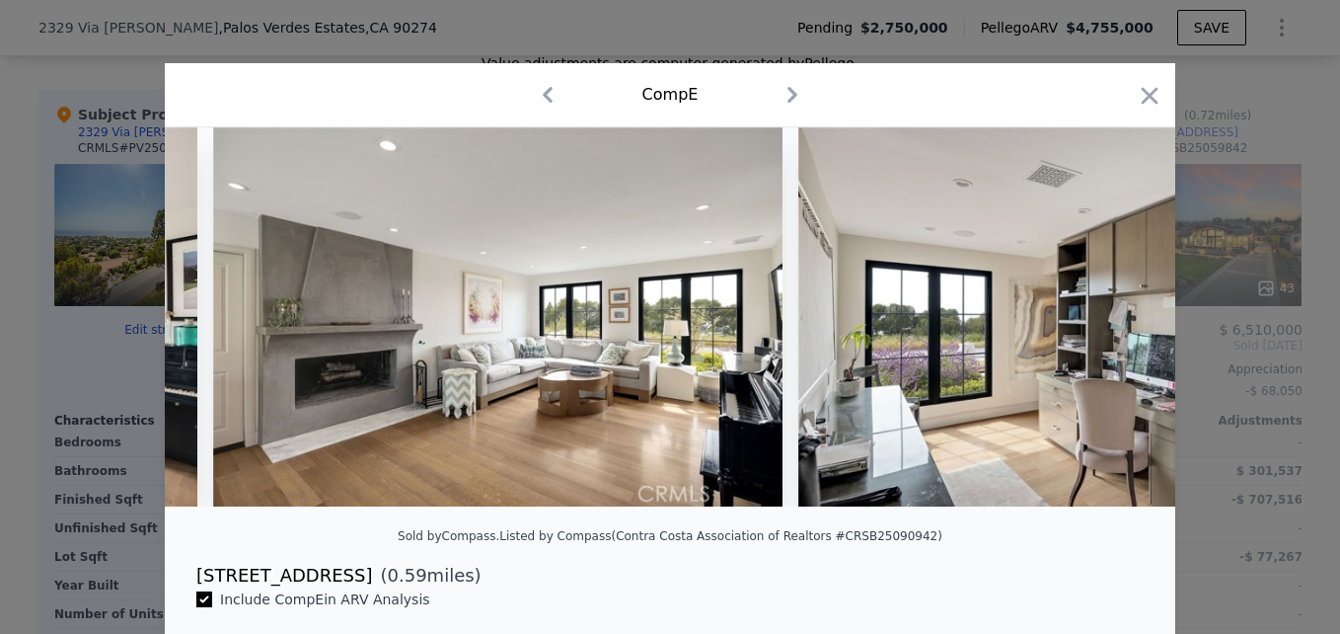
scroll to position [0, 12215]
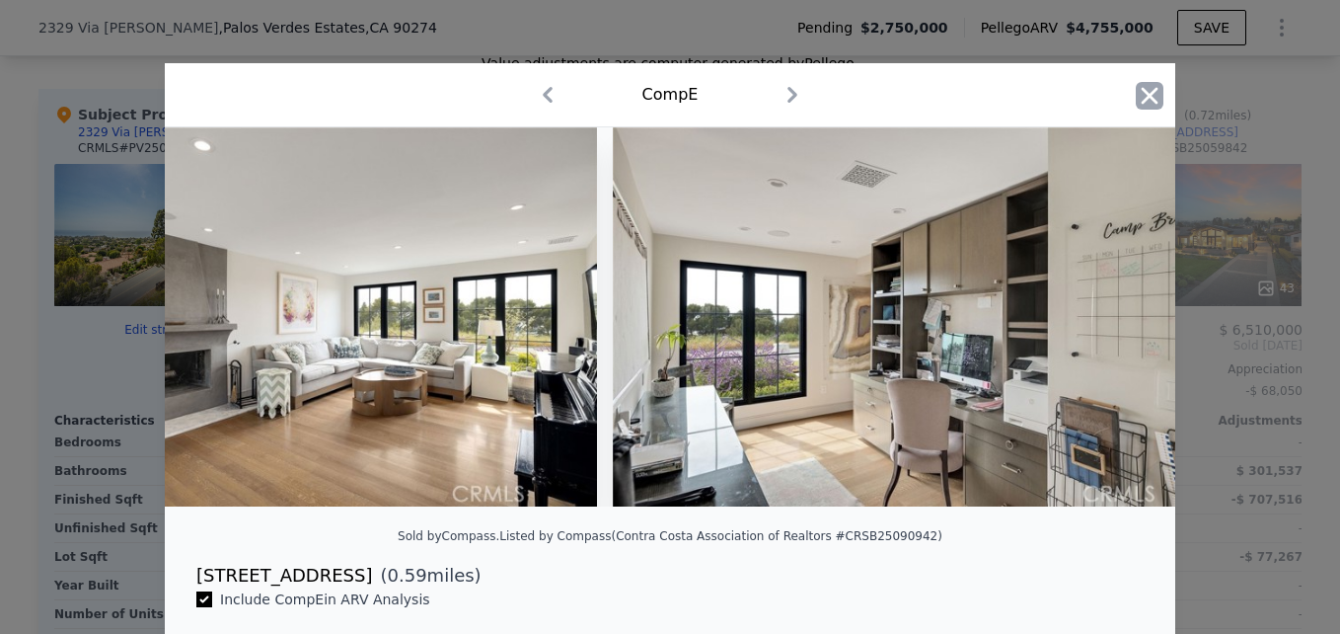
click at [1142, 99] on icon "button" at bounding box center [1150, 95] width 17 height 17
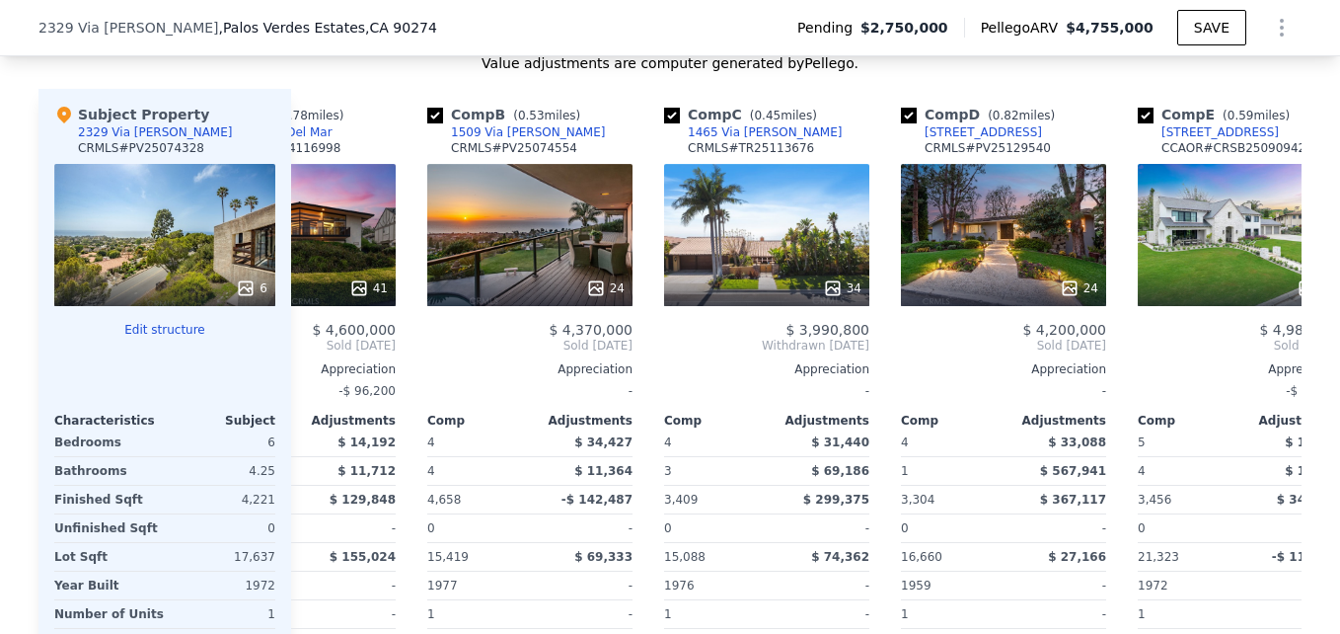
scroll to position [0, 123]
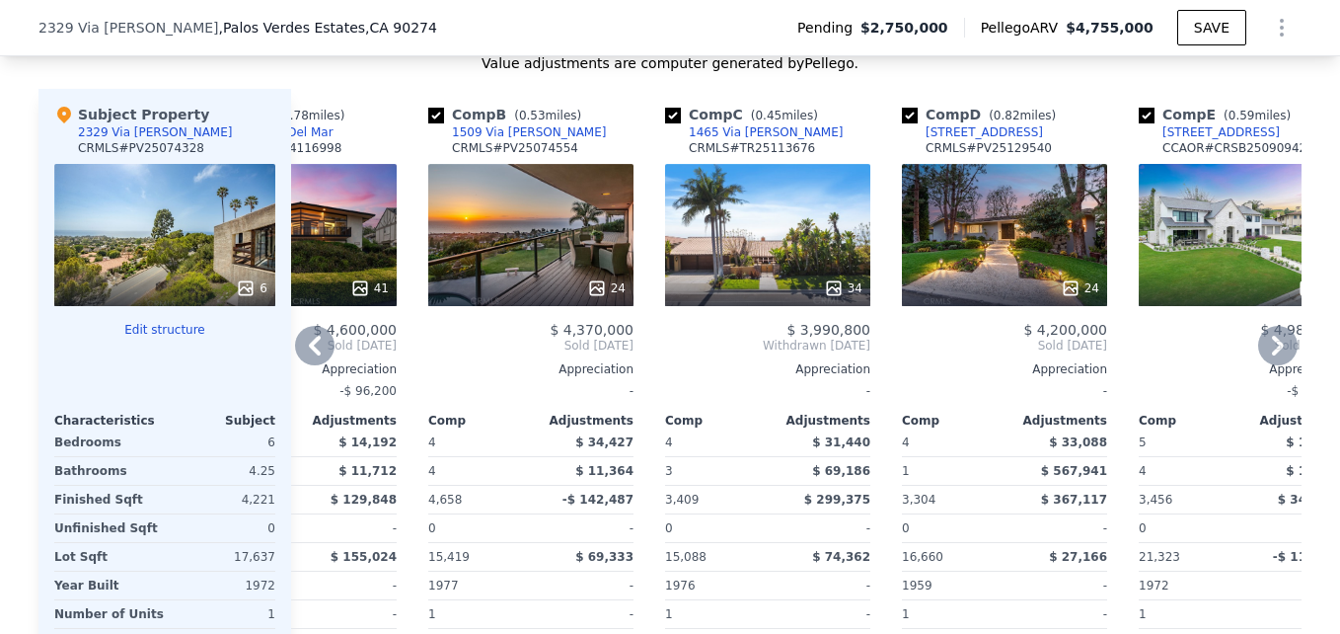
click at [790, 278] on div "34" at bounding box center [767, 235] width 205 height 142
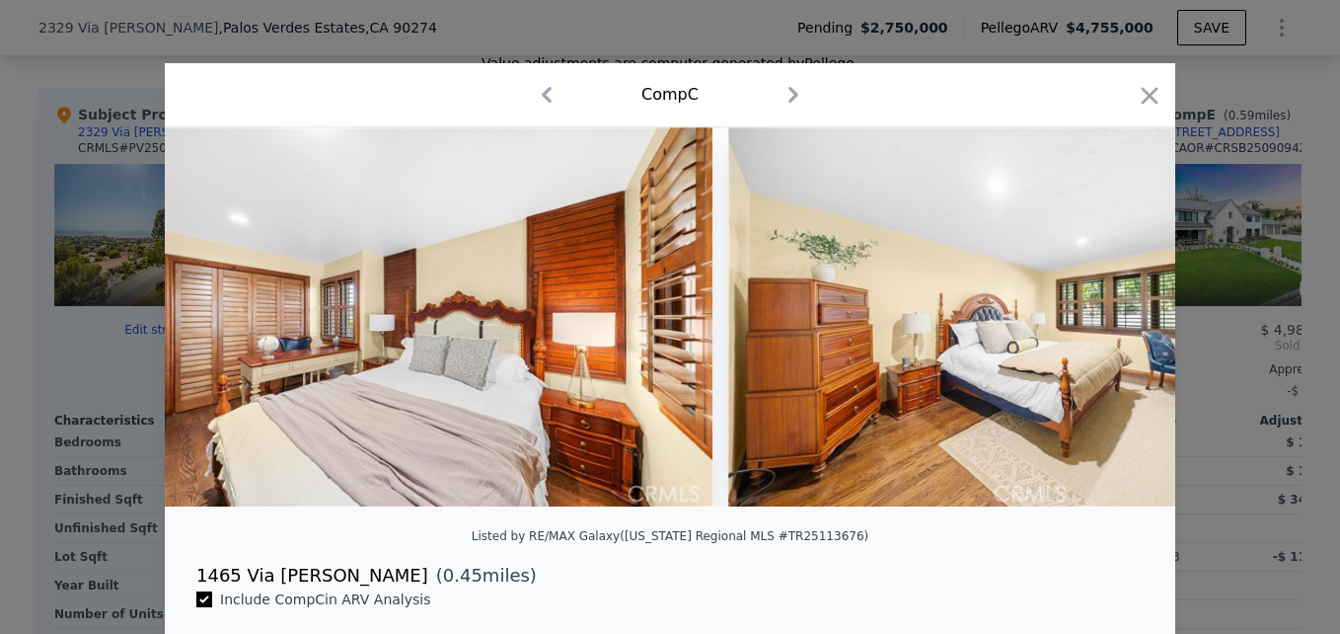
scroll to position [0, 16705]
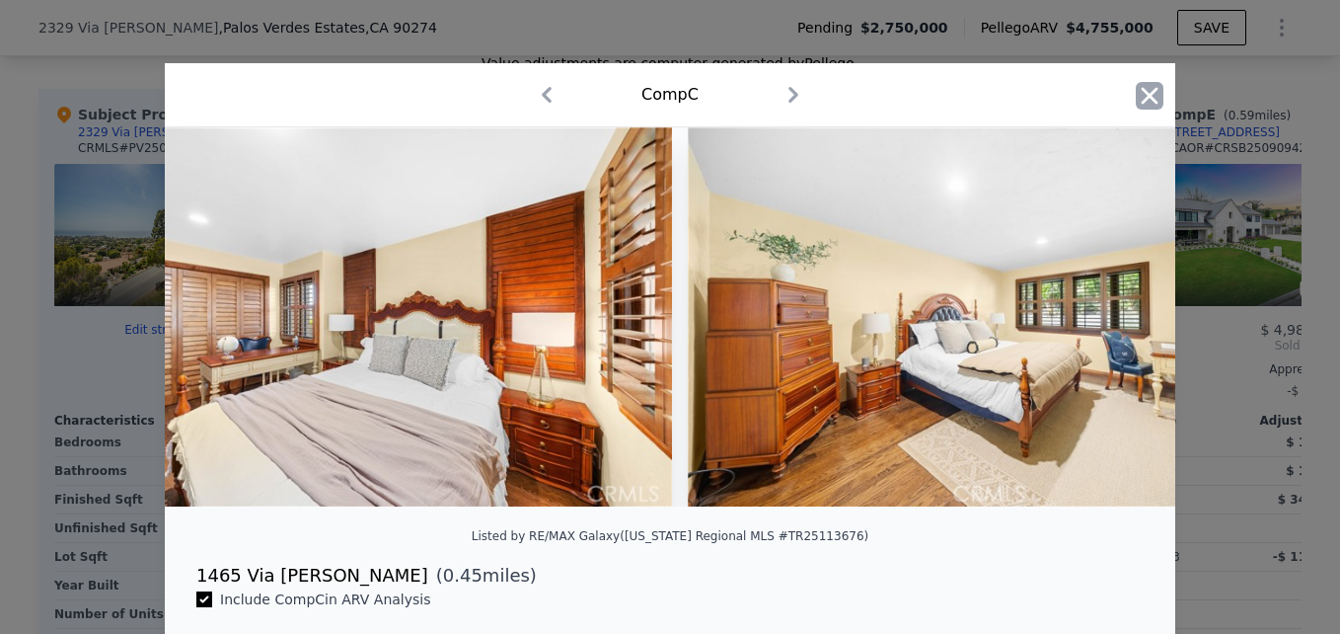
click at [1150, 100] on icon "button" at bounding box center [1150, 96] width 28 height 28
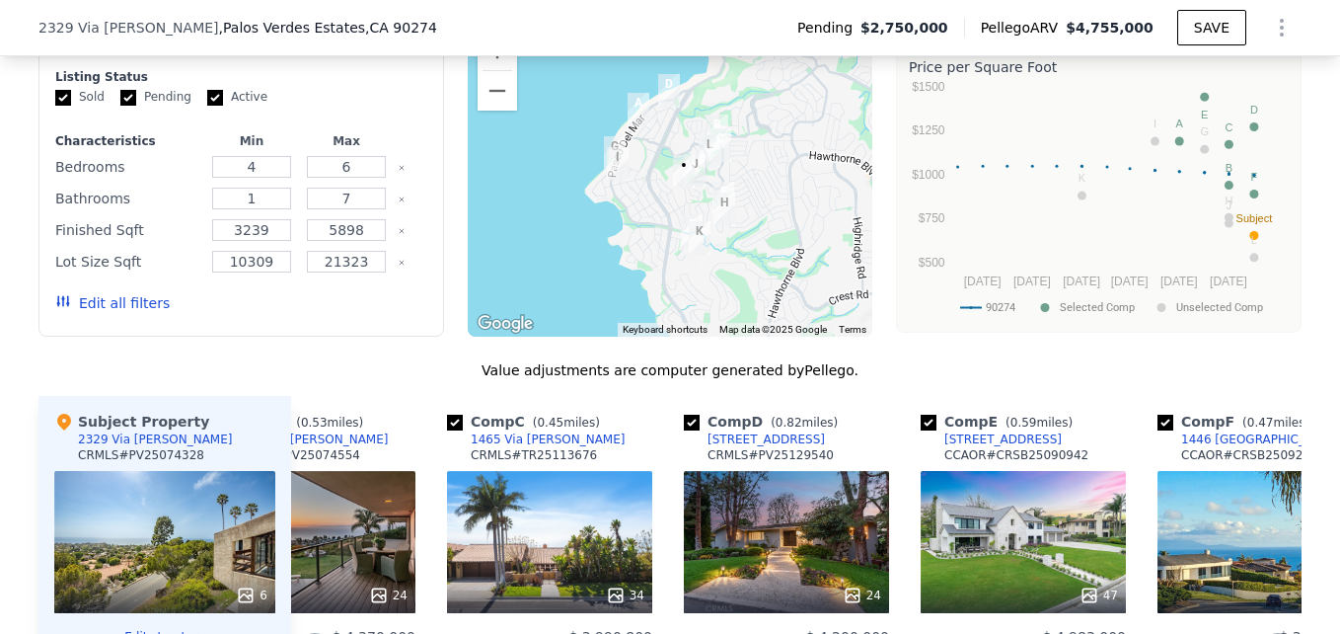
scroll to position [1805, 0]
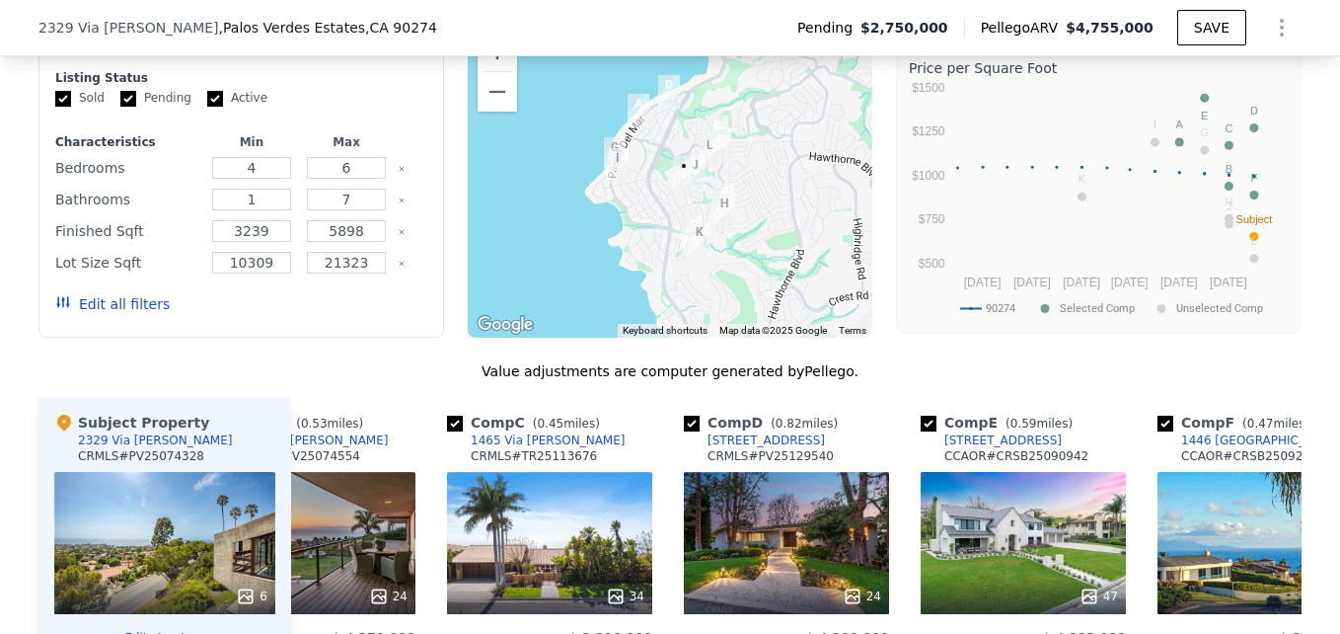
click at [719, 524] on div "24" at bounding box center [786, 543] width 205 height 142
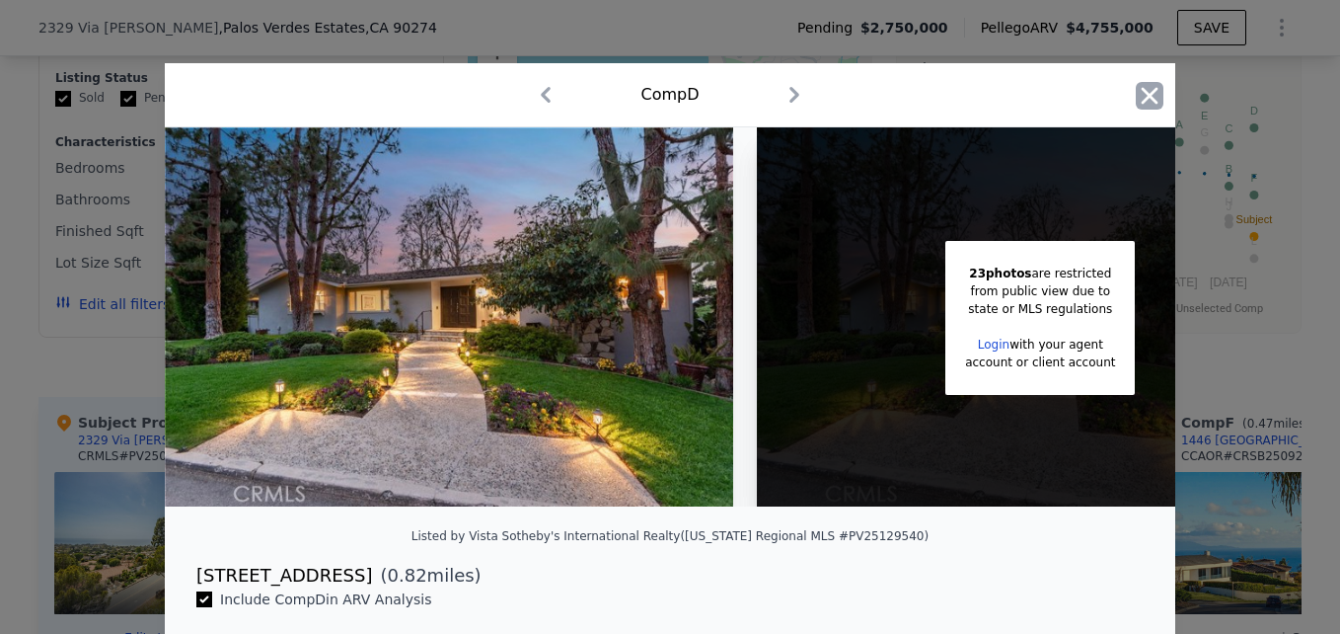
click at [1142, 99] on icon "button" at bounding box center [1150, 96] width 28 height 28
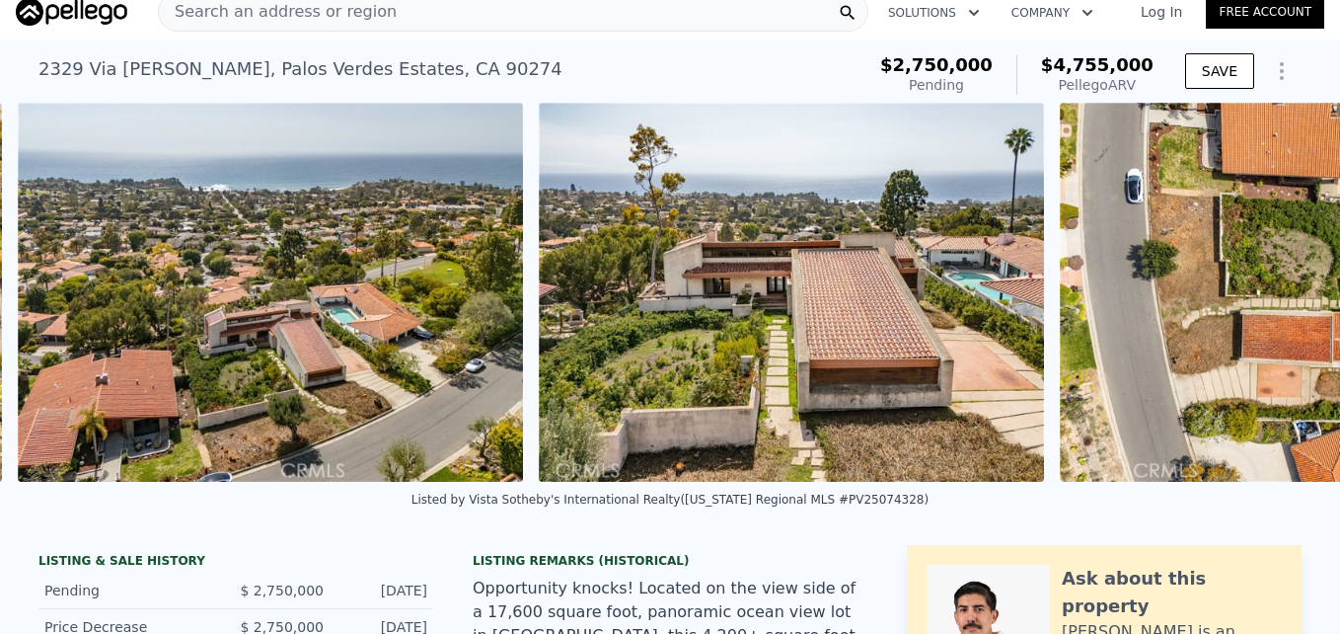
scroll to position [0, 2532]
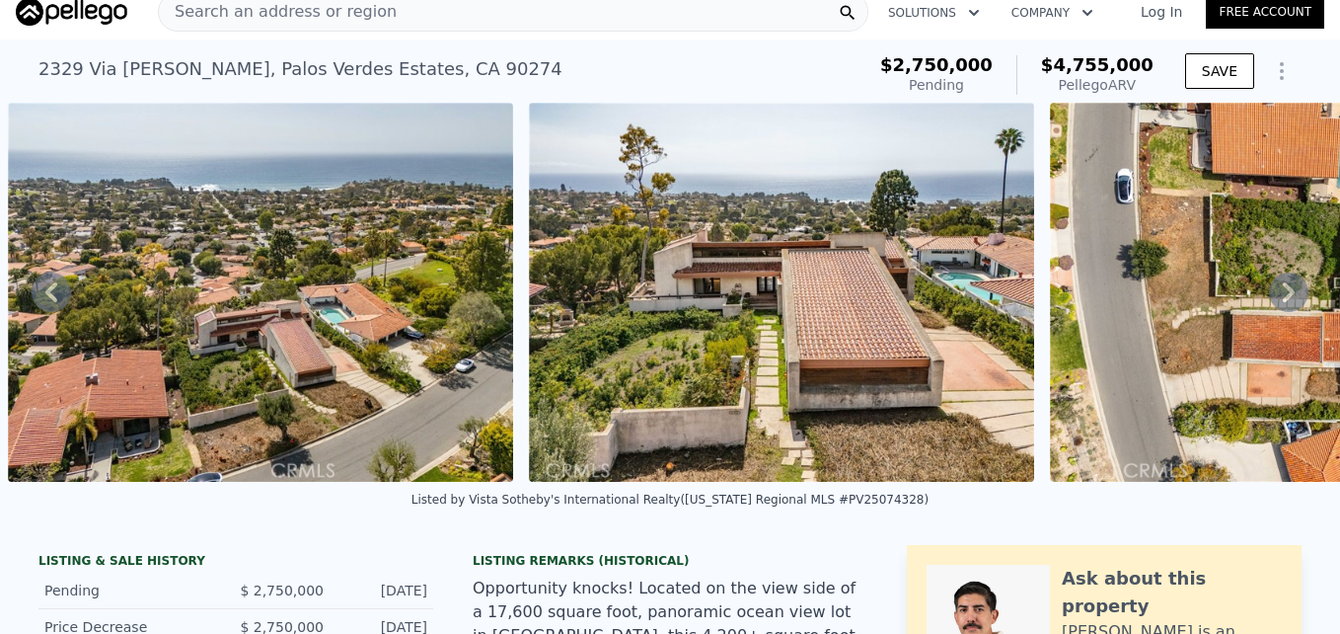
click at [726, 318] on img at bounding box center [781, 292] width 505 height 379
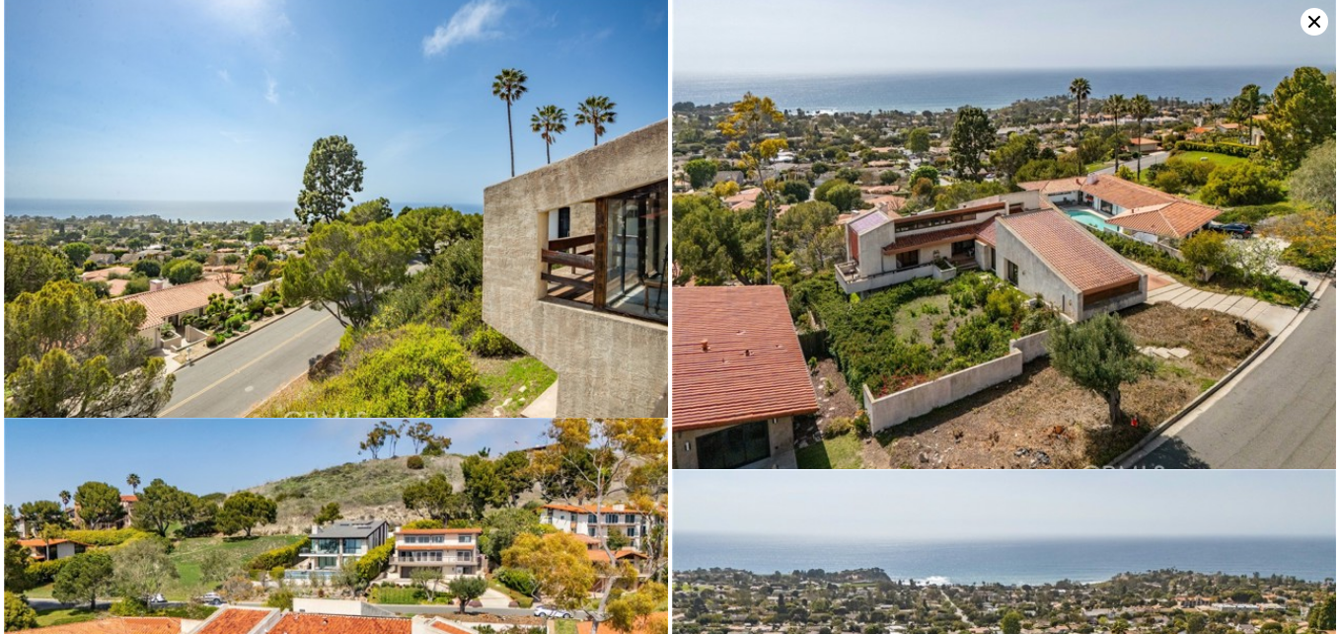
scroll to position [0, 0]
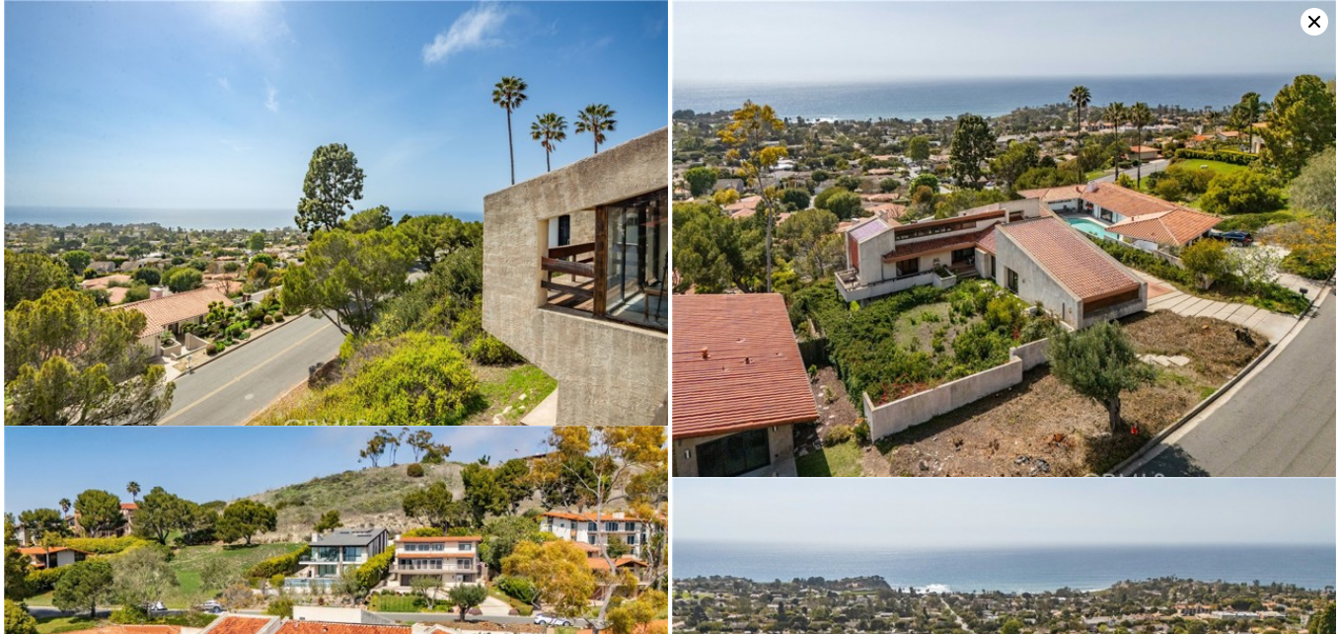
click at [817, 366] on img at bounding box center [1004, 248] width 664 height 497
click at [1310, 30] on icon at bounding box center [1315, 22] width 28 height 28
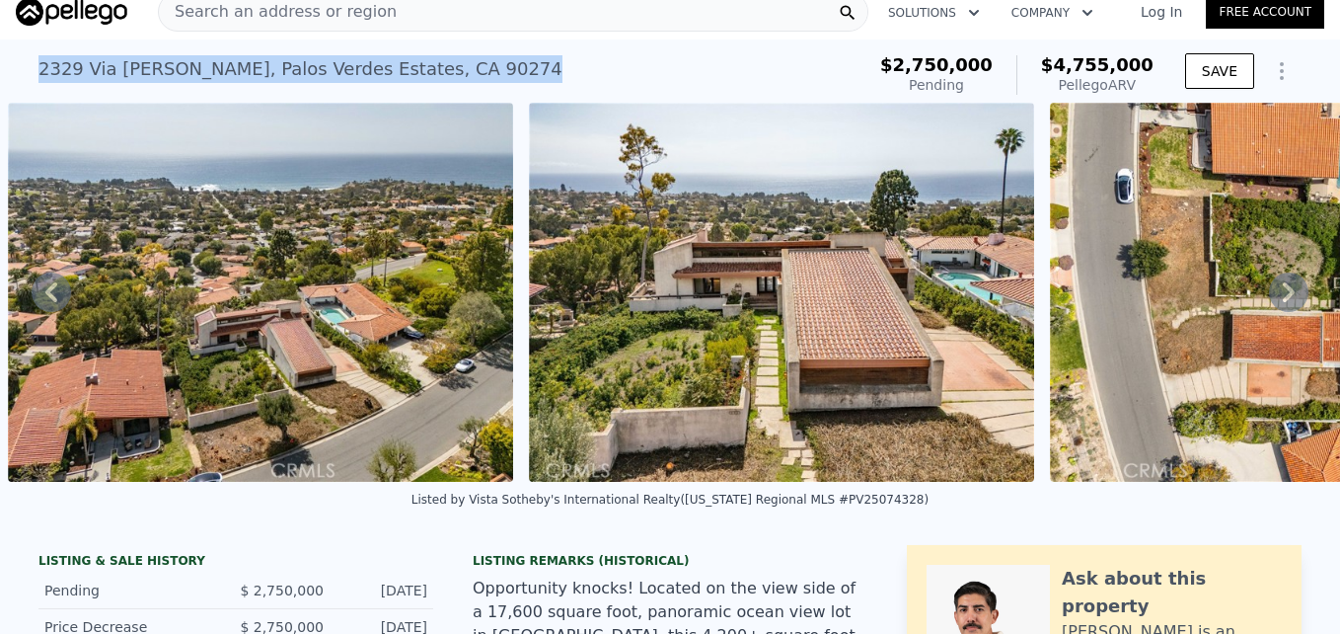
drag, startPoint x: 26, startPoint y: 66, endPoint x: 424, endPoint y: 54, distance: 398.9
click at [424, 54] on div "2329 Via Olivera , Palos Verdes Estates , CA 90274 Pending (~ARV $4.755m ) $2,7…" at bounding box center [670, 70] width 1340 height 63
drag, startPoint x: 424, startPoint y: 54, endPoint x: 386, endPoint y: 67, distance: 40.6
copy div "2329 Via Olivera , Palos Verdes Estates , CA 90274"
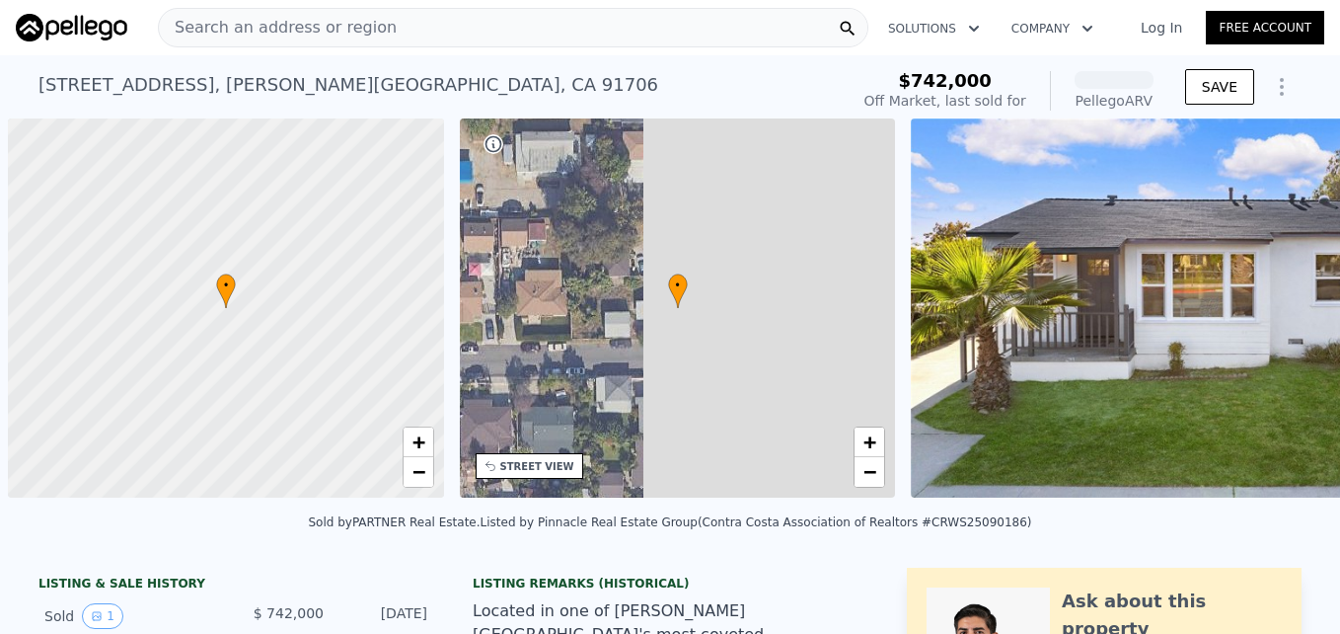
scroll to position [0, 8]
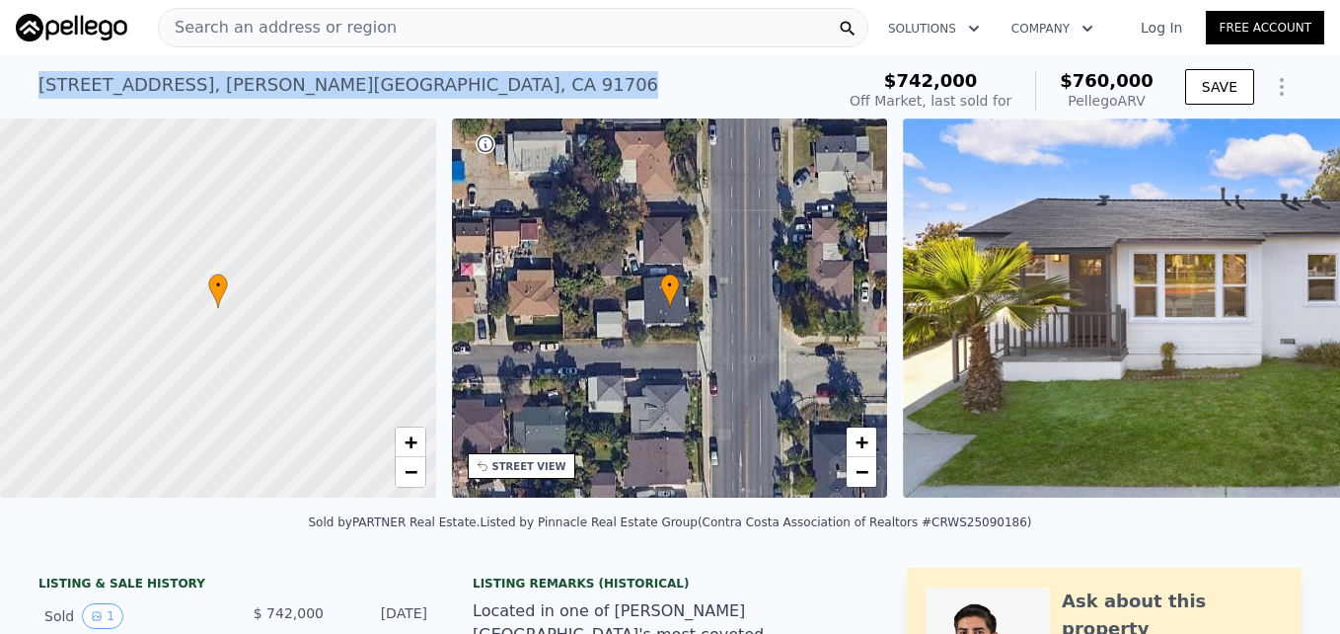
drag, startPoint x: 29, startPoint y: 82, endPoint x: 390, endPoint y: 92, distance: 361.4
click at [390, 92] on div "[STREET_ADDRESS] Sold [DATE] for $742k (~ARV $760k ) $742,000 Off Market, last …" at bounding box center [670, 86] width 1340 height 63
drag, startPoint x: 390, startPoint y: 92, endPoint x: 302, endPoint y: 81, distance: 88.5
copy div "[STREET_ADDRESS]"
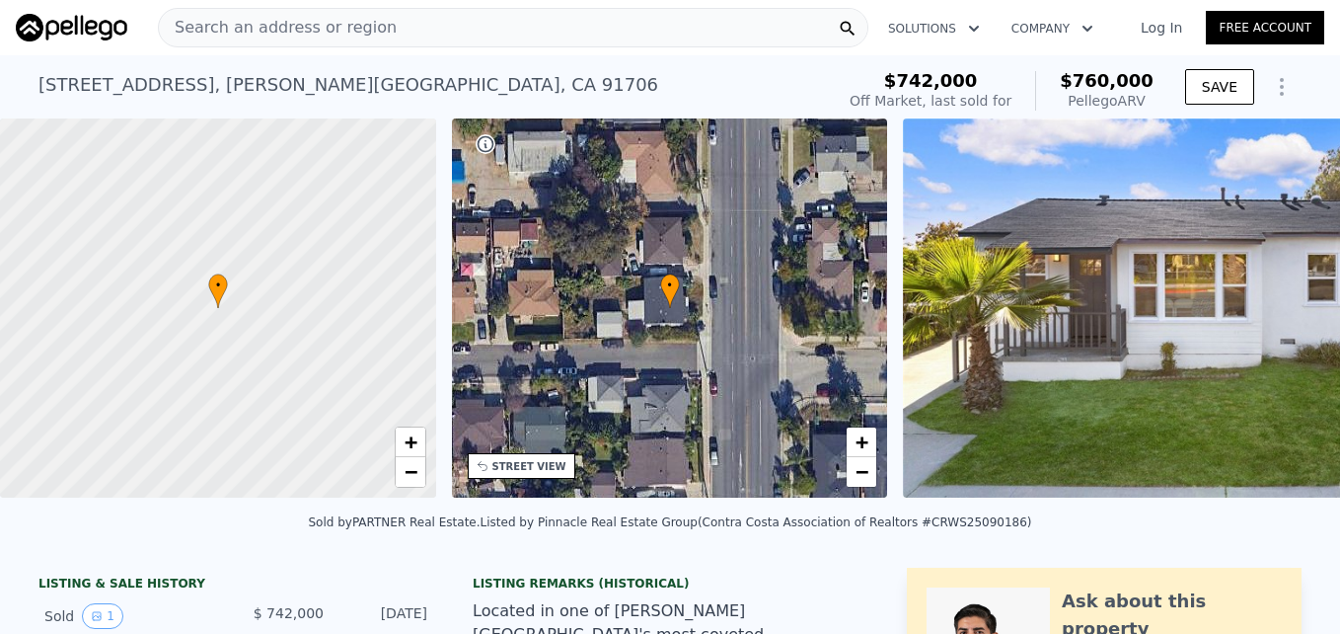
click at [312, 29] on span "Search an address or region" at bounding box center [278, 28] width 238 height 24
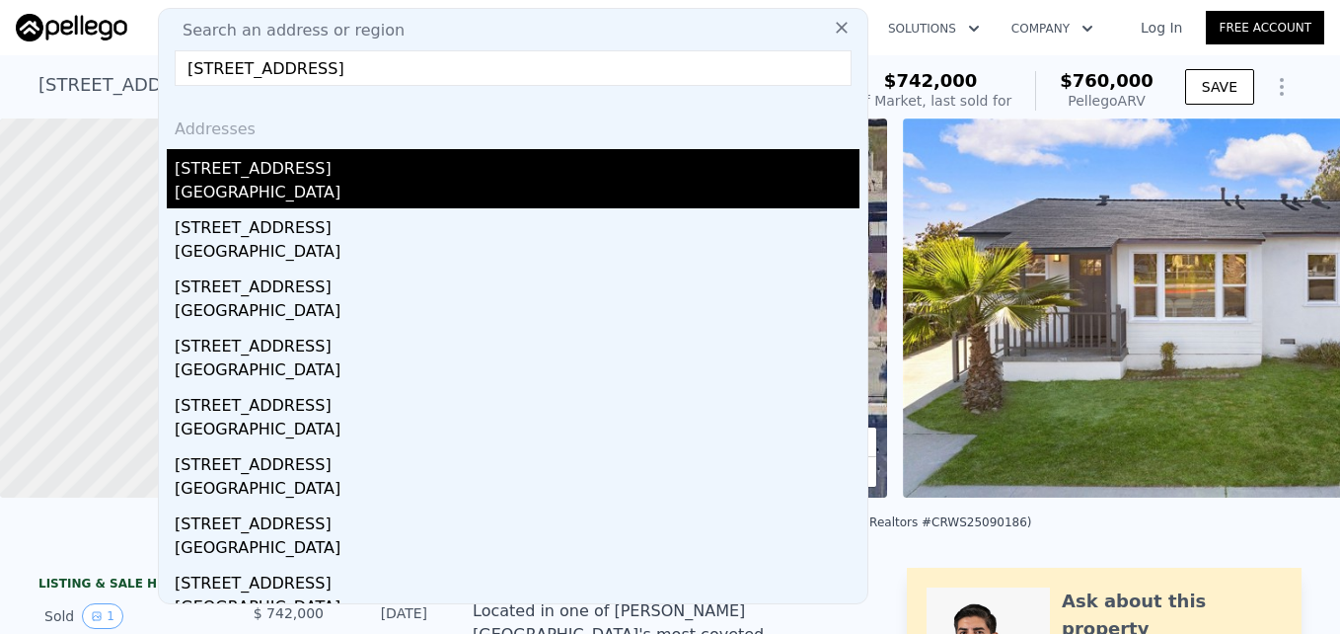
type input "[STREET_ADDRESS]"
click at [378, 182] on div "[GEOGRAPHIC_DATA]" at bounding box center [517, 195] width 685 height 28
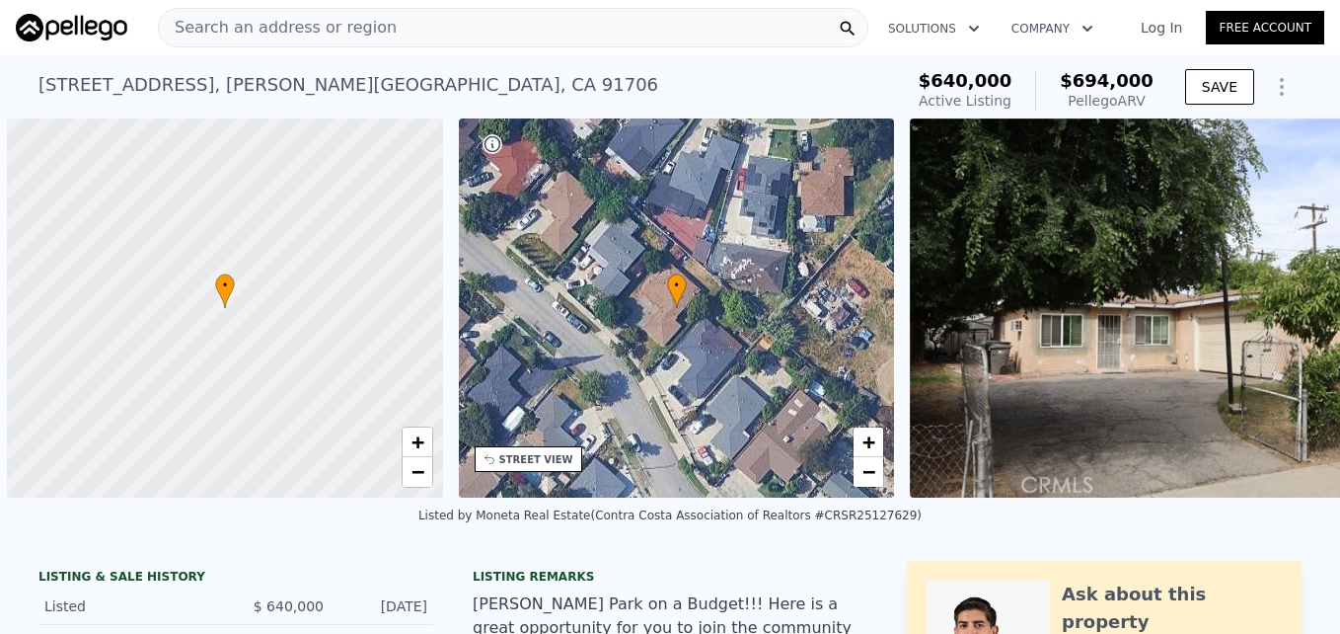
scroll to position [0, 8]
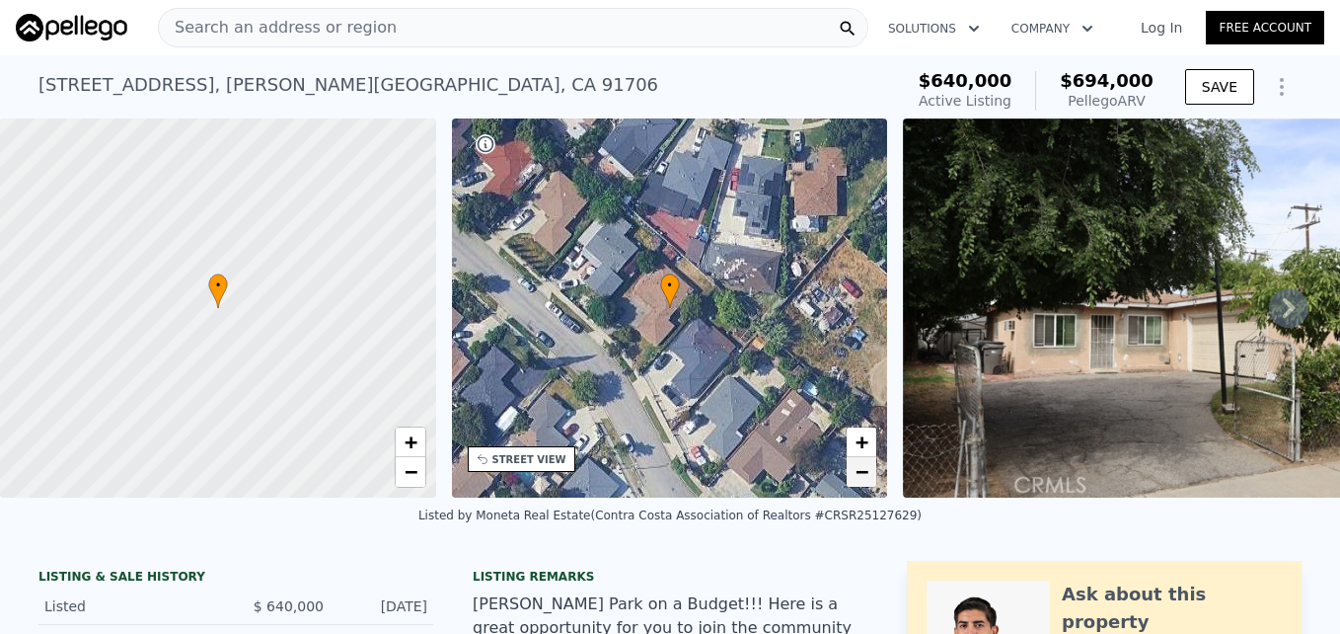
click at [864, 478] on span "−" at bounding box center [862, 471] width 13 height 25
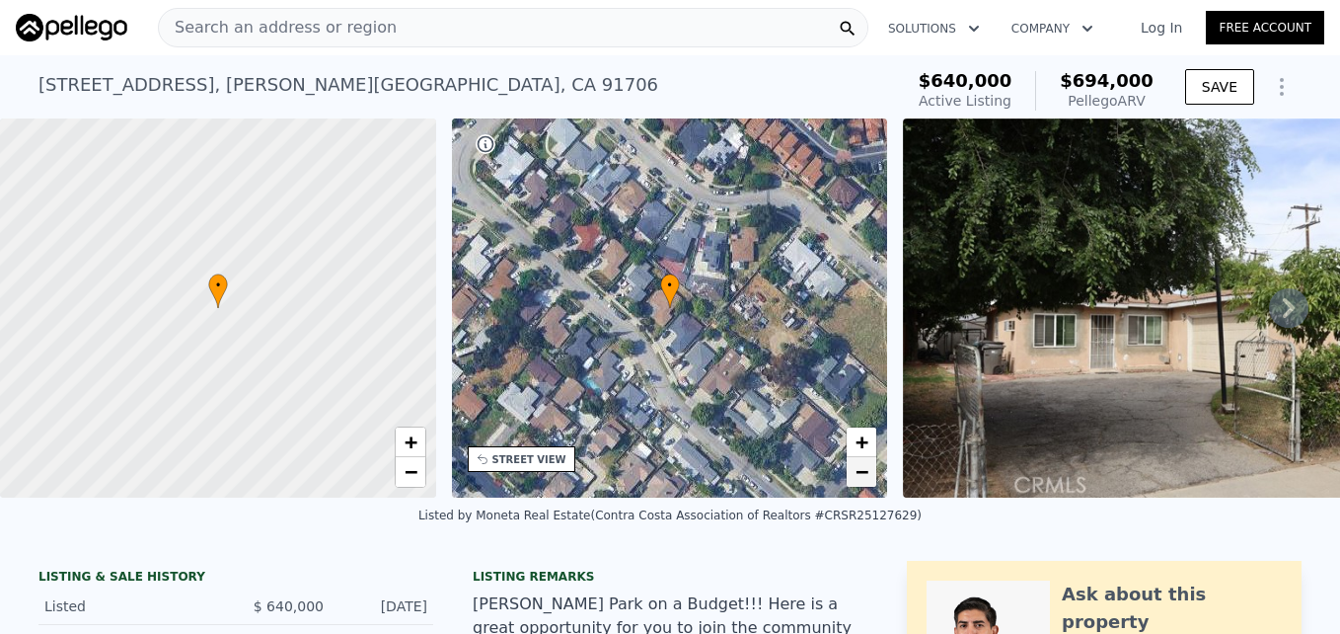
click at [864, 478] on span "−" at bounding box center [862, 471] width 13 height 25
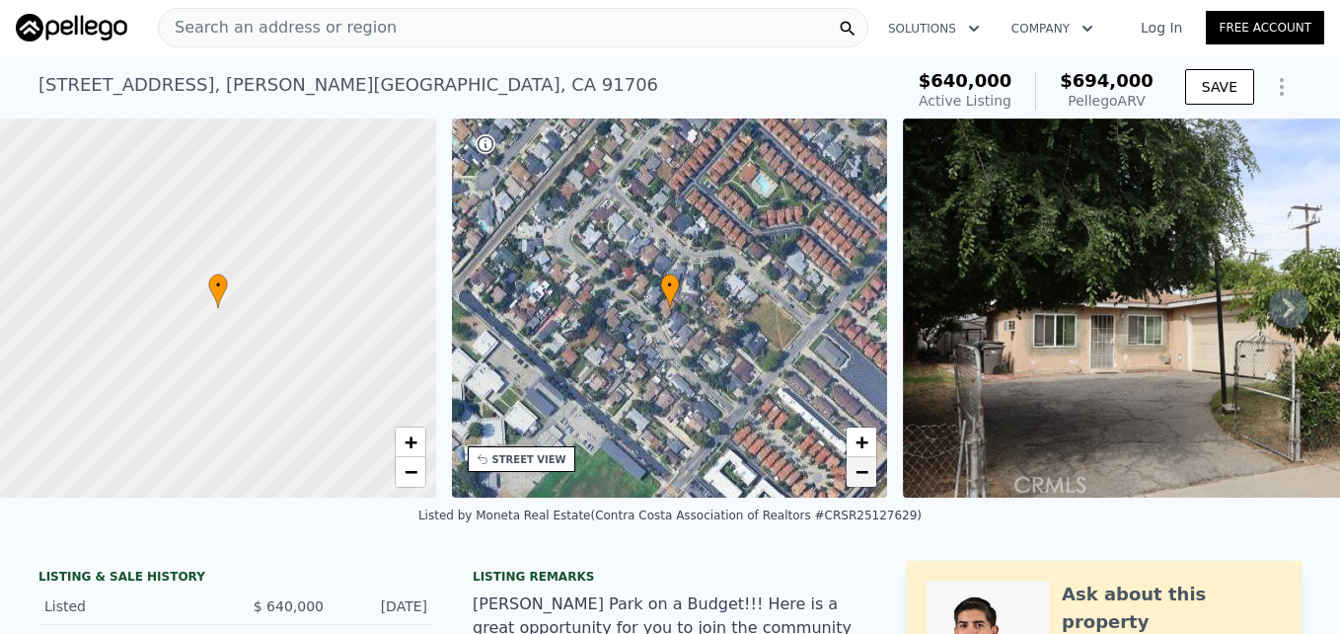
click at [864, 478] on span "−" at bounding box center [862, 471] width 13 height 25
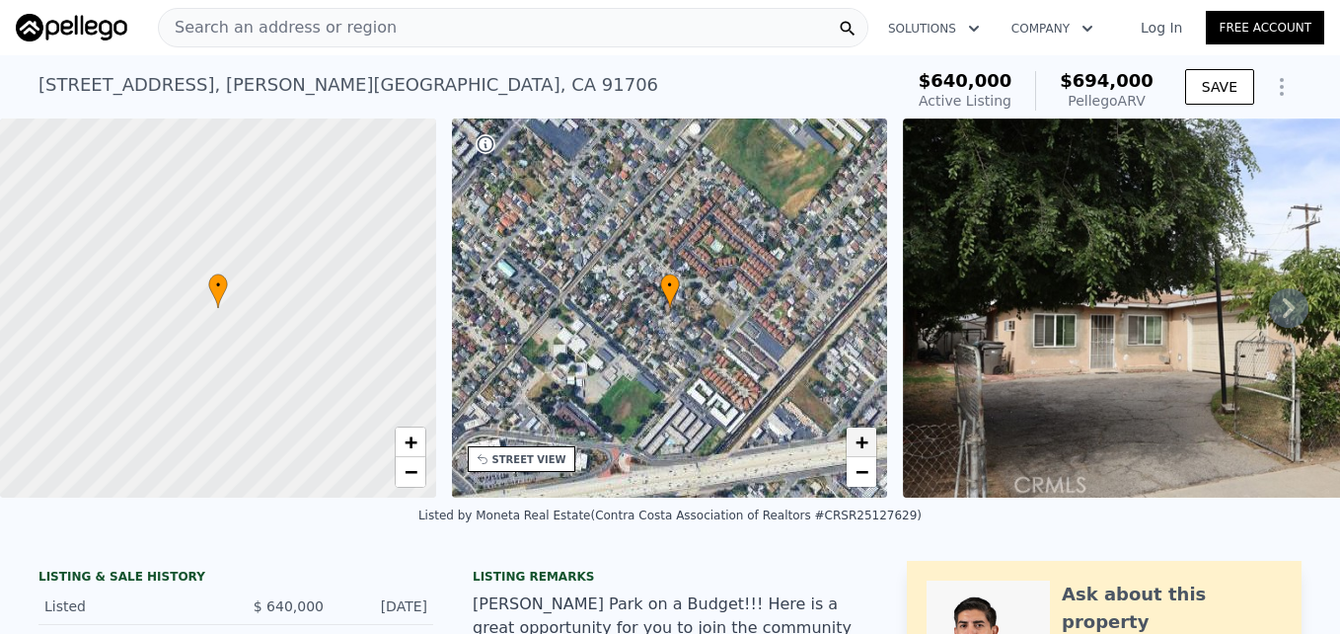
click at [859, 439] on span "+" at bounding box center [862, 441] width 13 height 25
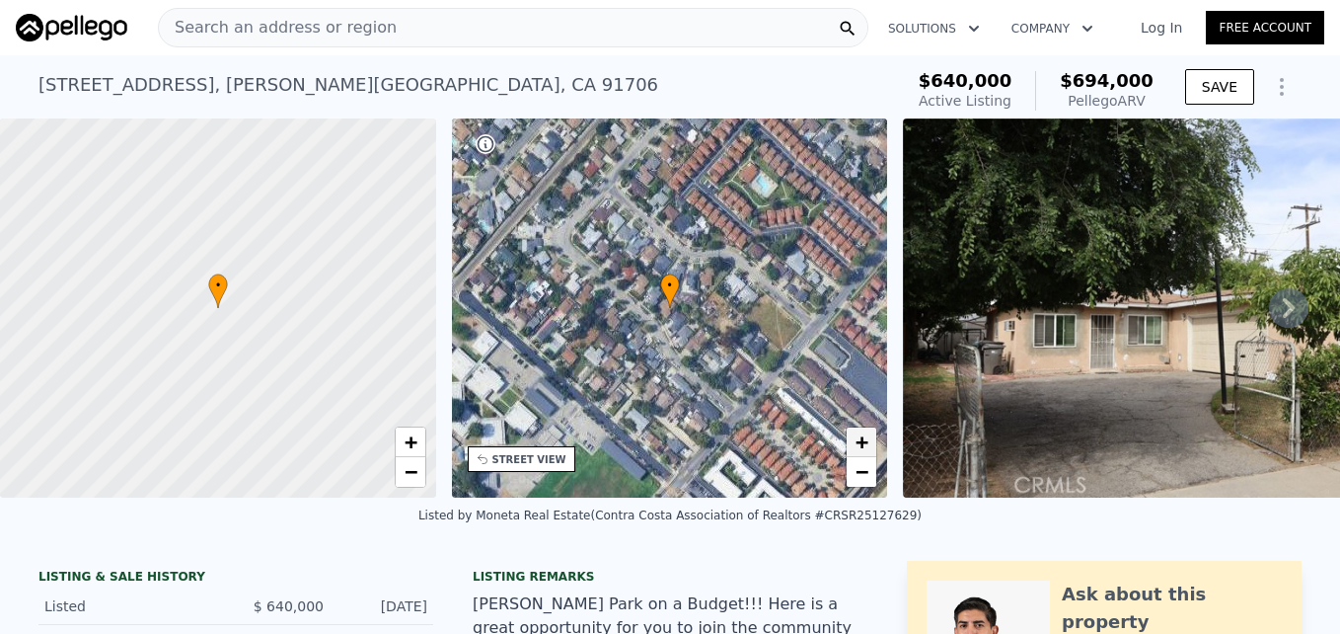
click at [859, 439] on span "+" at bounding box center [862, 441] width 13 height 25
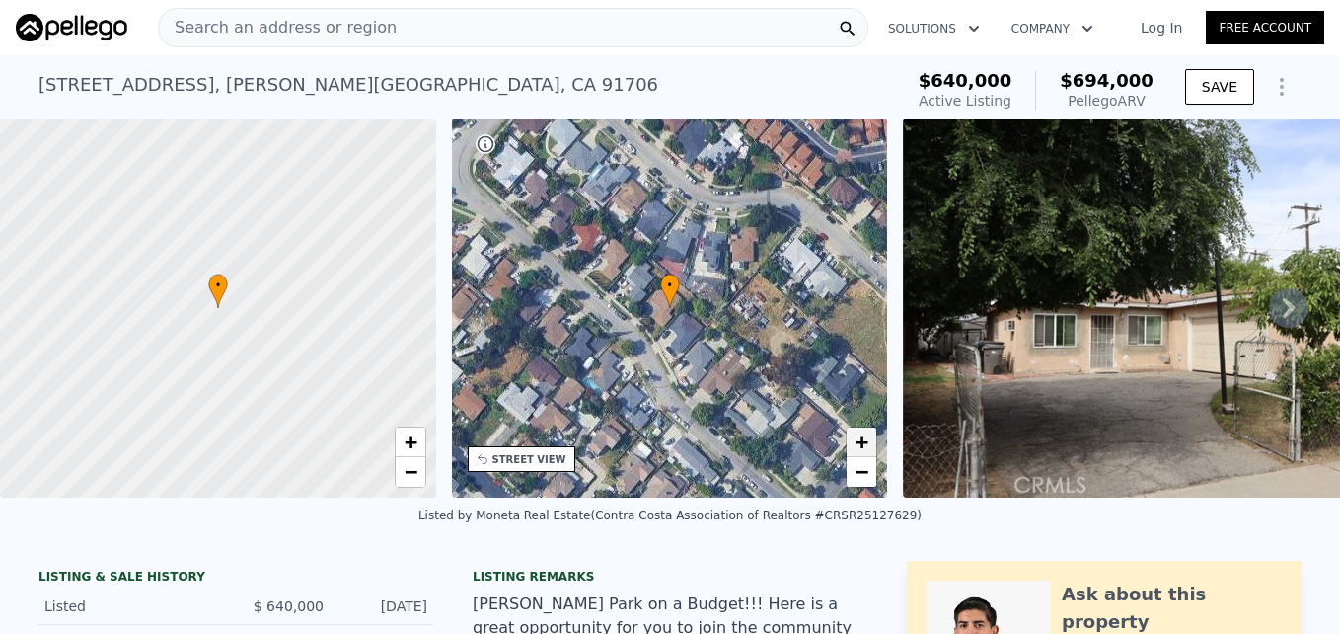
click at [859, 440] on span "+" at bounding box center [862, 441] width 13 height 25
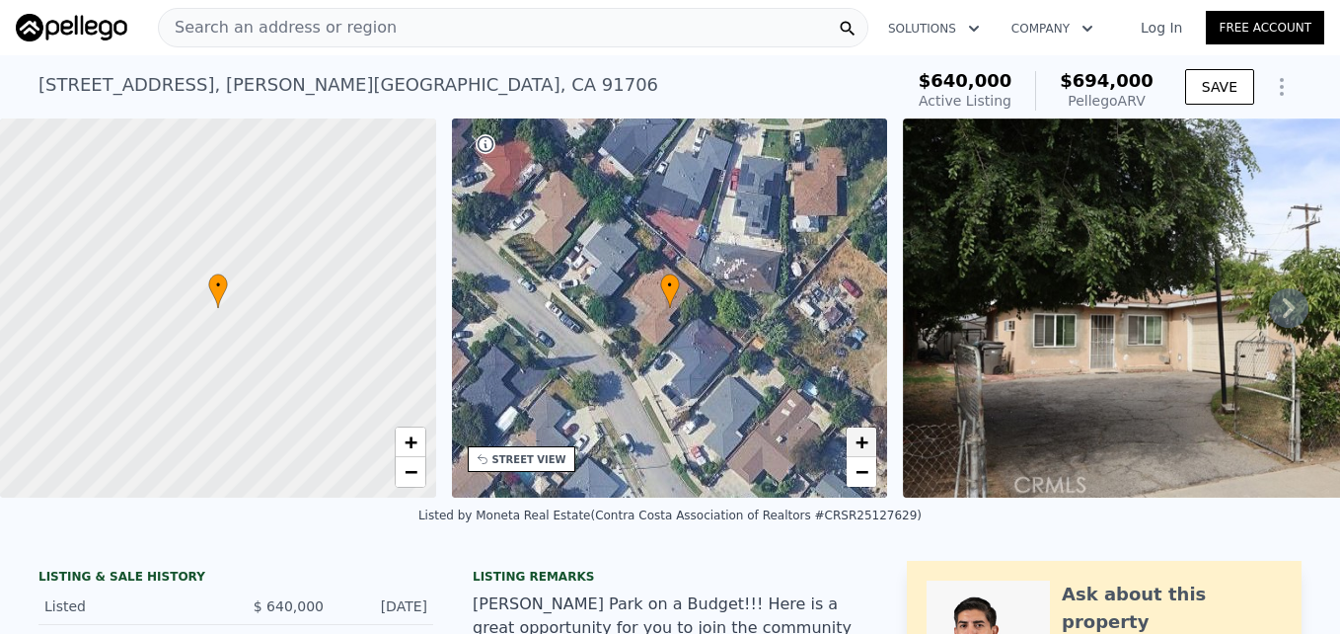
click at [859, 440] on span "+" at bounding box center [862, 441] width 13 height 25
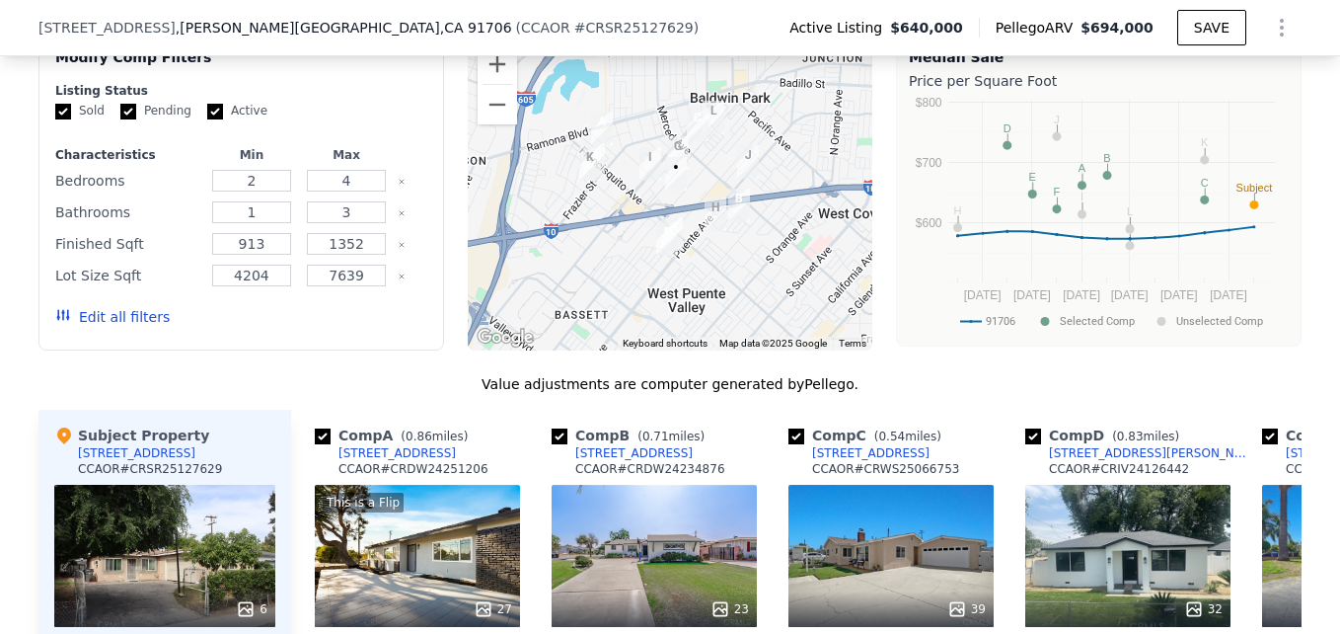
scroll to position [1774, 0]
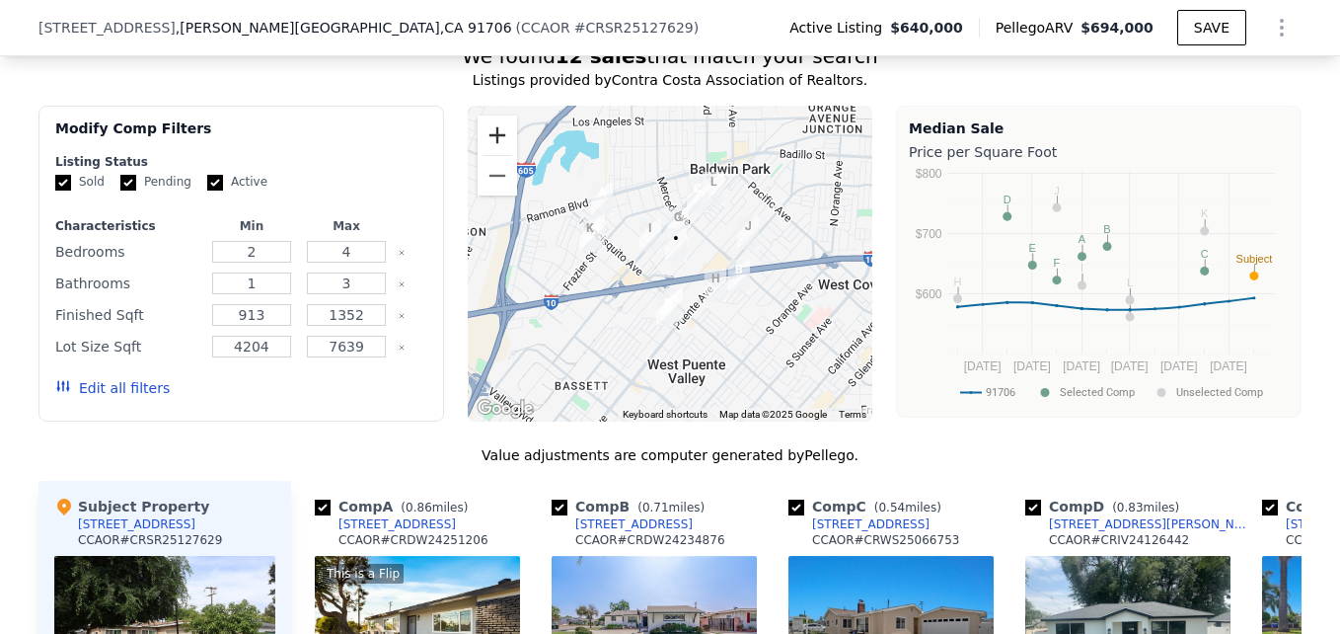
click at [488, 153] on button "Zoom in" at bounding box center [497, 134] width 39 height 39
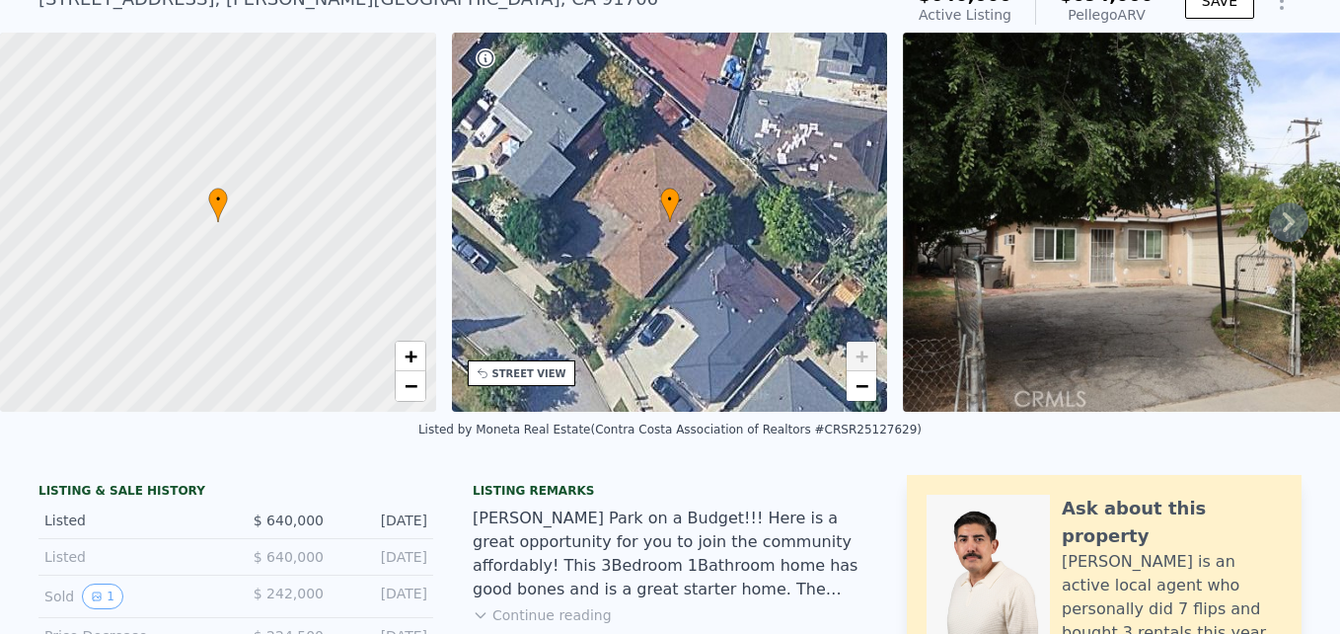
scroll to position [0, 0]
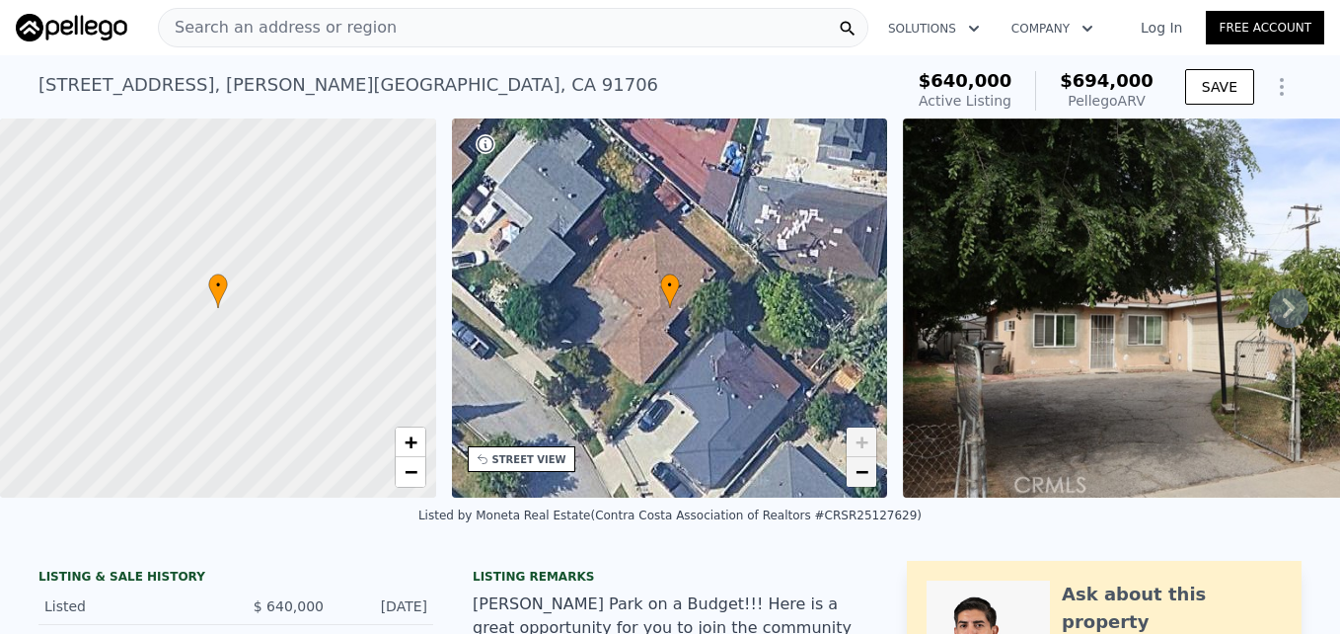
click at [868, 478] on span "−" at bounding box center [862, 471] width 13 height 25
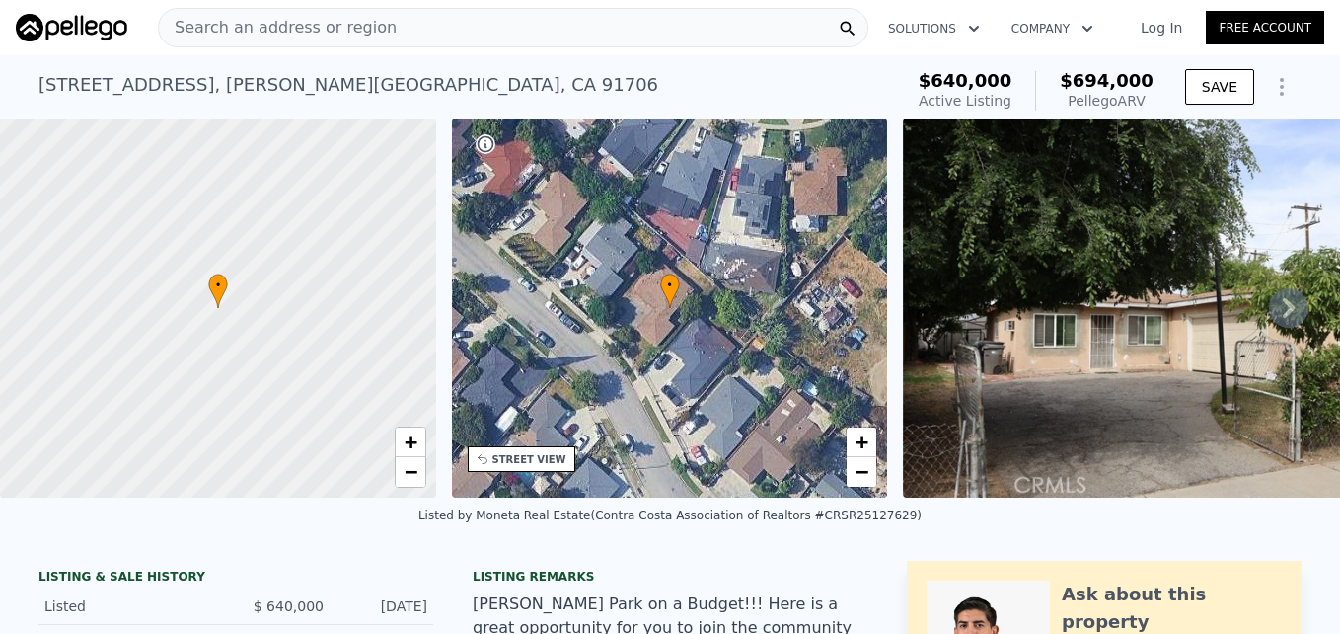
click at [288, 28] on span "Search an address or region" at bounding box center [278, 28] width 238 height 24
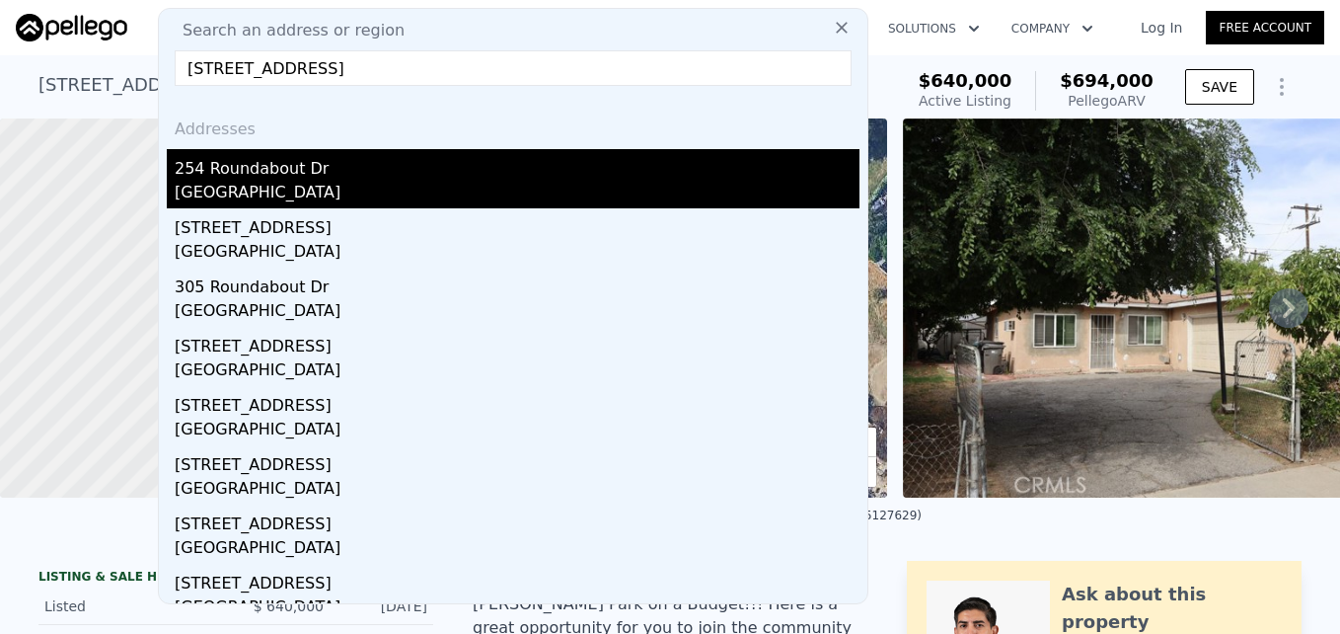
type input "254 Roundabout Dr, La Puente, CA 91744"
click at [327, 171] on div "254 Roundabout Dr" at bounding box center [517, 165] width 685 height 32
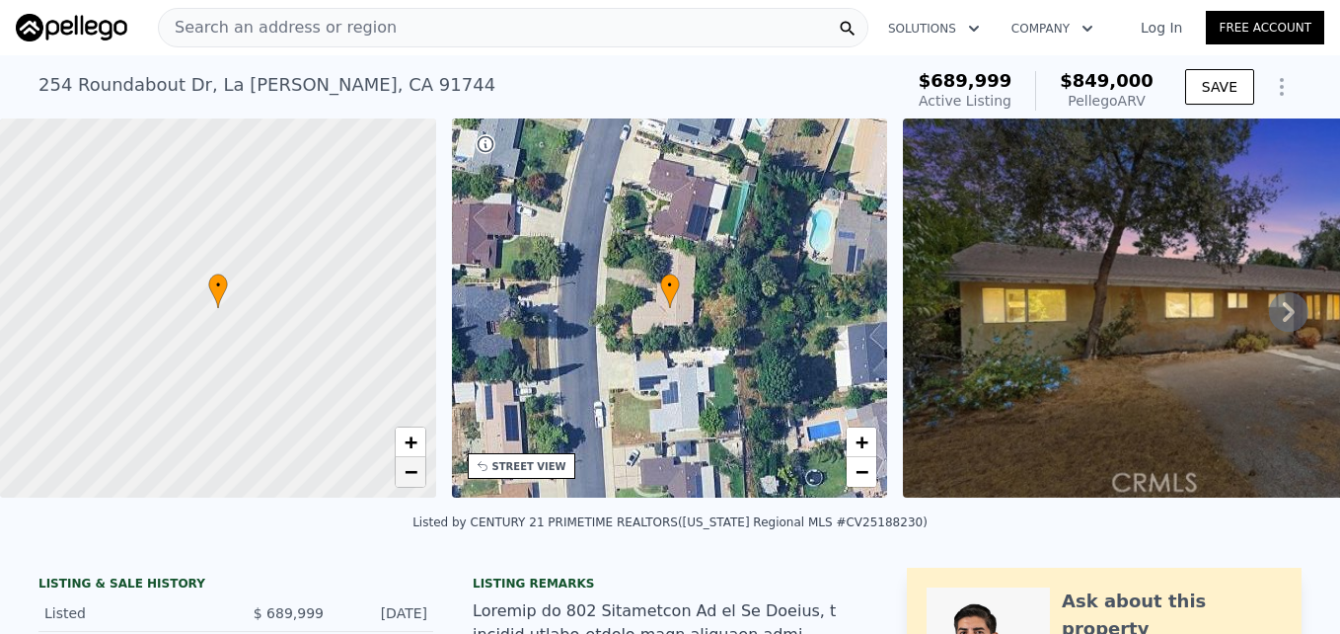
click at [414, 471] on span "−" at bounding box center [410, 471] width 13 height 25
click at [861, 476] on span "−" at bounding box center [862, 471] width 13 height 25
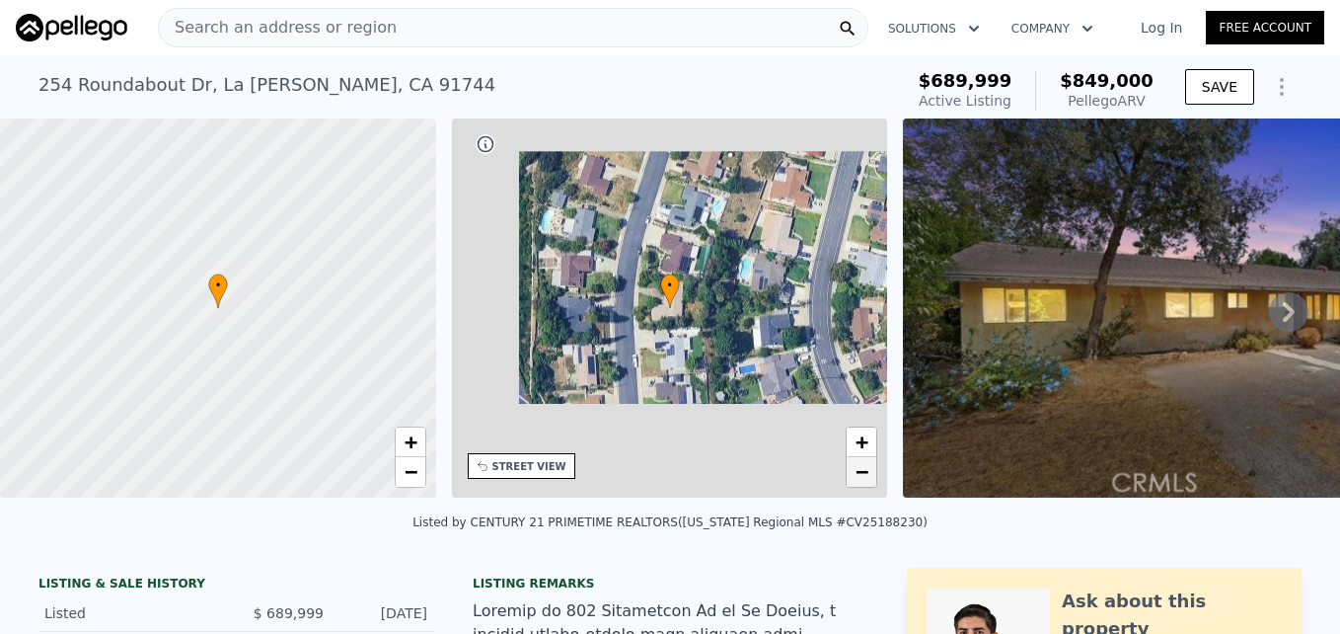
click at [861, 476] on span "−" at bounding box center [862, 471] width 13 height 25
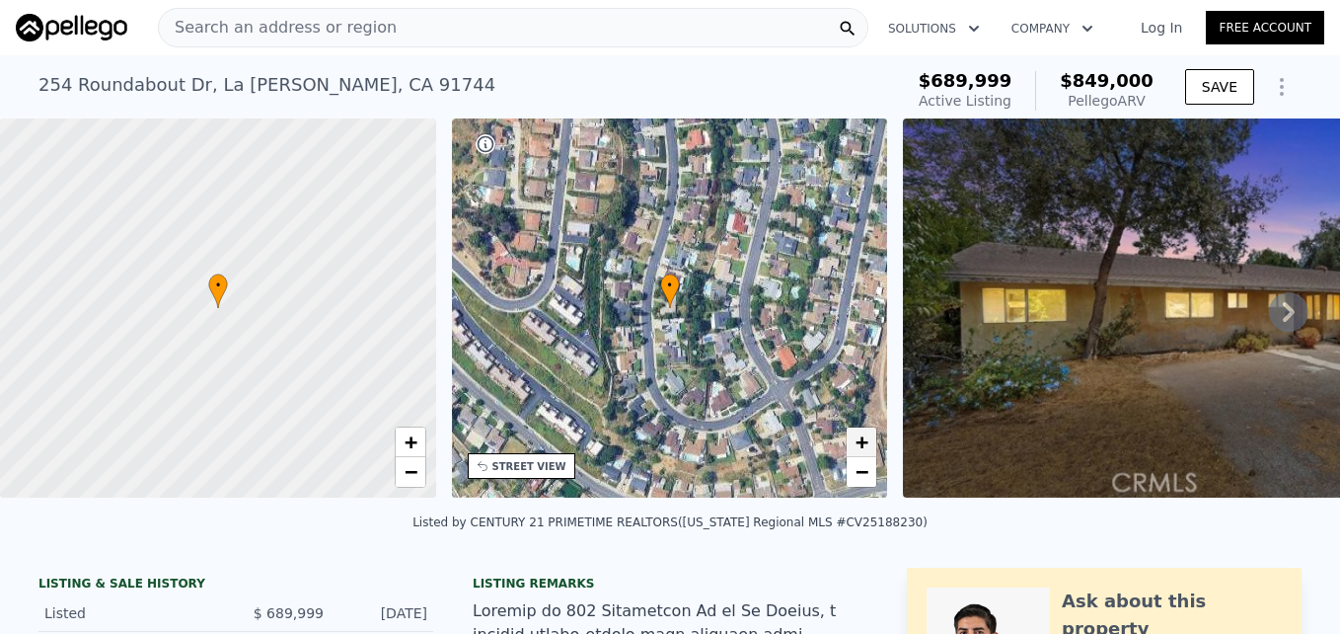
click at [857, 439] on span "+" at bounding box center [862, 441] width 13 height 25
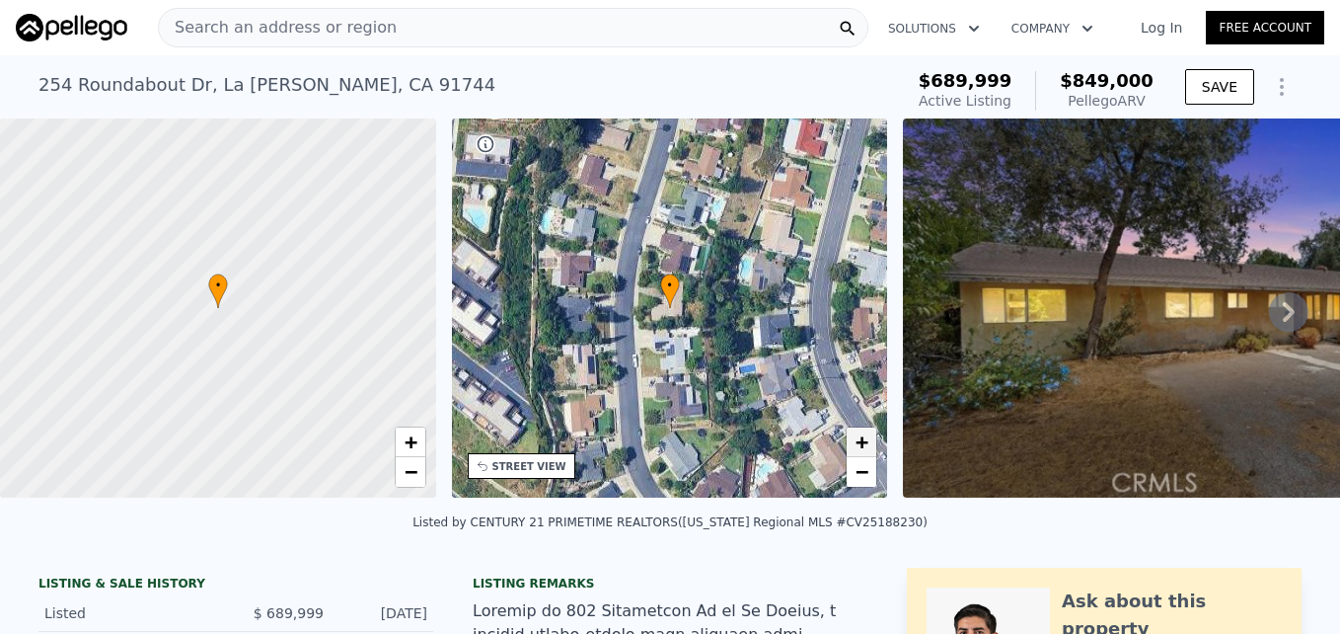
click at [857, 439] on span "+" at bounding box center [862, 441] width 13 height 25
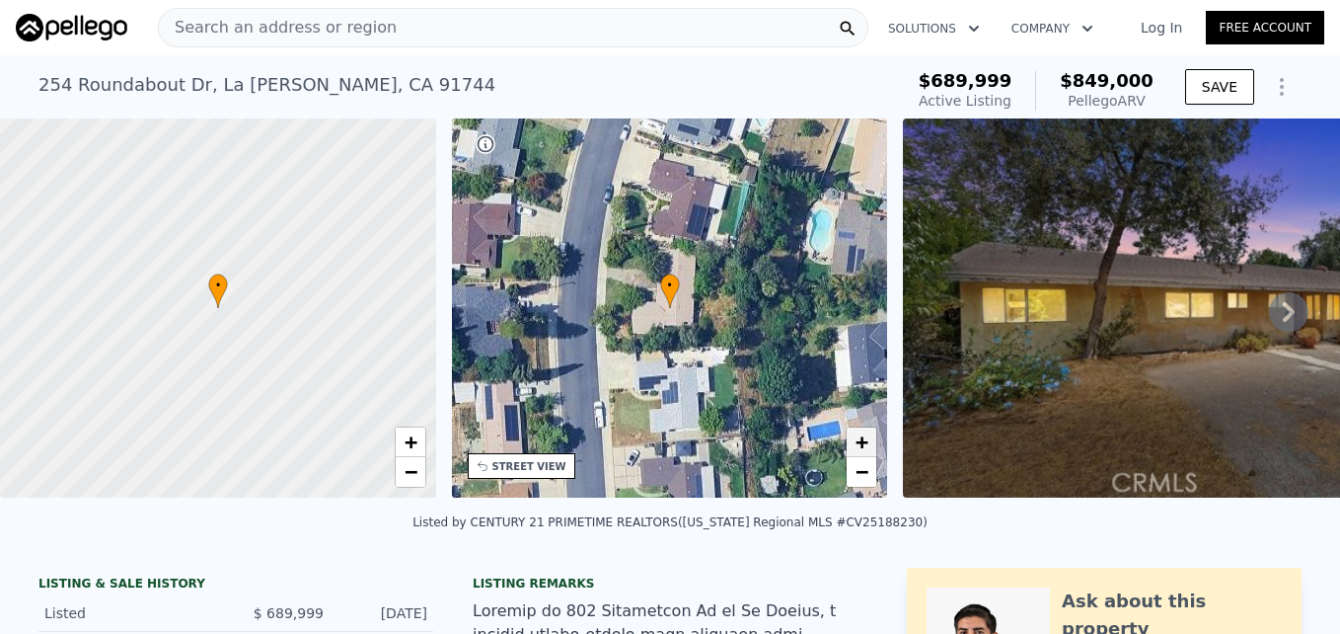
click at [857, 439] on span "+" at bounding box center [862, 441] width 13 height 25
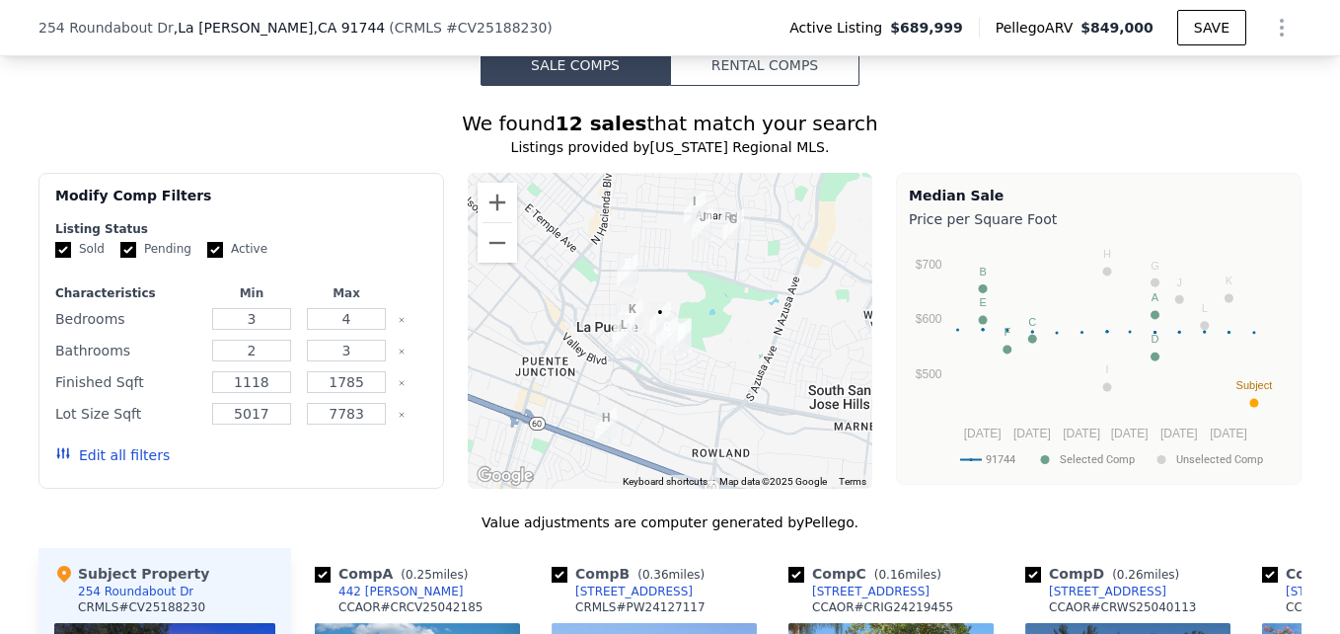
scroll to position [1529, 0]
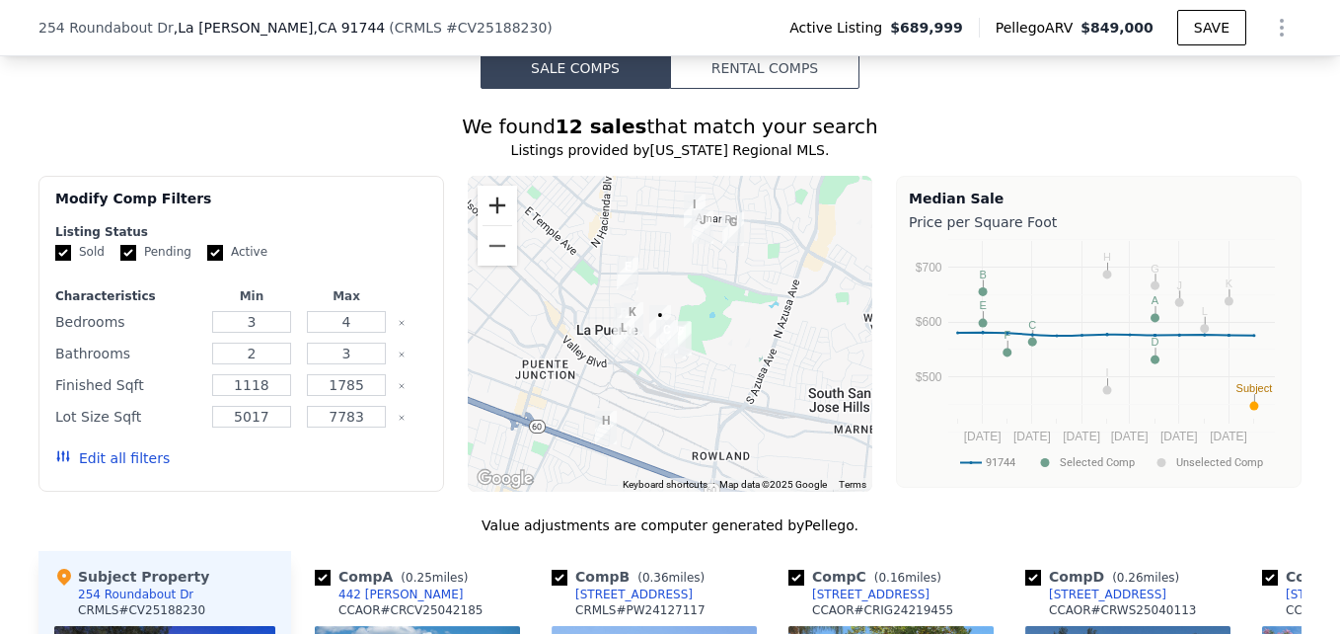
click at [487, 210] on button "Zoom in" at bounding box center [497, 205] width 39 height 39
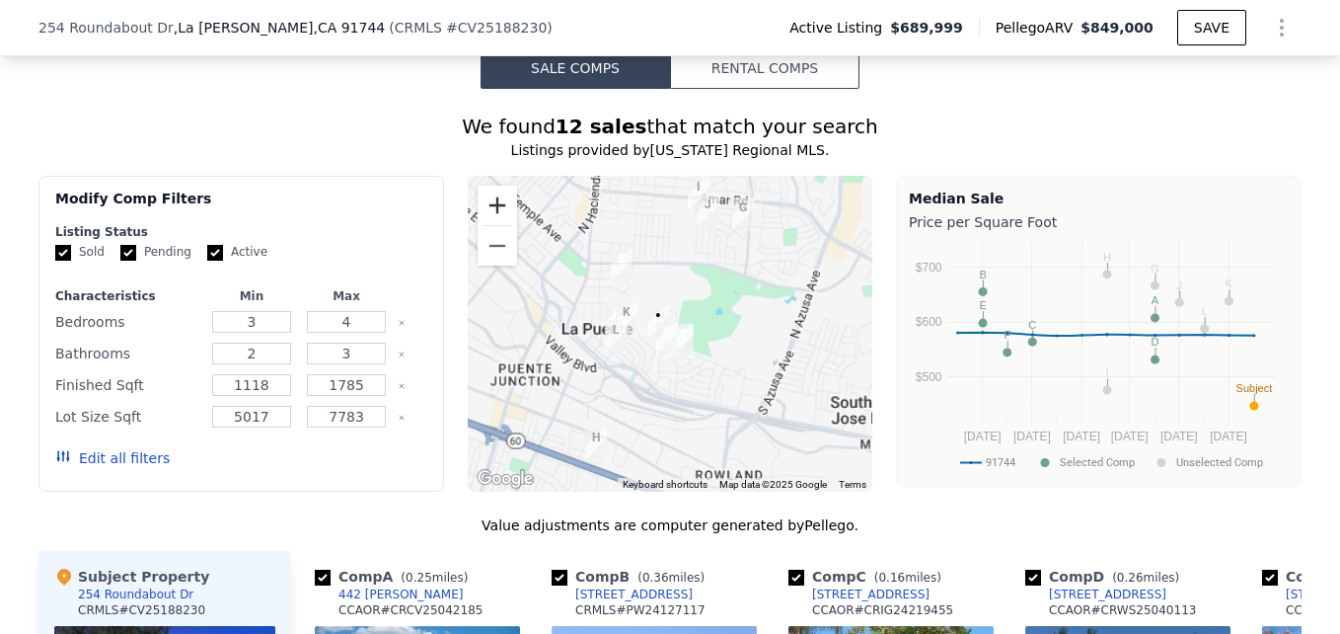
click at [487, 210] on button "Zoom in" at bounding box center [497, 205] width 39 height 39
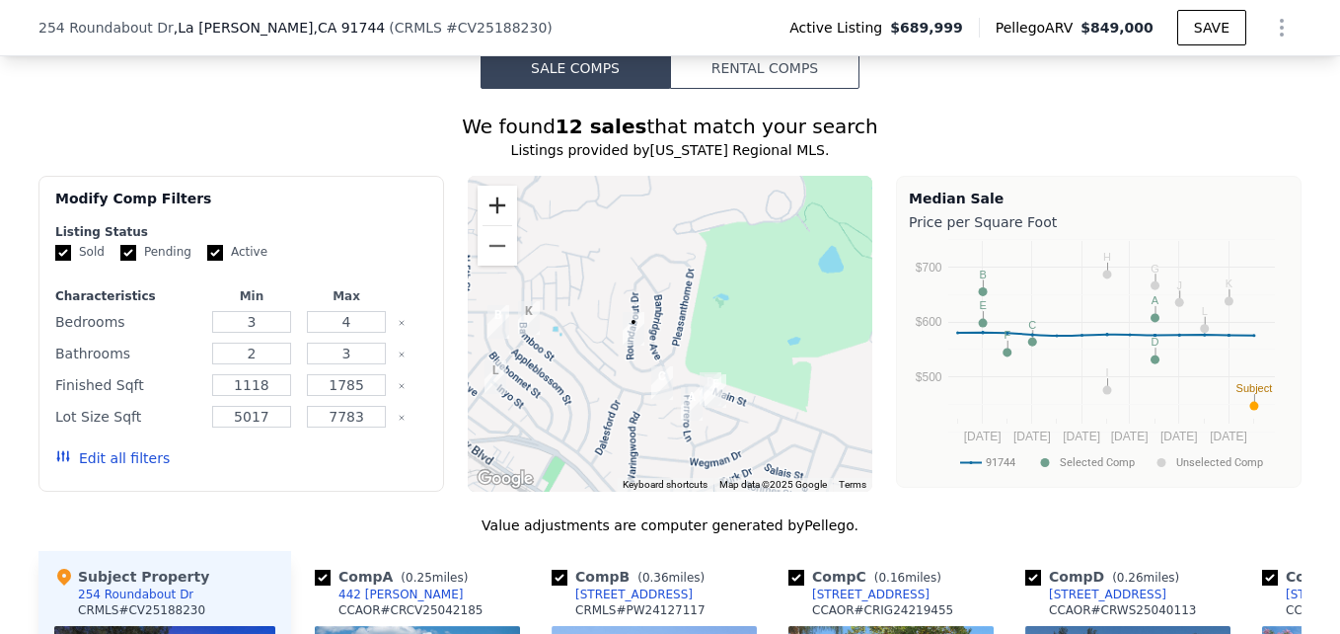
click at [487, 210] on button "Zoom in" at bounding box center [497, 205] width 39 height 39
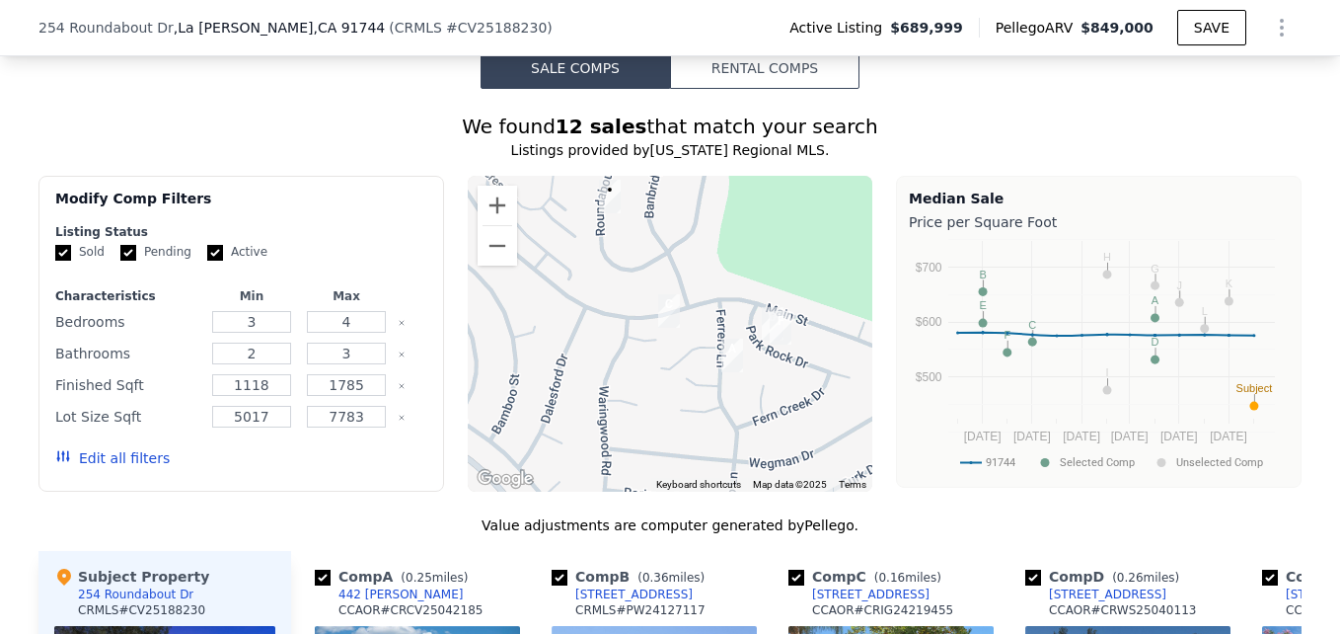
drag, startPoint x: 592, startPoint y: 381, endPoint x: 610, endPoint y: 211, distance: 170.7
click at [610, 211] on div at bounding box center [671, 334] width 406 height 316
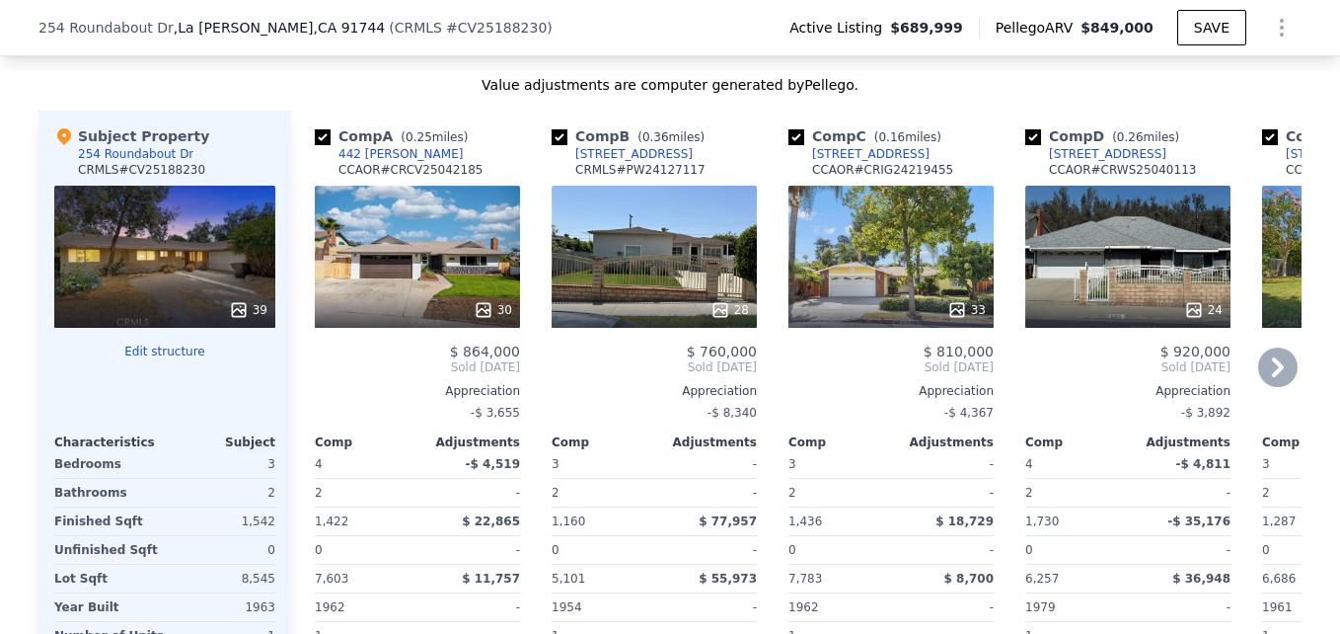
scroll to position [1945, 0]
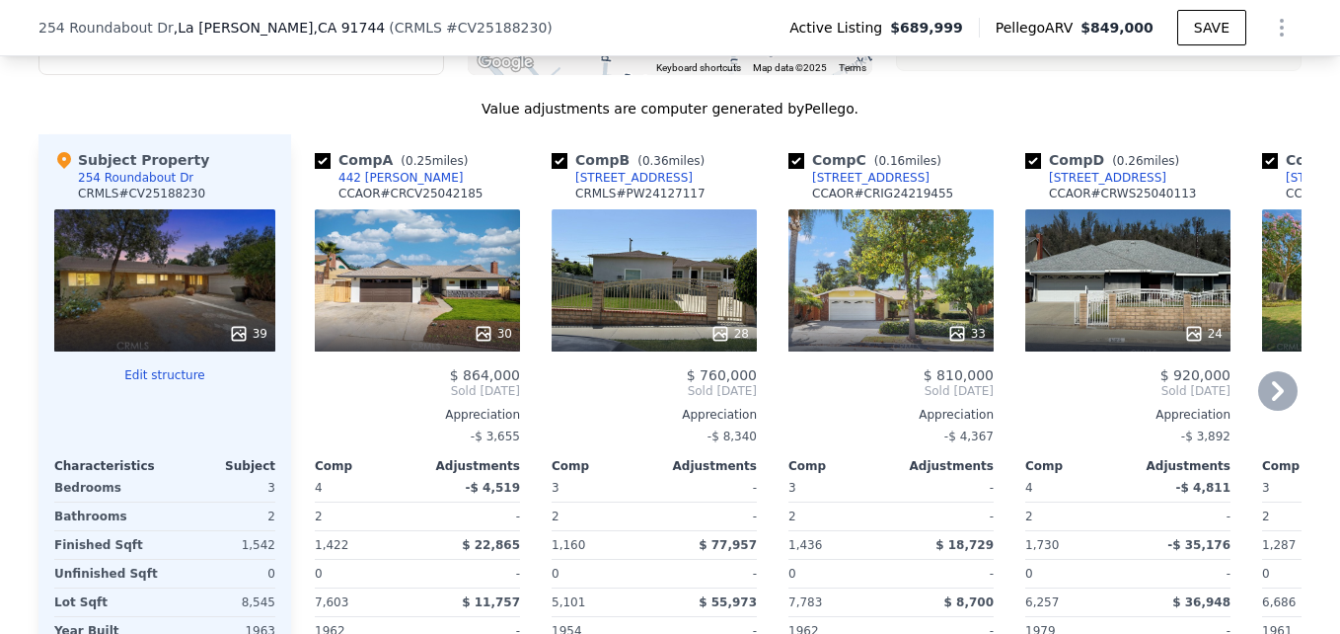
click at [385, 186] on div "442 [PERSON_NAME]" at bounding box center [401, 178] width 124 height 16
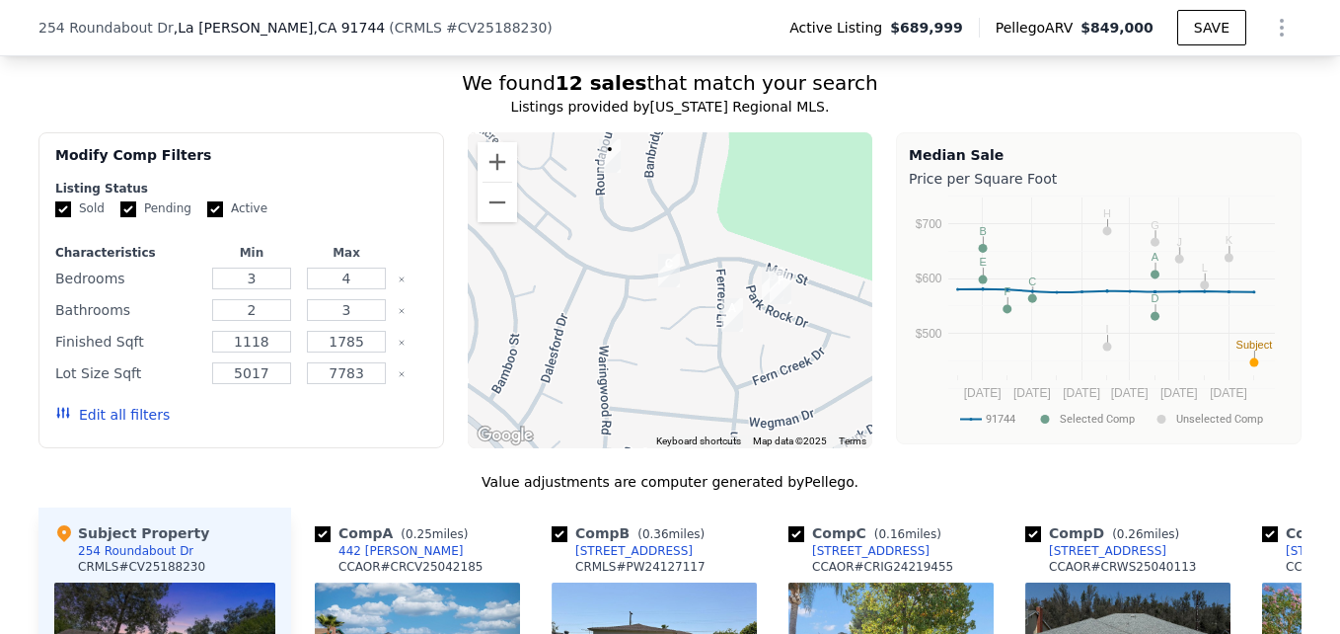
scroll to position [1570, 0]
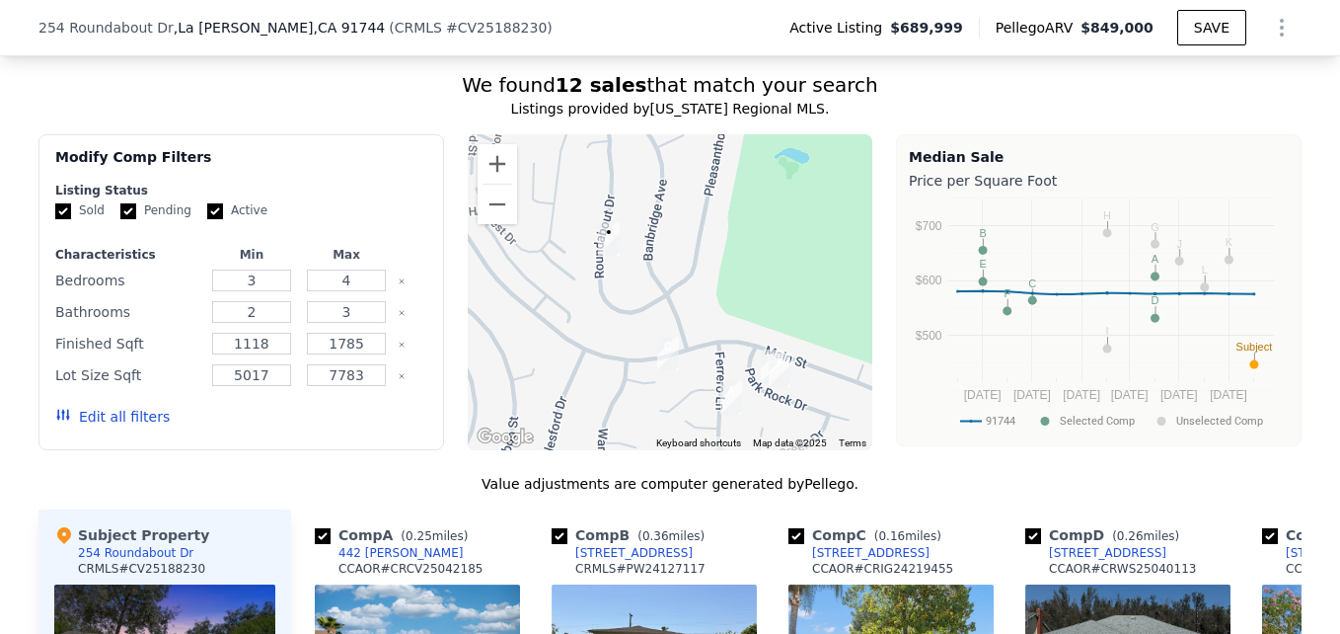
drag, startPoint x: 596, startPoint y: 257, endPoint x: 571, endPoint y: 313, distance: 61.8
click at [571, 313] on div at bounding box center [671, 292] width 406 height 316
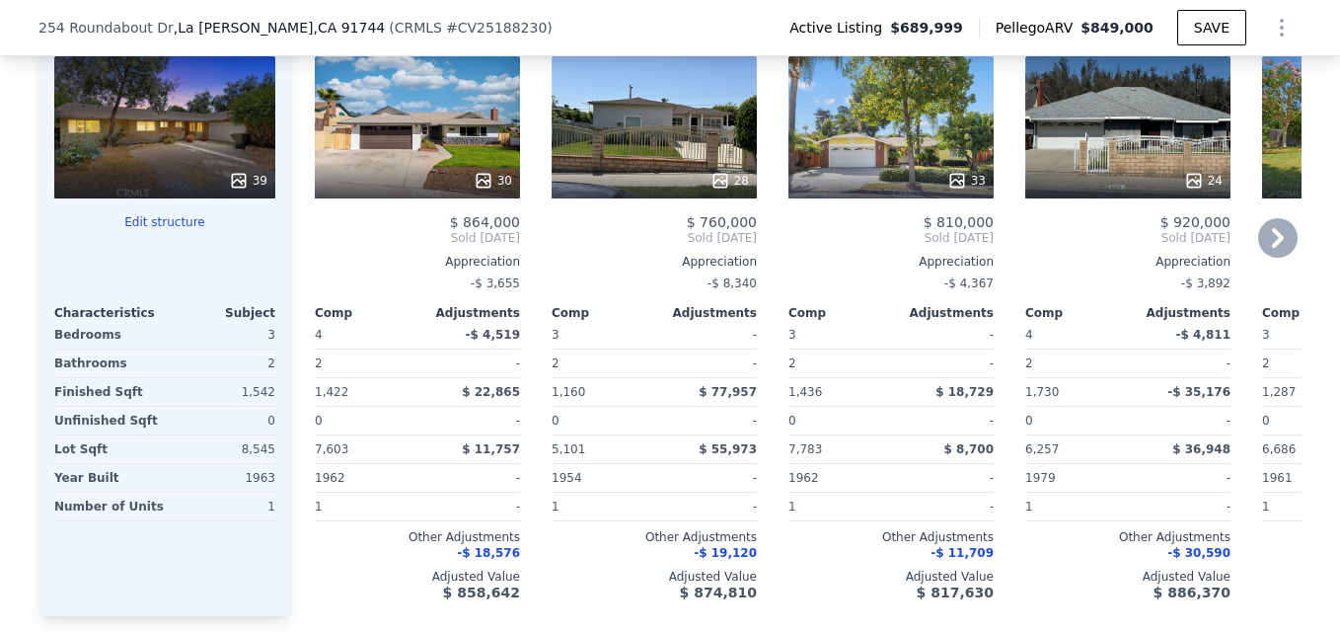
scroll to position [2099, 0]
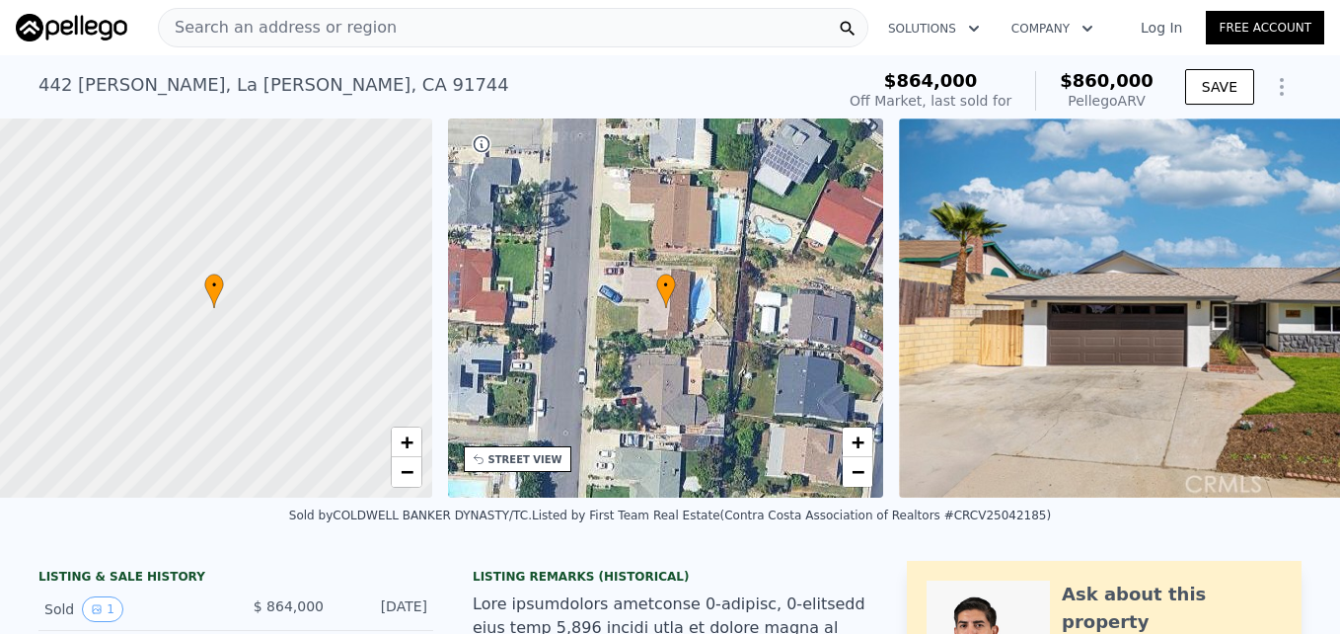
scroll to position [0, 8]
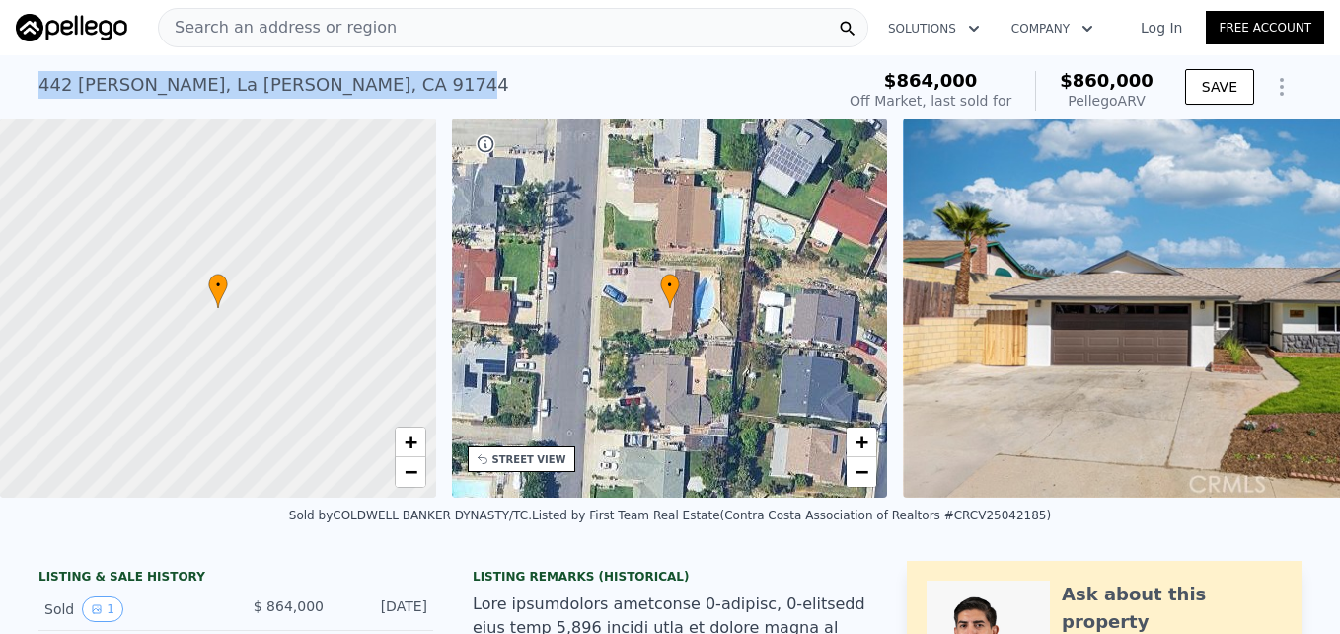
drag, startPoint x: 32, startPoint y: 79, endPoint x: 328, endPoint y: 91, distance: 296.4
click at [328, 91] on div "[STREET_ADDRESS][PERSON_NAME] Sold [DATE] for $864k (~ARV $860k )" at bounding box center [432, 90] width 788 height 55
drag, startPoint x: 328, startPoint y: 91, endPoint x: 295, endPoint y: 79, distance: 34.7
copy div "[STREET_ADDRESS][PERSON_NAME]"
click at [423, 64] on div "[STREET_ADDRESS][PERSON_NAME] Sold [DATE] for $864k (~ARV $860k )" at bounding box center [432, 90] width 788 height 55
